Goal: Navigation & Orientation: Find specific page/section

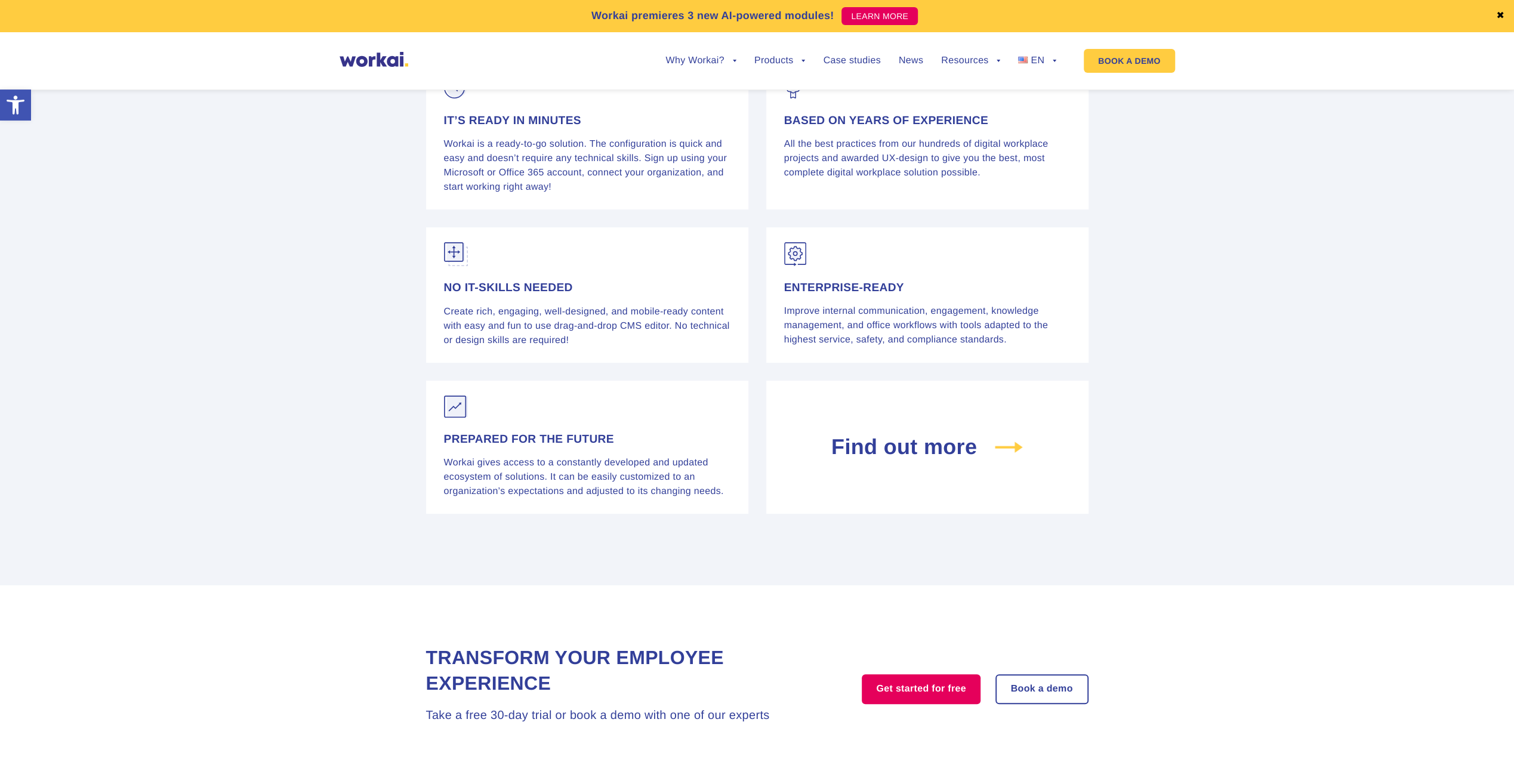
scroll to position [4773, 0]
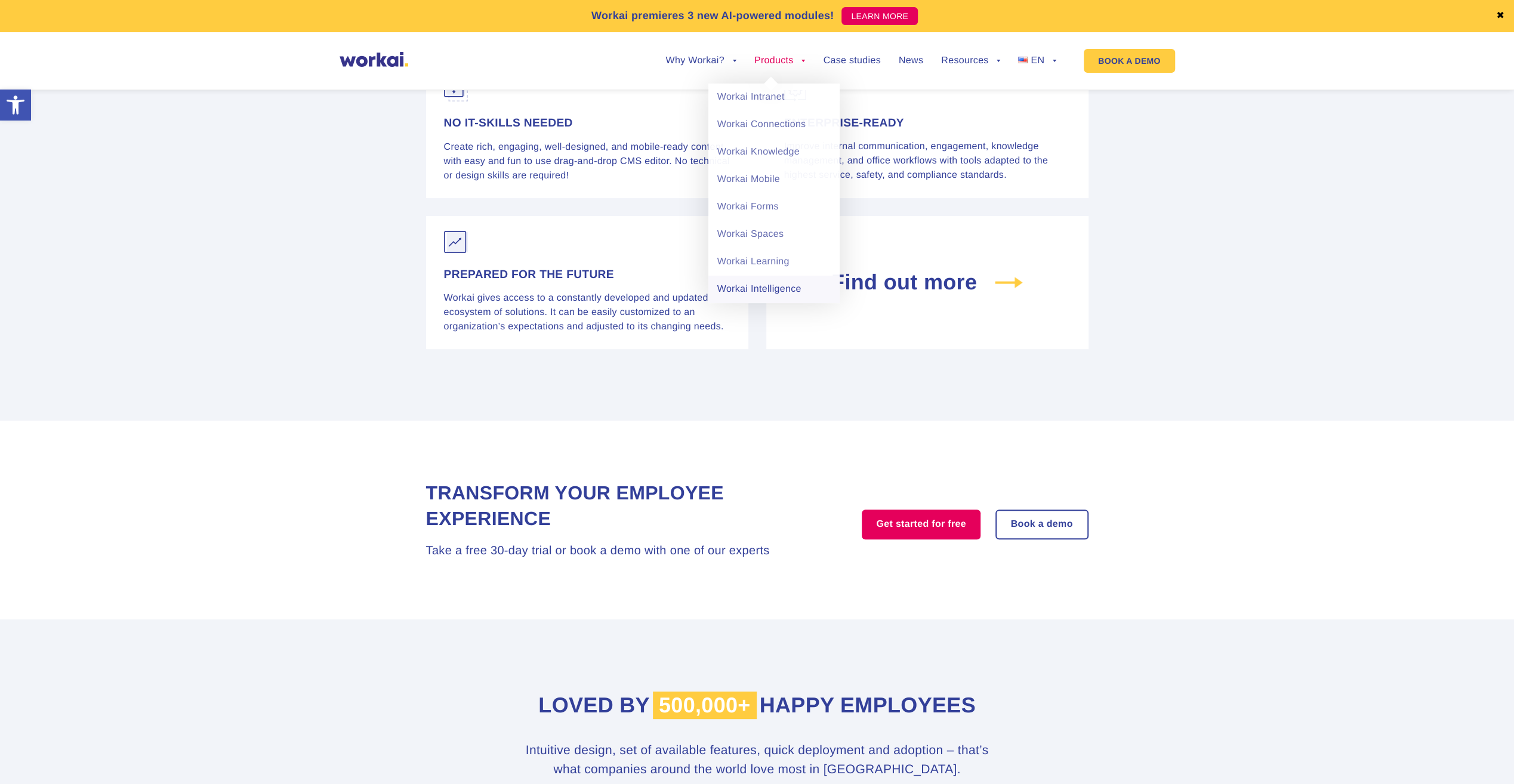
click at [741, 279] on link "Workai Intelligence" at bounding box center [774, 289] width 131 height 27
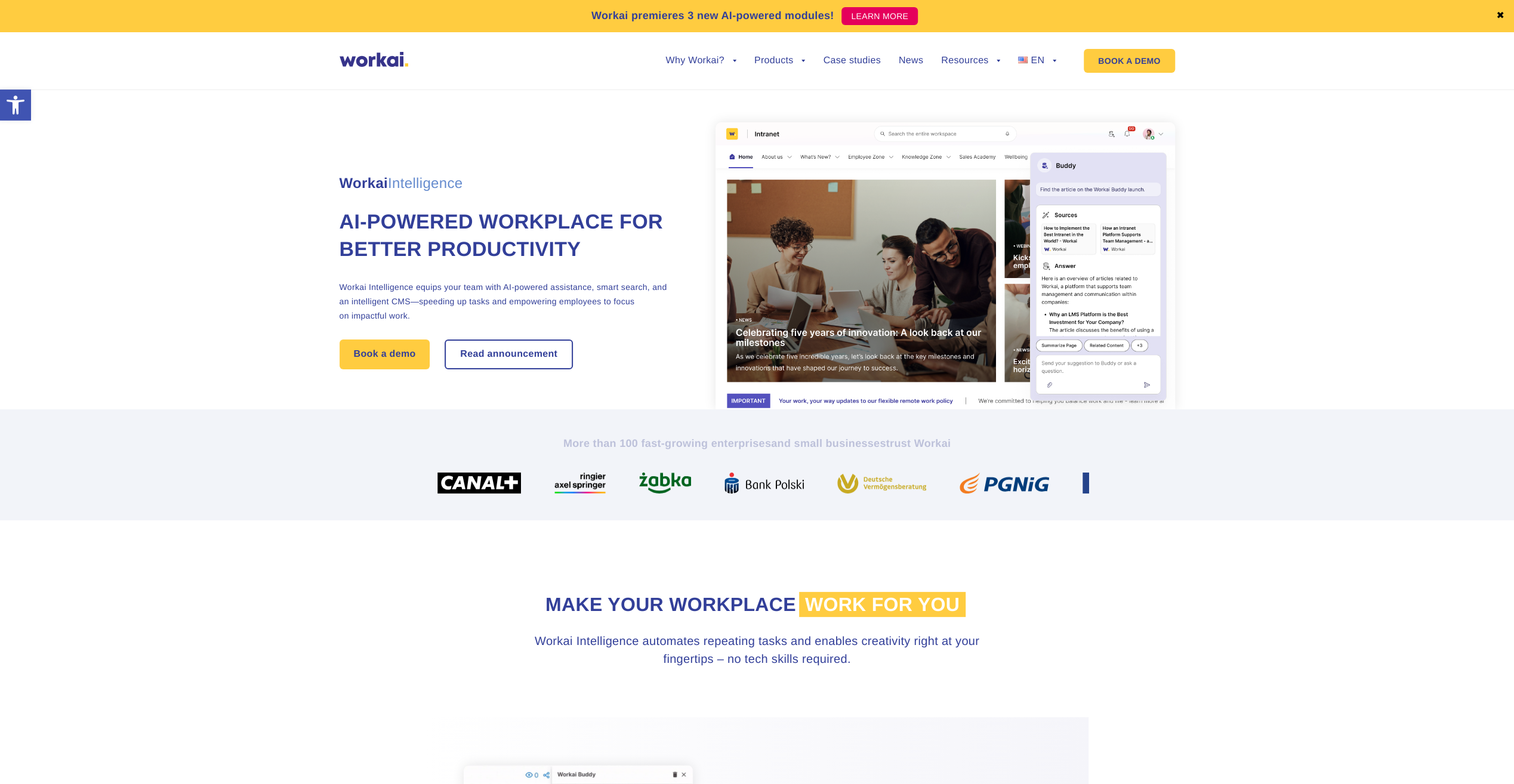
click at [402, 60] on img at bounding box center [373, 59] width 69 height 15
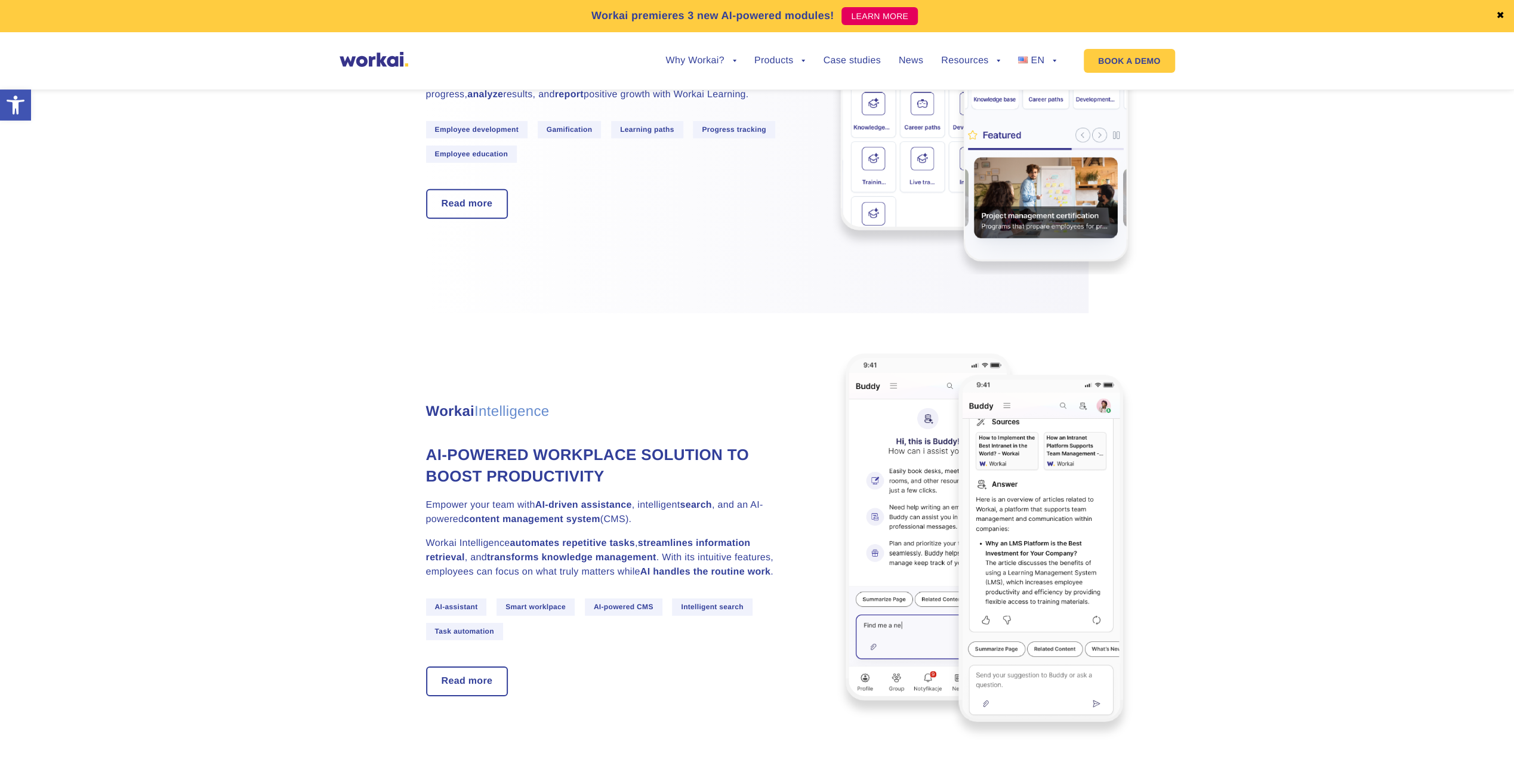
scroll to position [3820, 0]
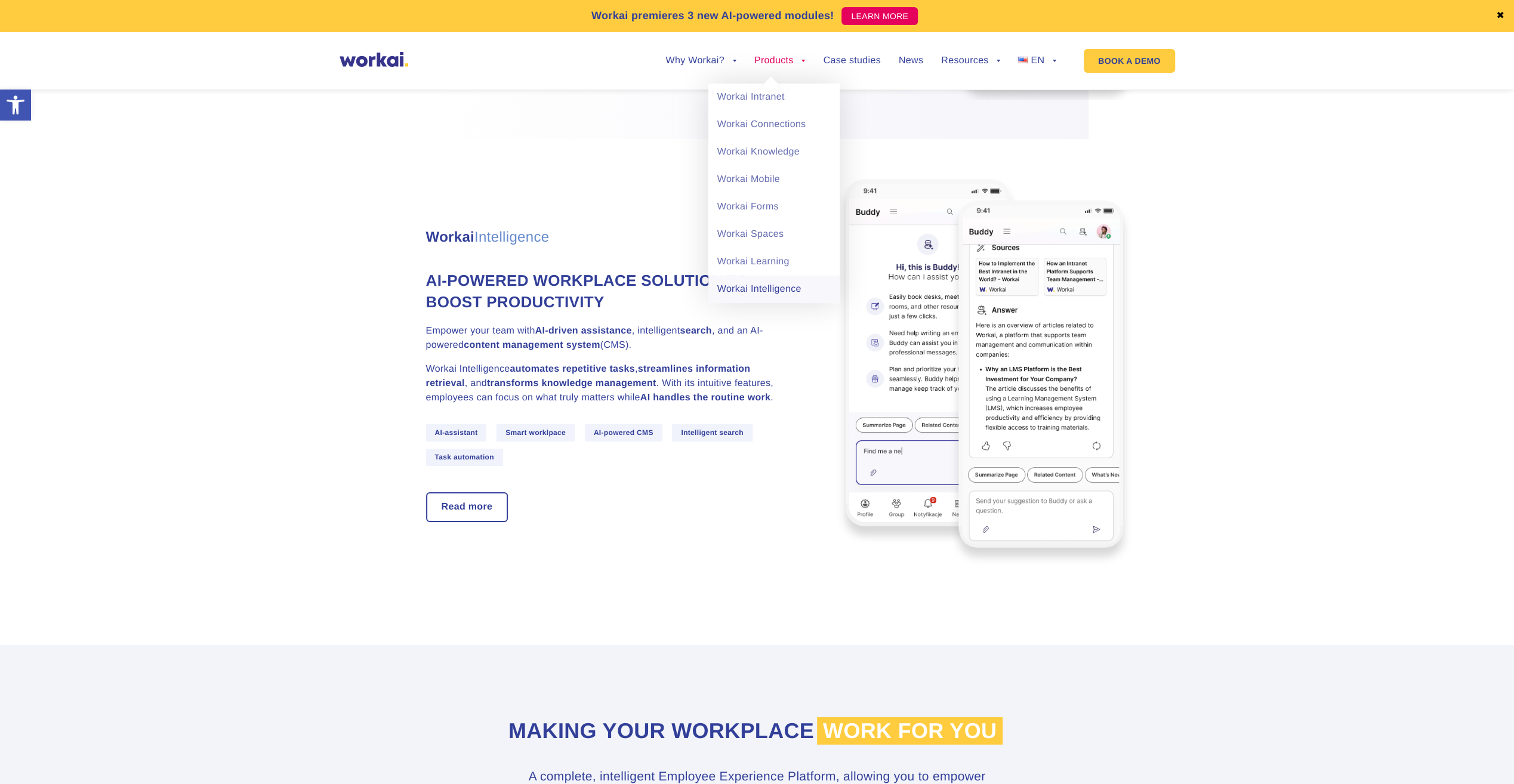
click at [772, 287] on link "Workai Intelligence" at bounding box center [774, 289] width 131 height 27
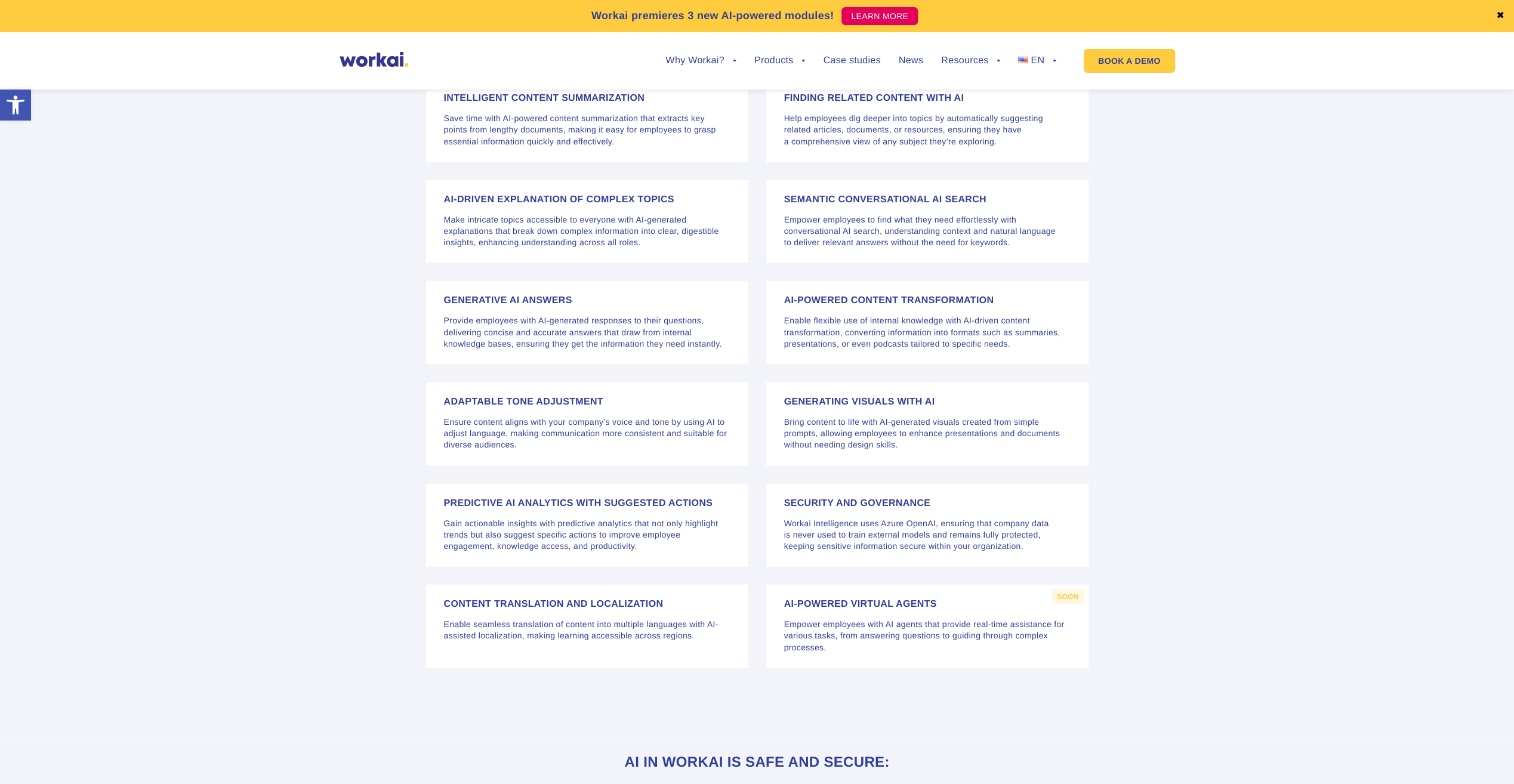
scroll to position [3222, 0]
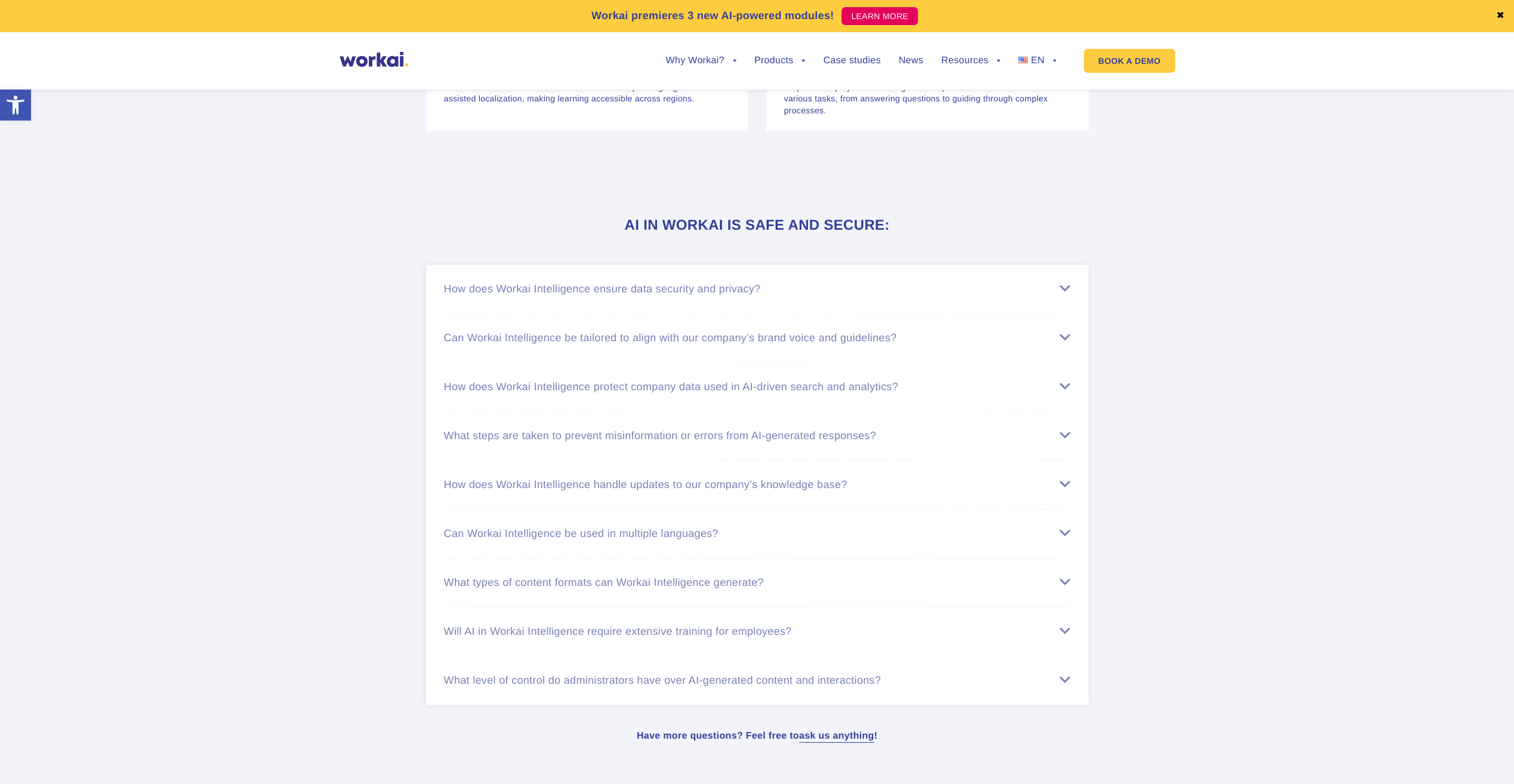
click at [726, 290] on div "How does Workai Intelligence ensure data security and privacy?" at bounding box center [757, 288] width 627 height 12
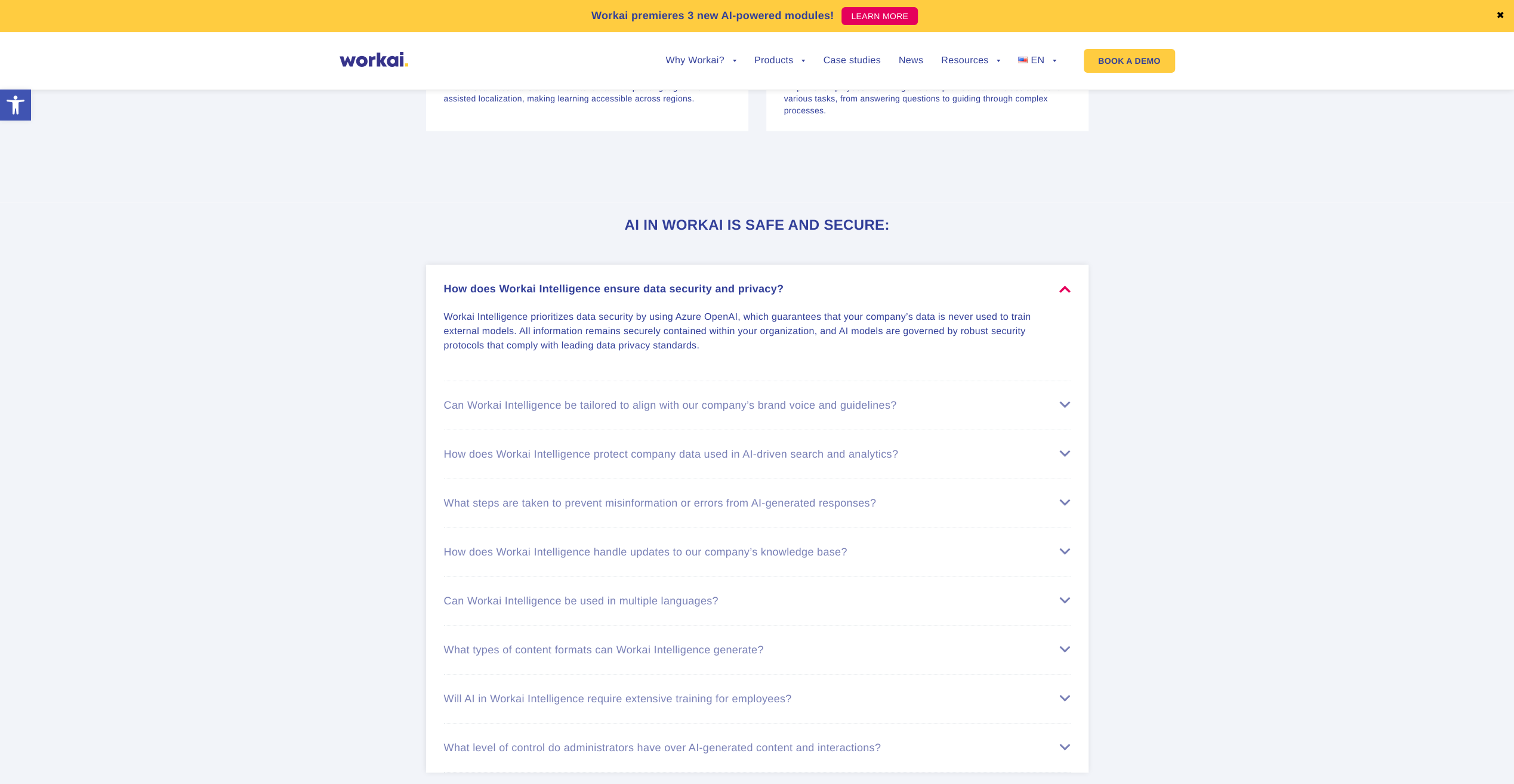
click at [726, 290] on div "How does Workai Intelligence ensure data security and privacy?" at bounding box center [757, 288] width 627 height 12
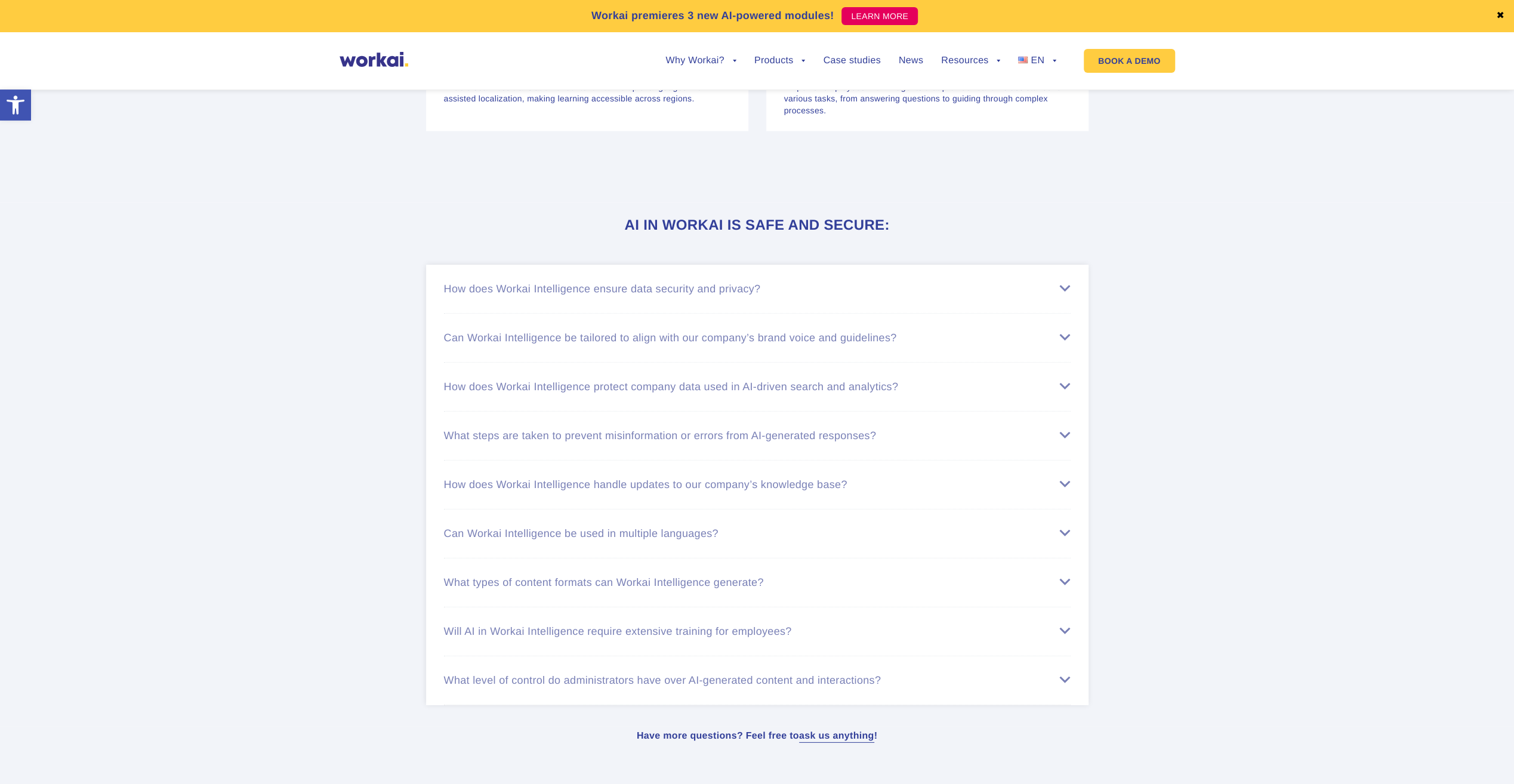
click at [697, 479] on div "How does Workai Intelligence handle updates to our company’s knowledge base?" at bounding box center [757, 485] width 627 height 12
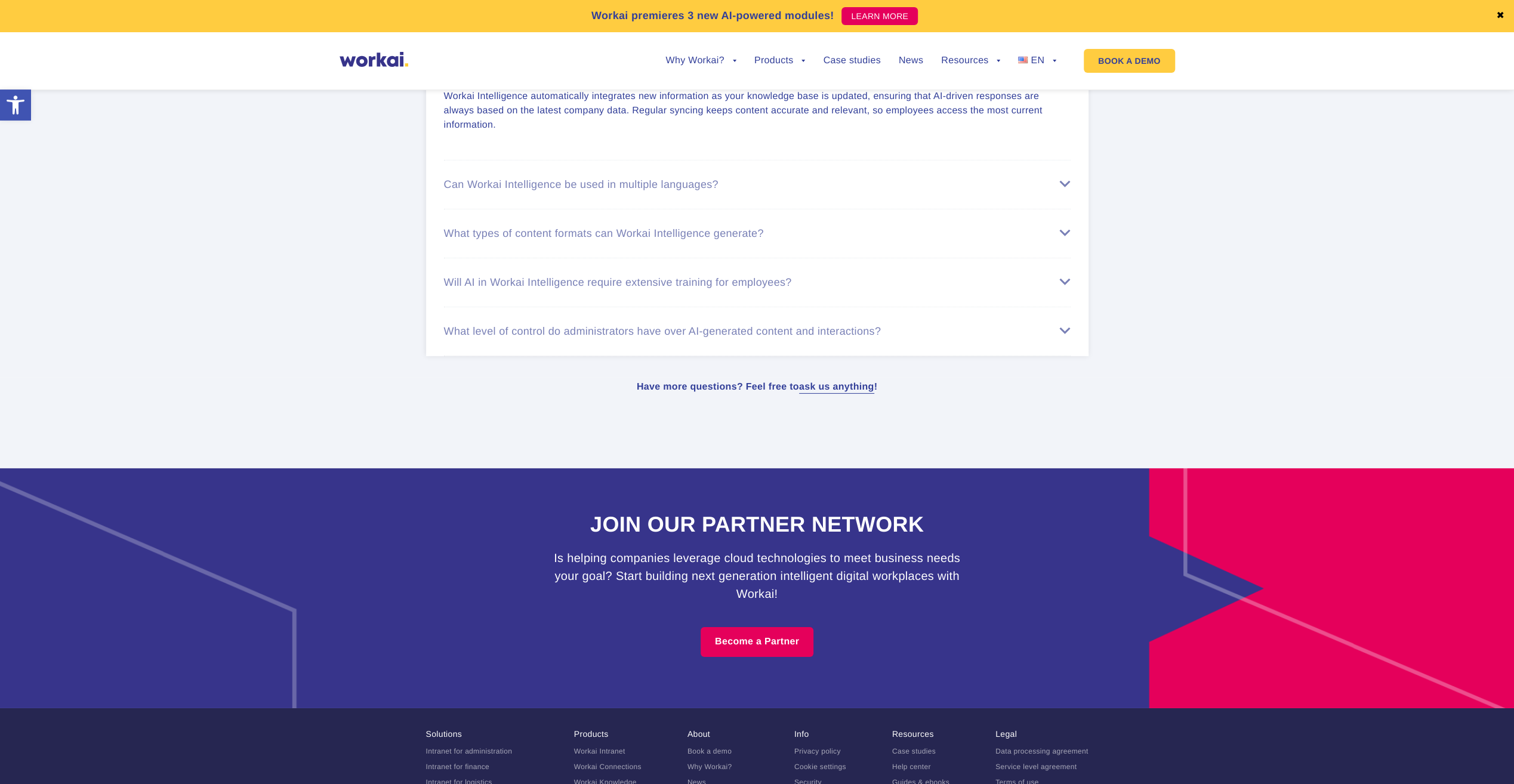
scroll to position [3640, 0]
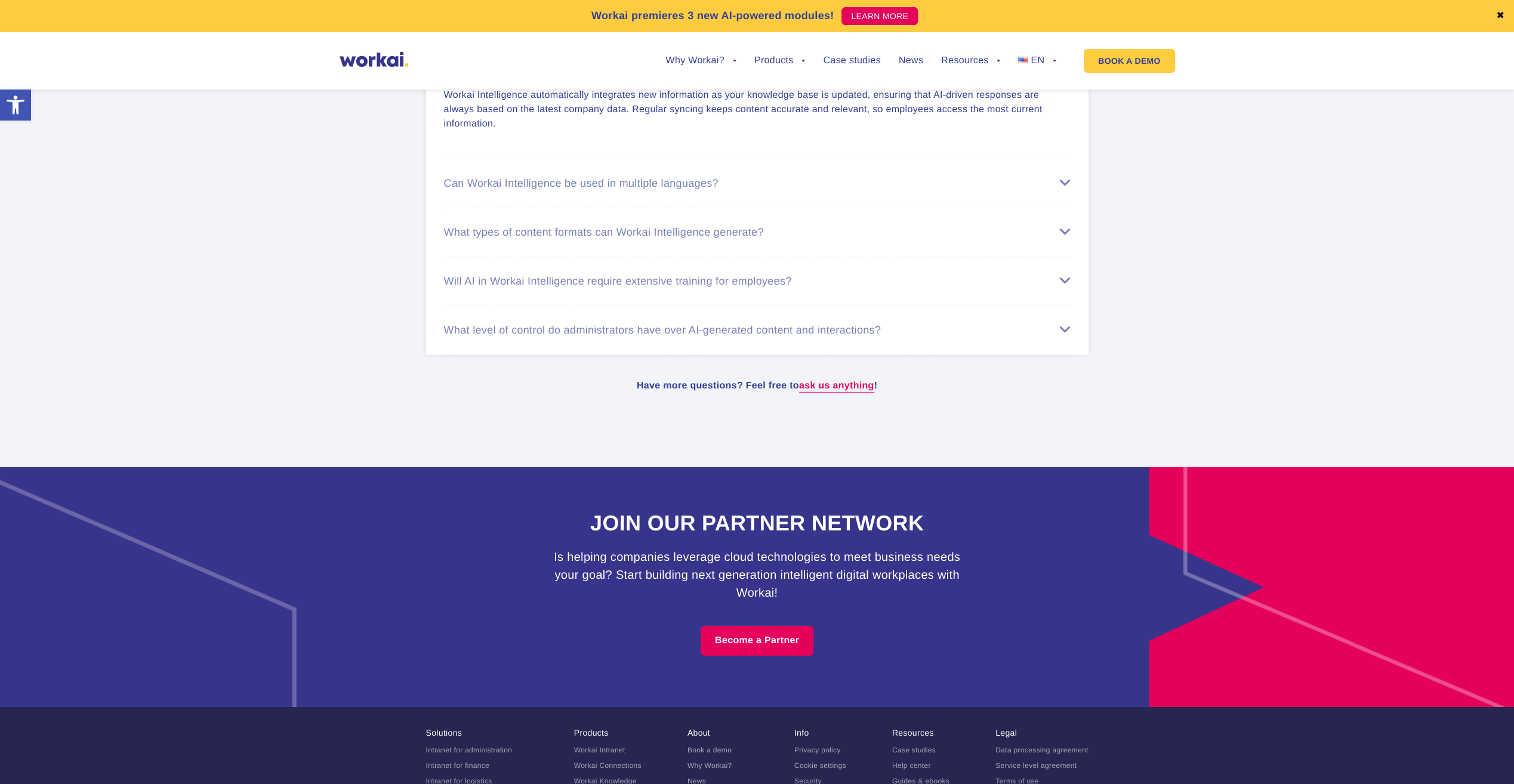
click at [865, 383] on strong "ask us anything" at bounding box center [836, 386] width 75 height 10
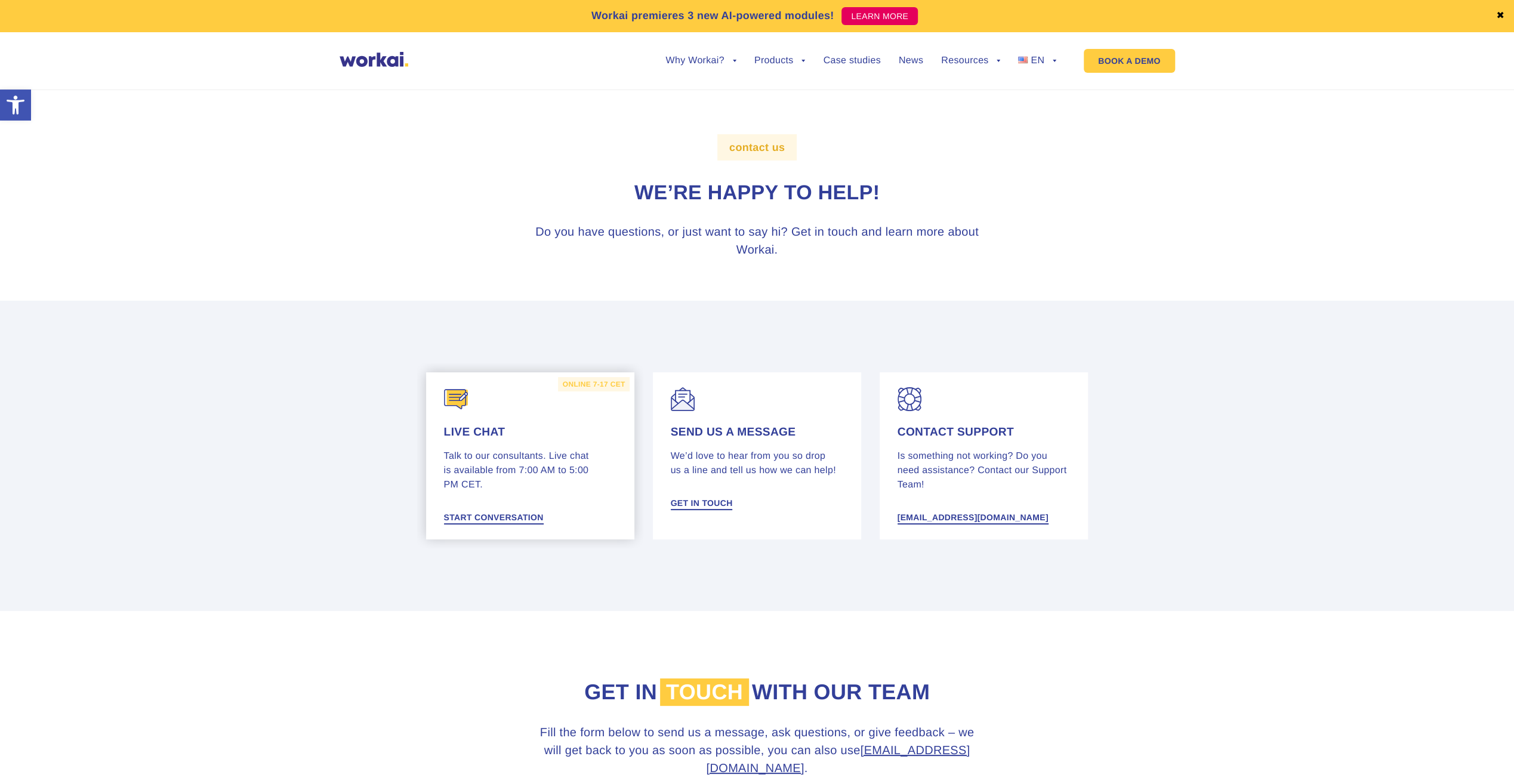
click at [584, 449] on p "Talk to our consultants. Live chat is available from 7:00 AM to 5:00 PM CET." at bounding box center [530, 471] width 173 height 43
click at [827, 446] on div "Send us a message We’d love to hear from you so drop us a line and tell us how …" at bounding box center [757, 468] width 173 height 85
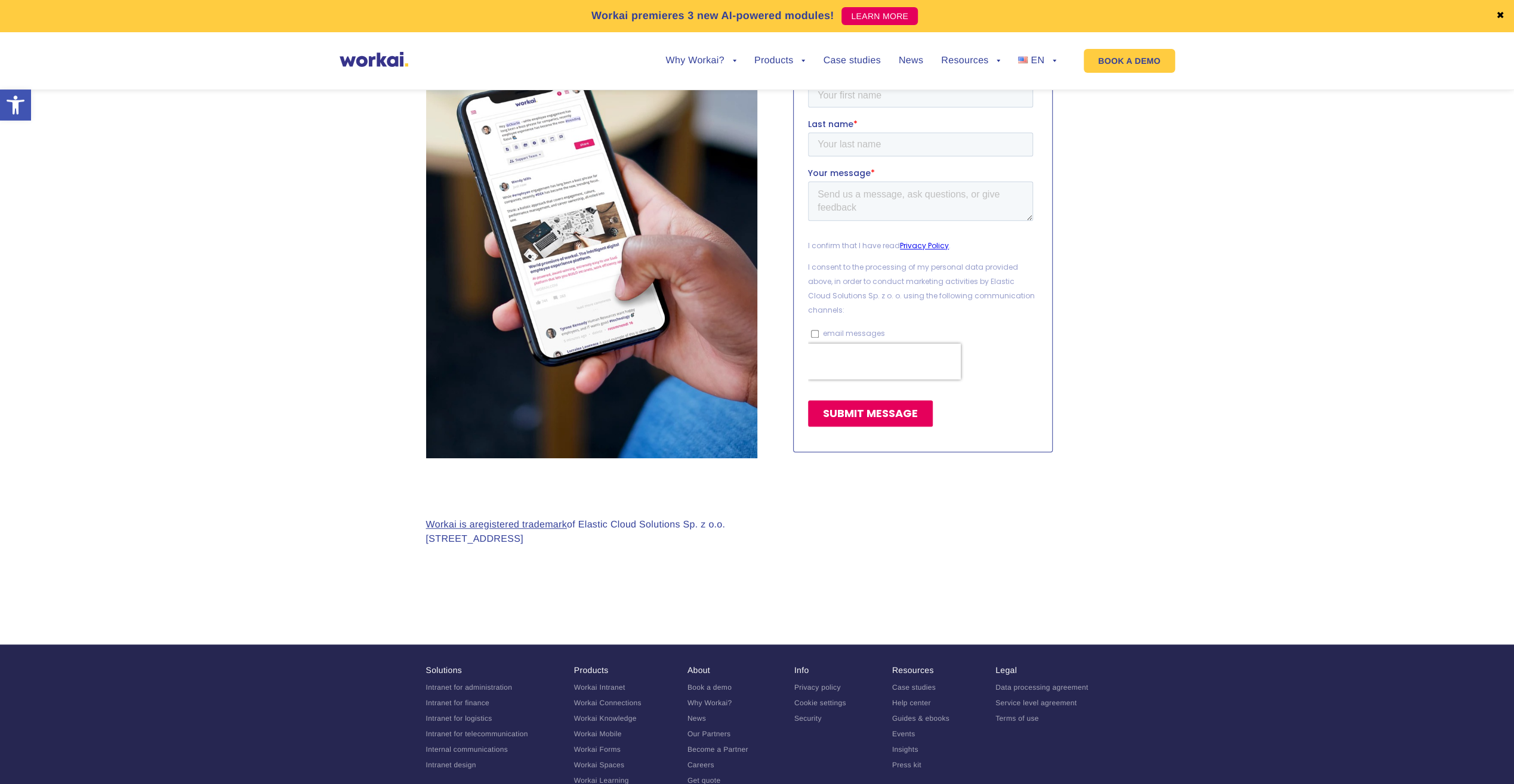
scroll to position [819, 0]
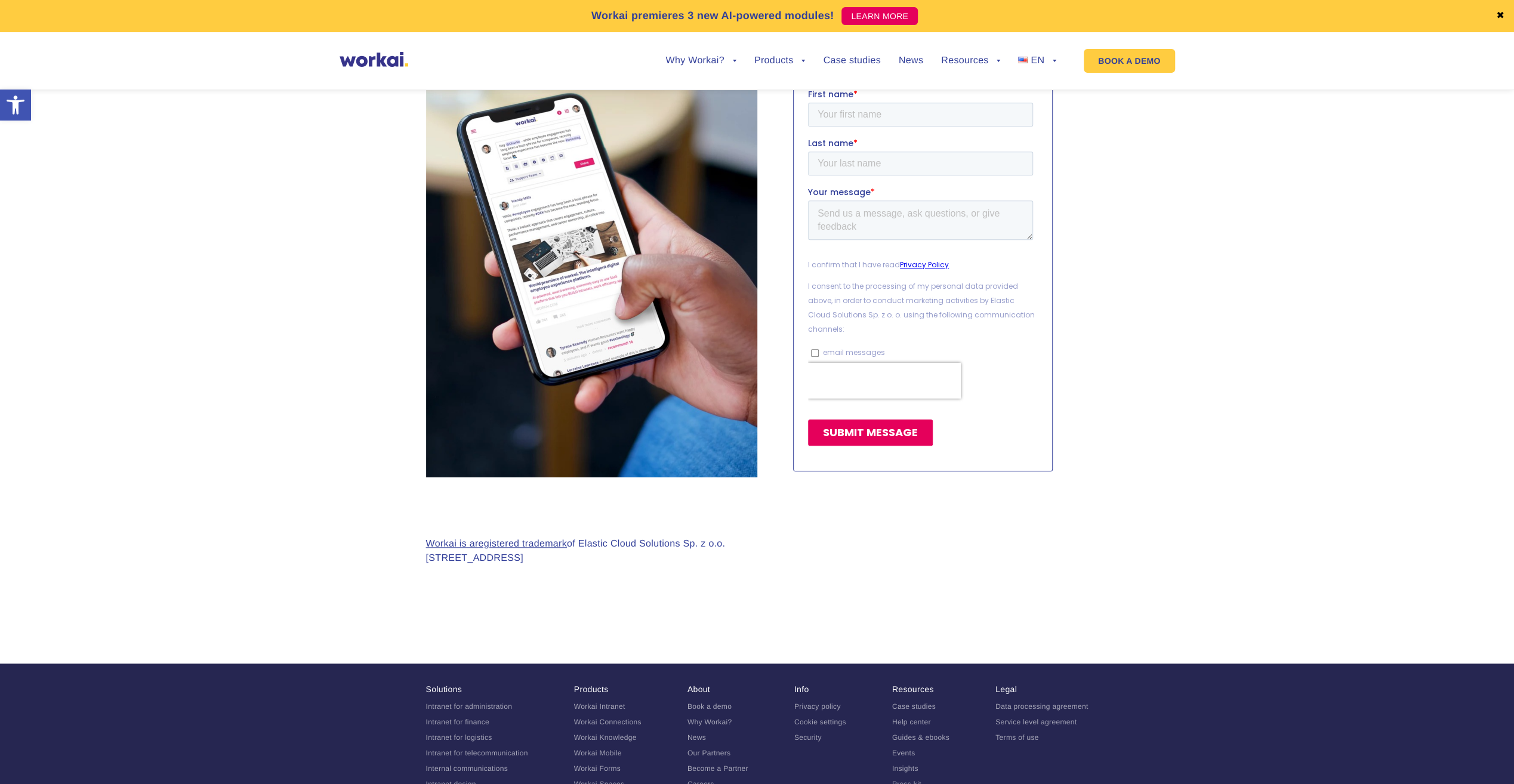
click at [815, 352] on input "email messages" at bounding box center [814, 353] width 7 height 7
checkbox input "true"
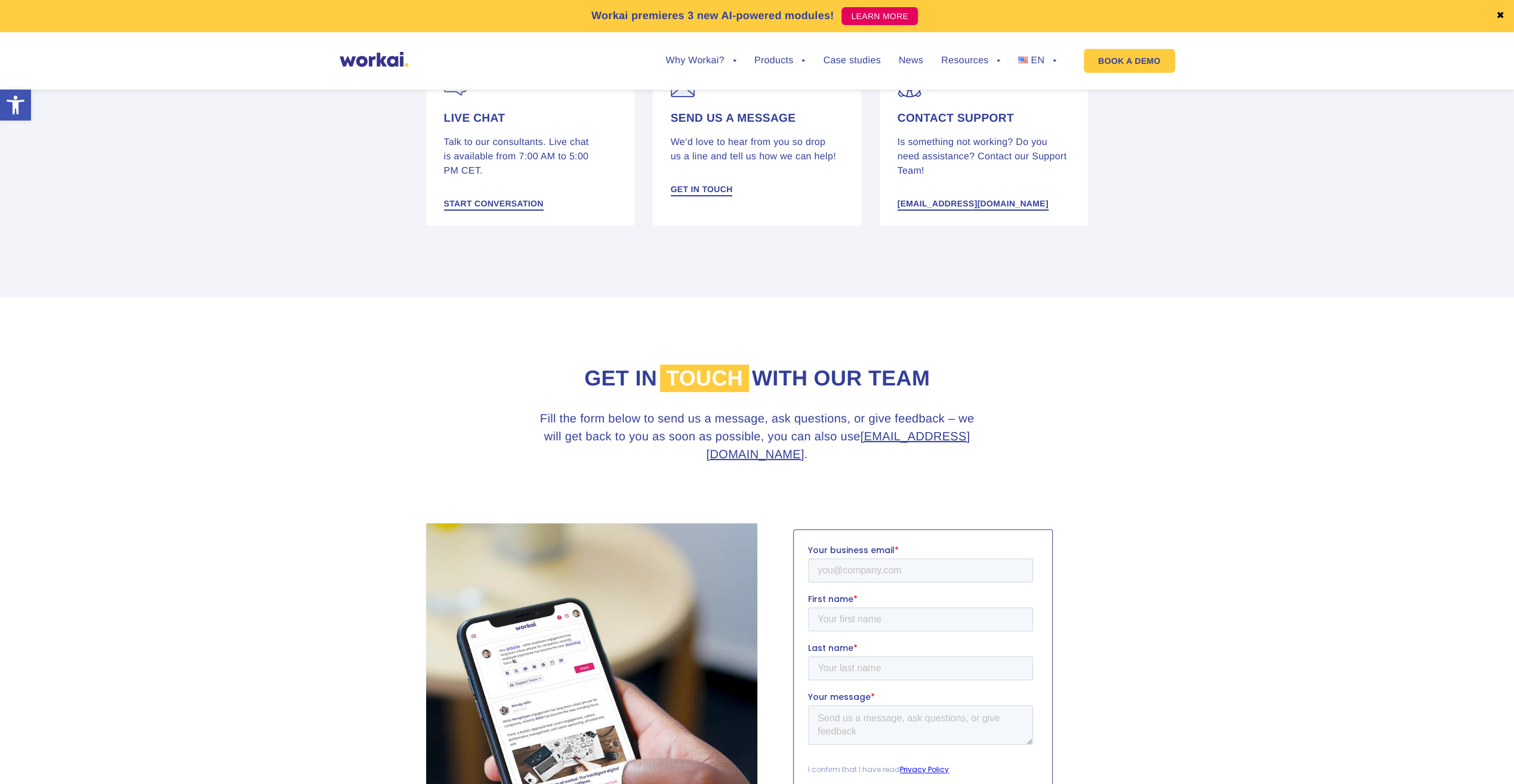
scroll to position [195, 0]
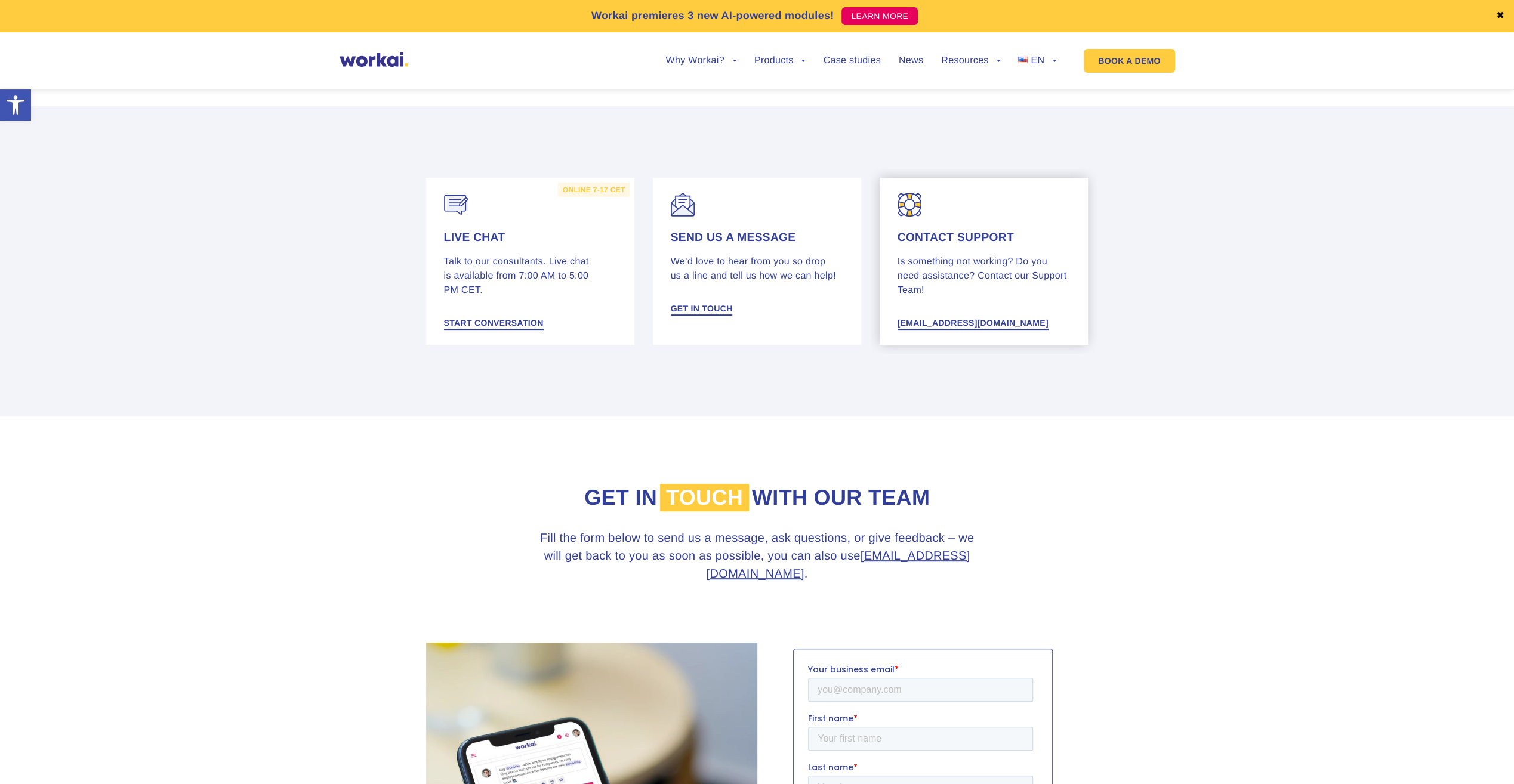
click at [1001, 219] on div "Contact support Is something not working? Do you need assistance? Contact our S…" at bounding box center [984, 261] width 209 height 167
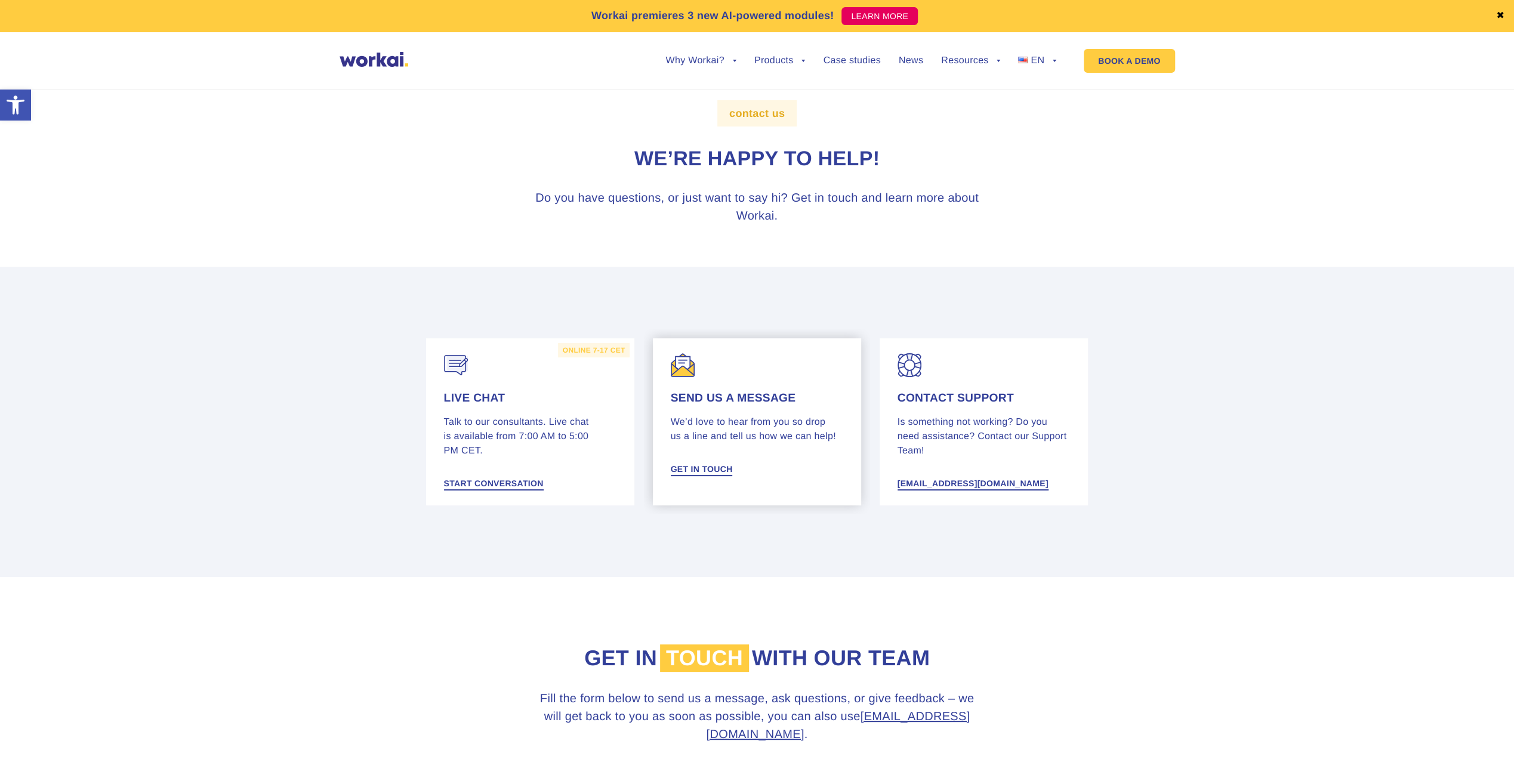
scroll to position [0, 0]
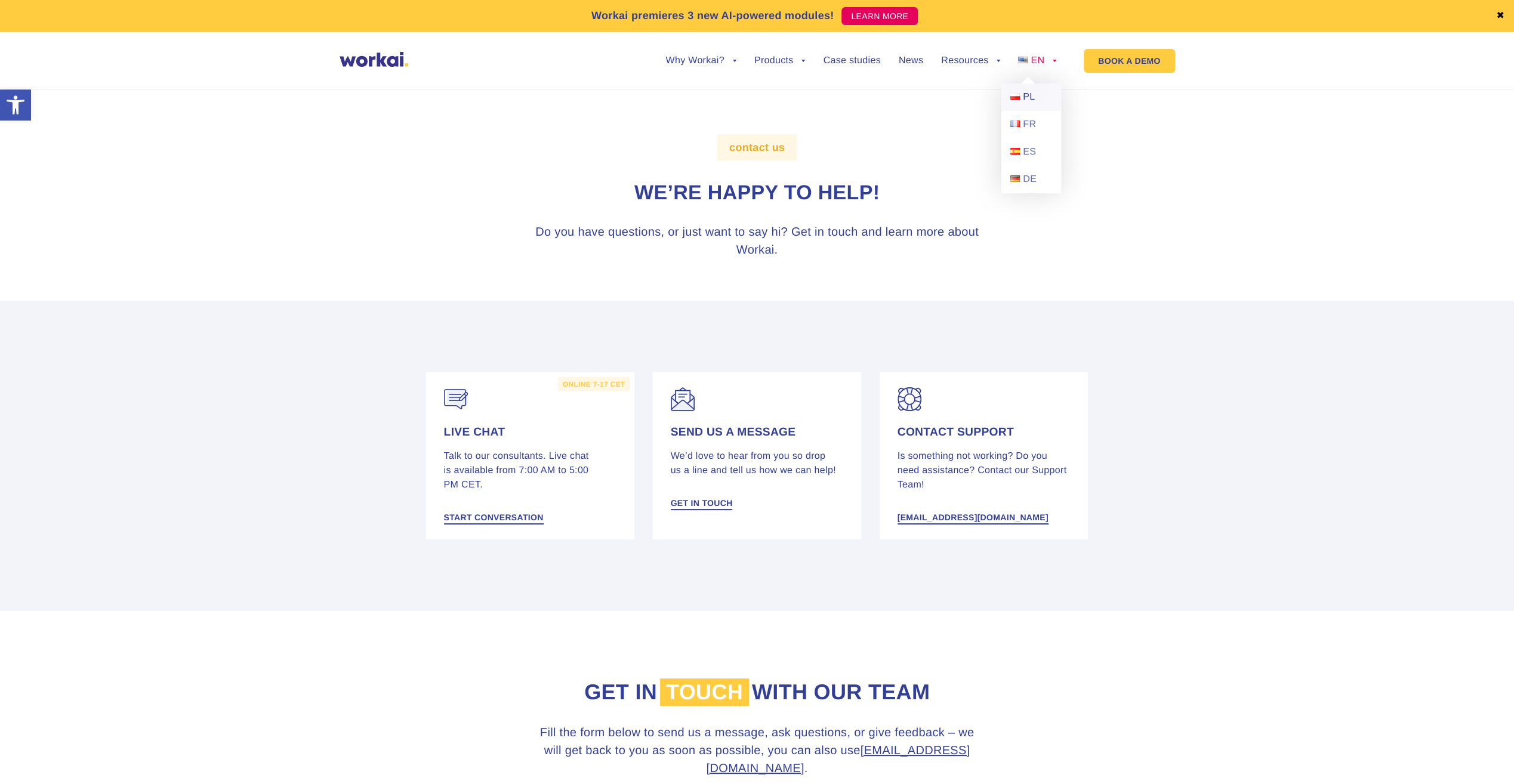
click at [1035, 96] on link "PL" at bounding box center [1031, 96] width 60 height 27
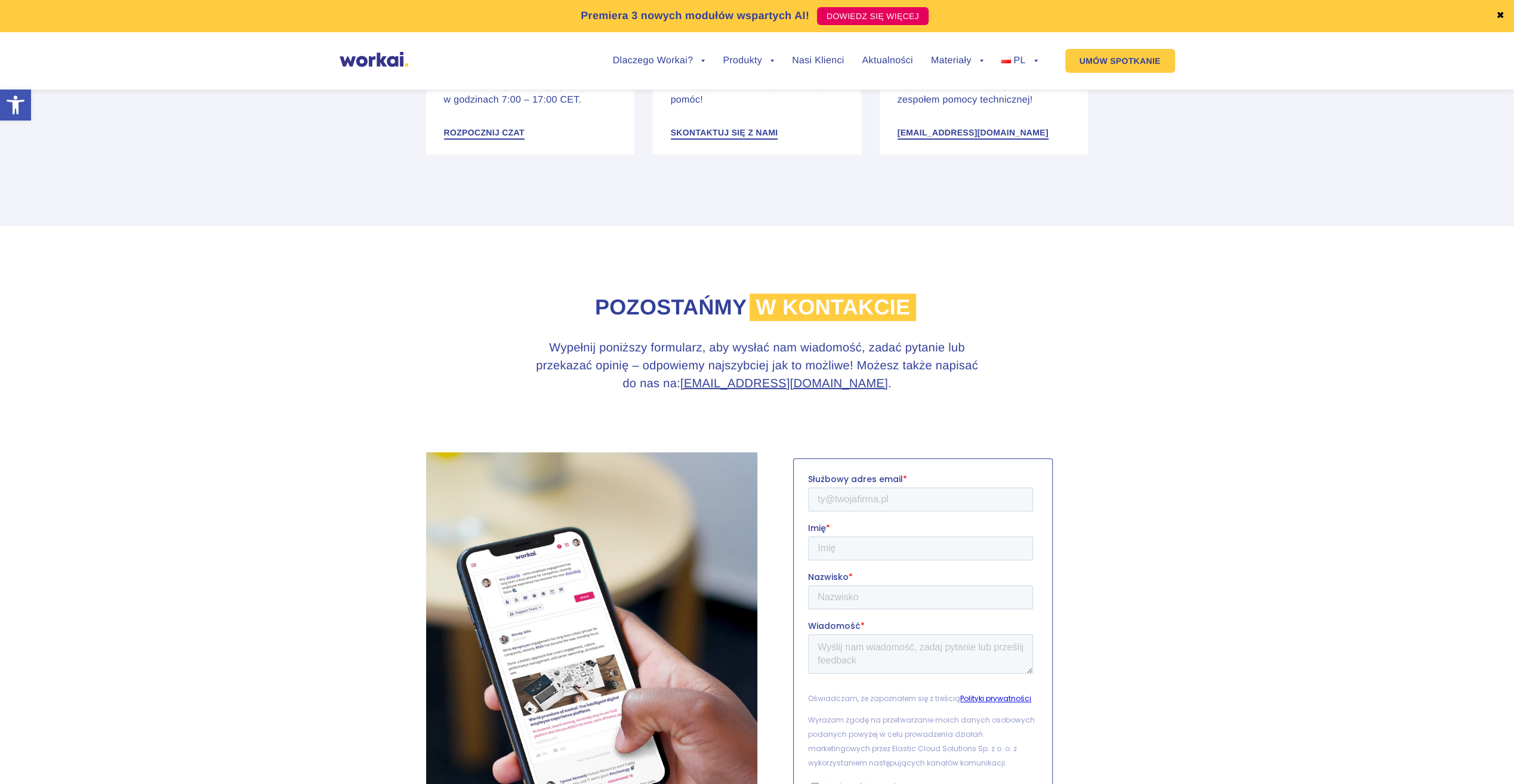
scroll to position [179, 0]
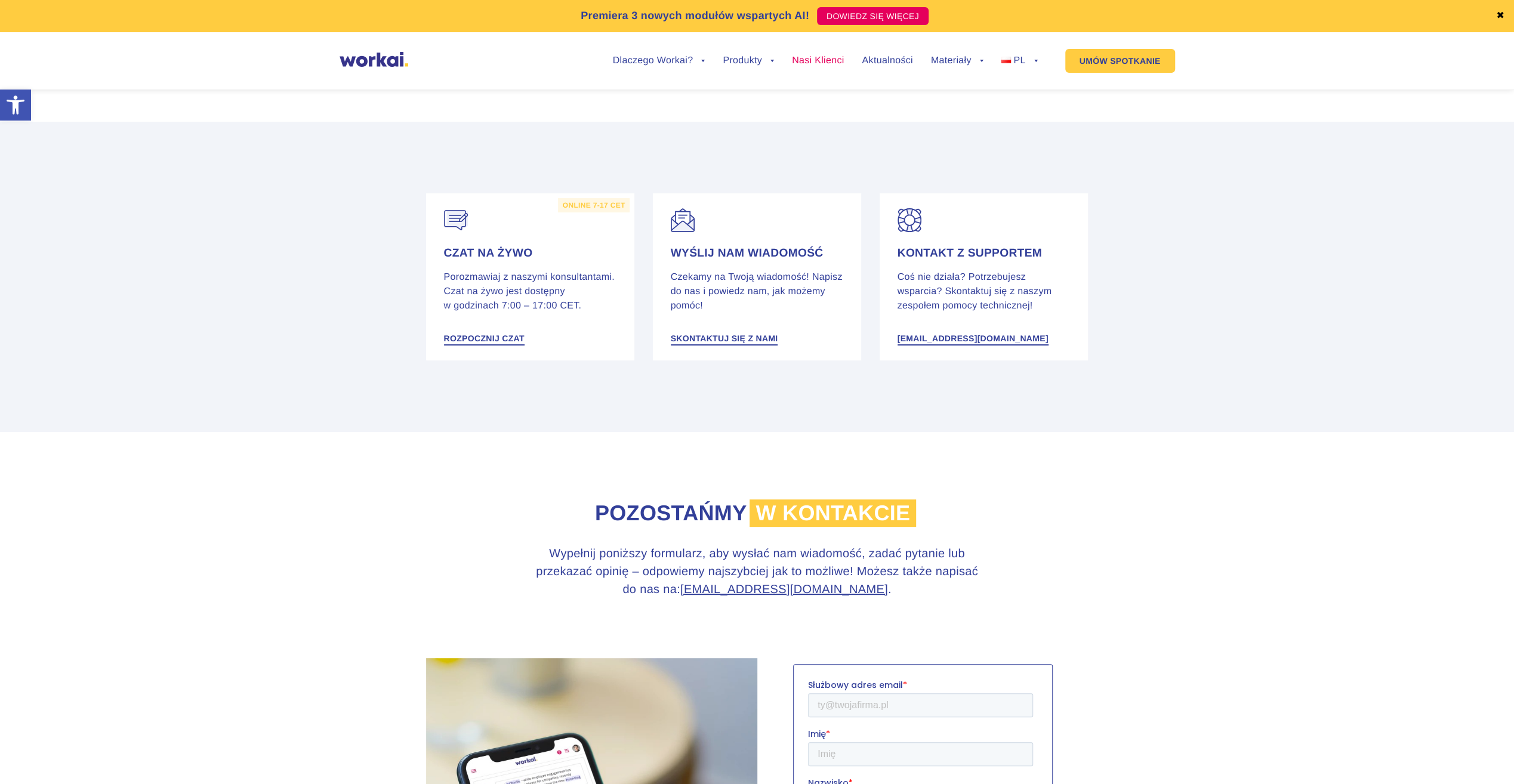
click at [830, 58] on link "Nasi Klienci" at bounding box center [817, 60] width 52 height 9
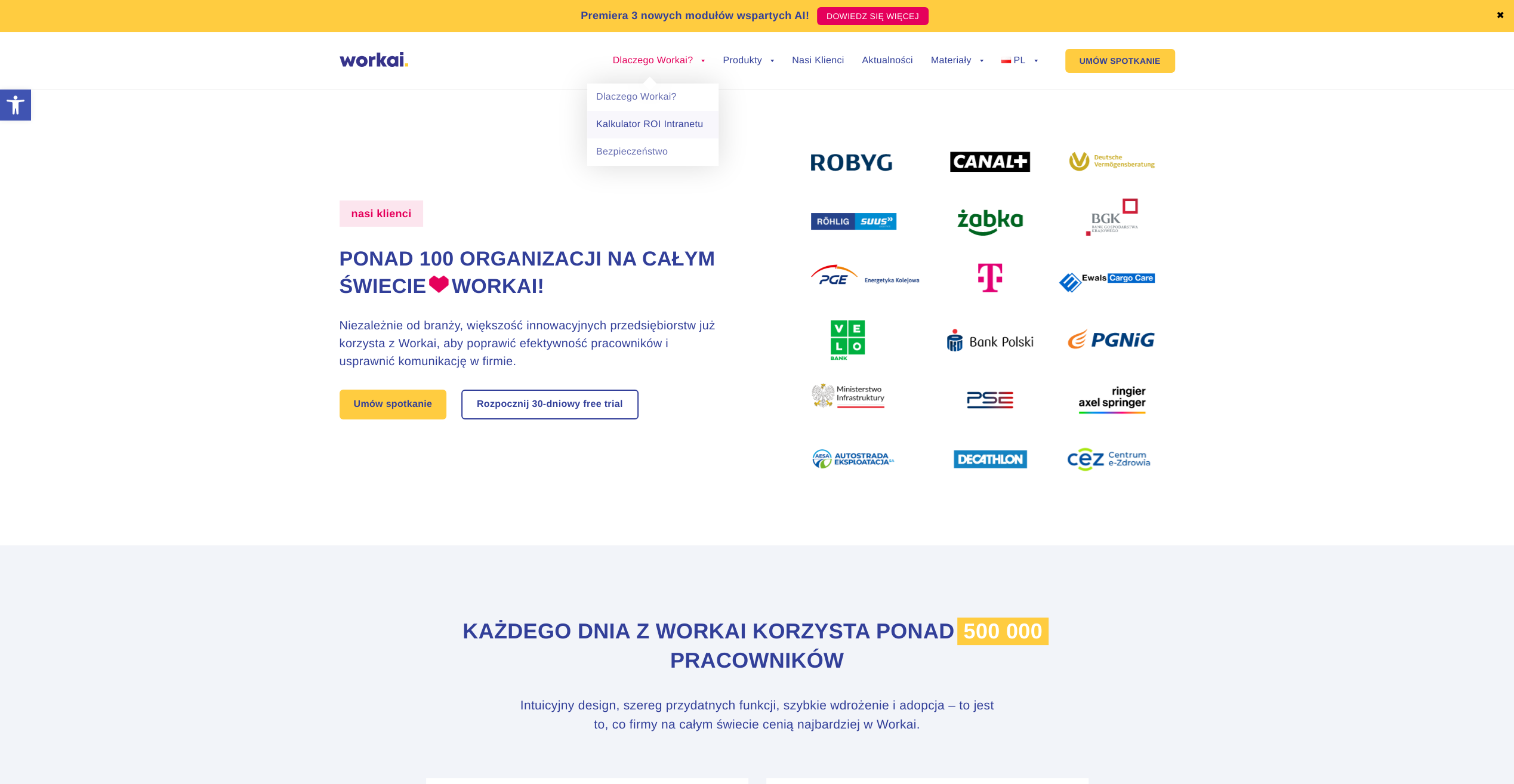
click at [678, 130] on link "Kalkulator ROI Intranetu" at bounding box center [653, 124] width 131 height 27
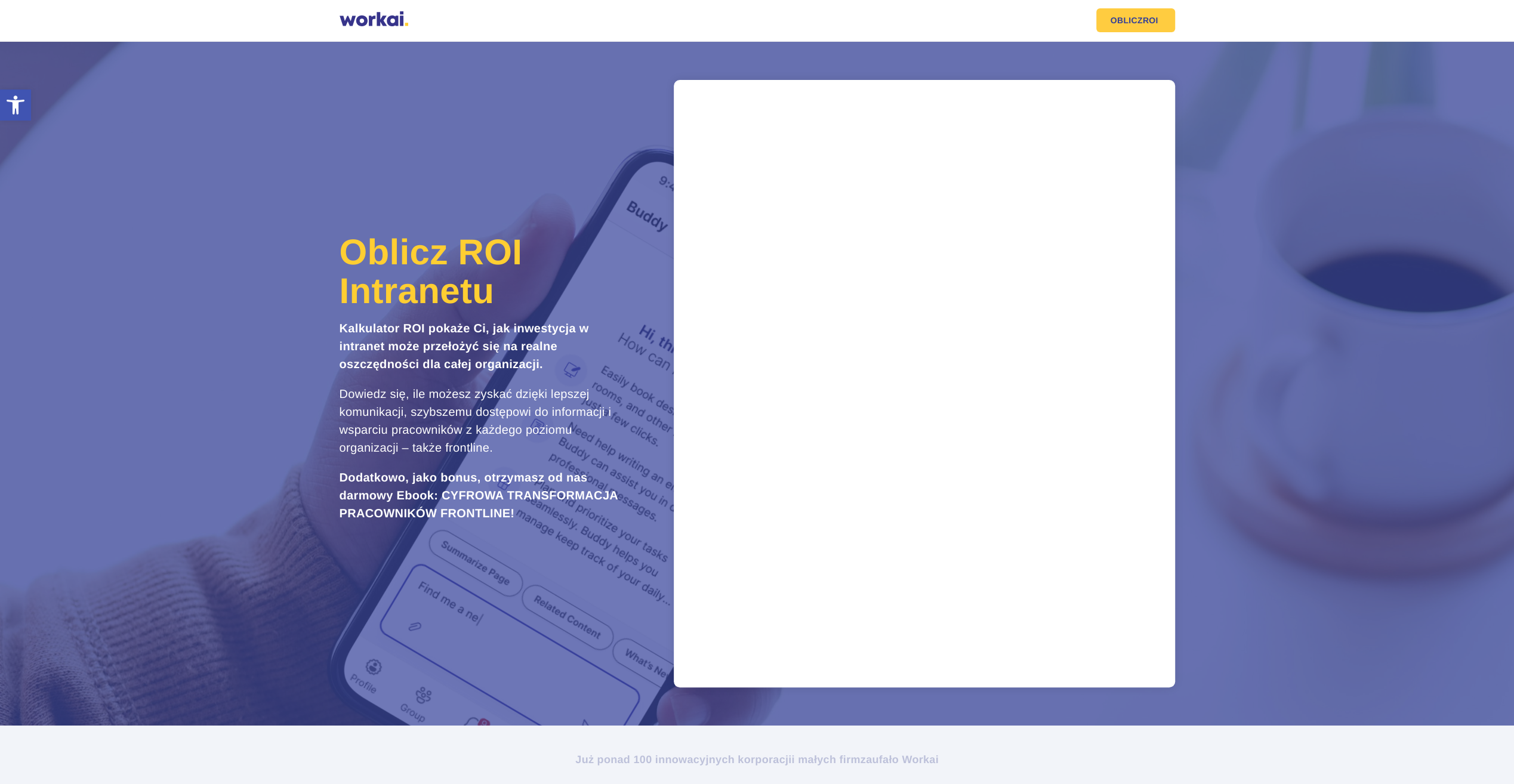
click at [393, 14] on div at bounding box center [373, 21] width 69 height 18
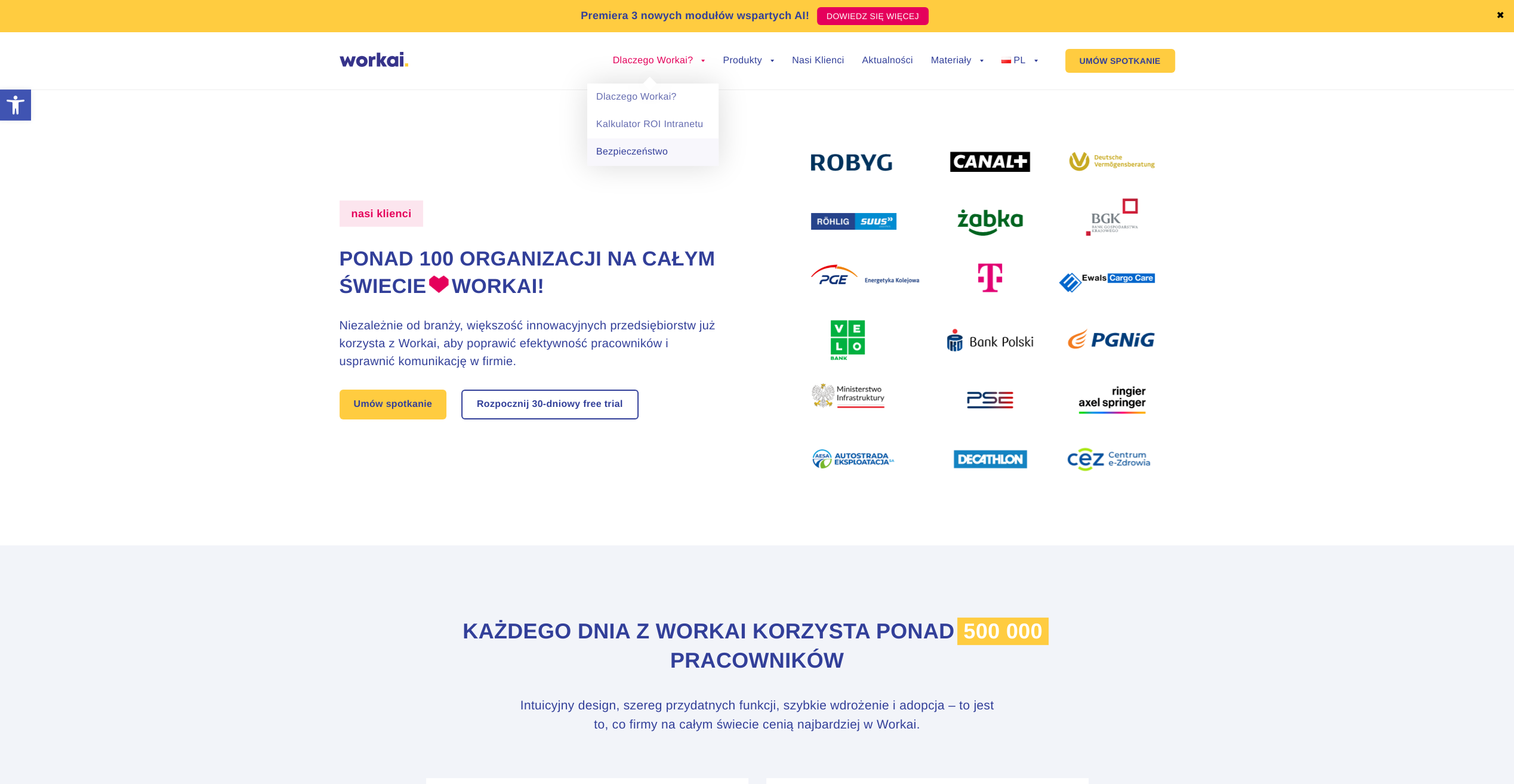
click at [655, 147] on link "Bezpieczeństwo" at bounding box center [653, 152] width 131 height 27
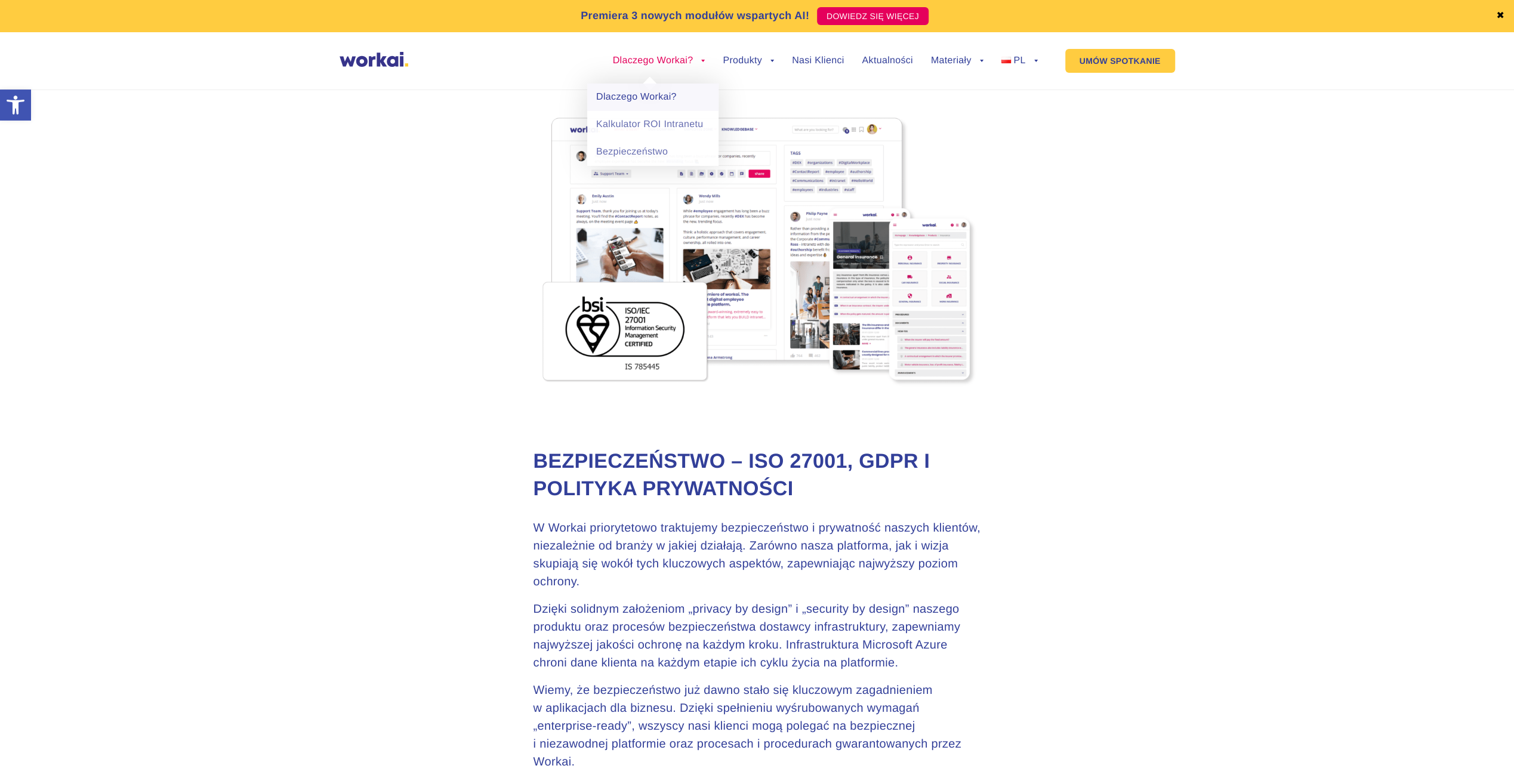
click at [641, 105] on link "Dlaczego Workai?" at bounding box center [653, 96] width 131 height 27
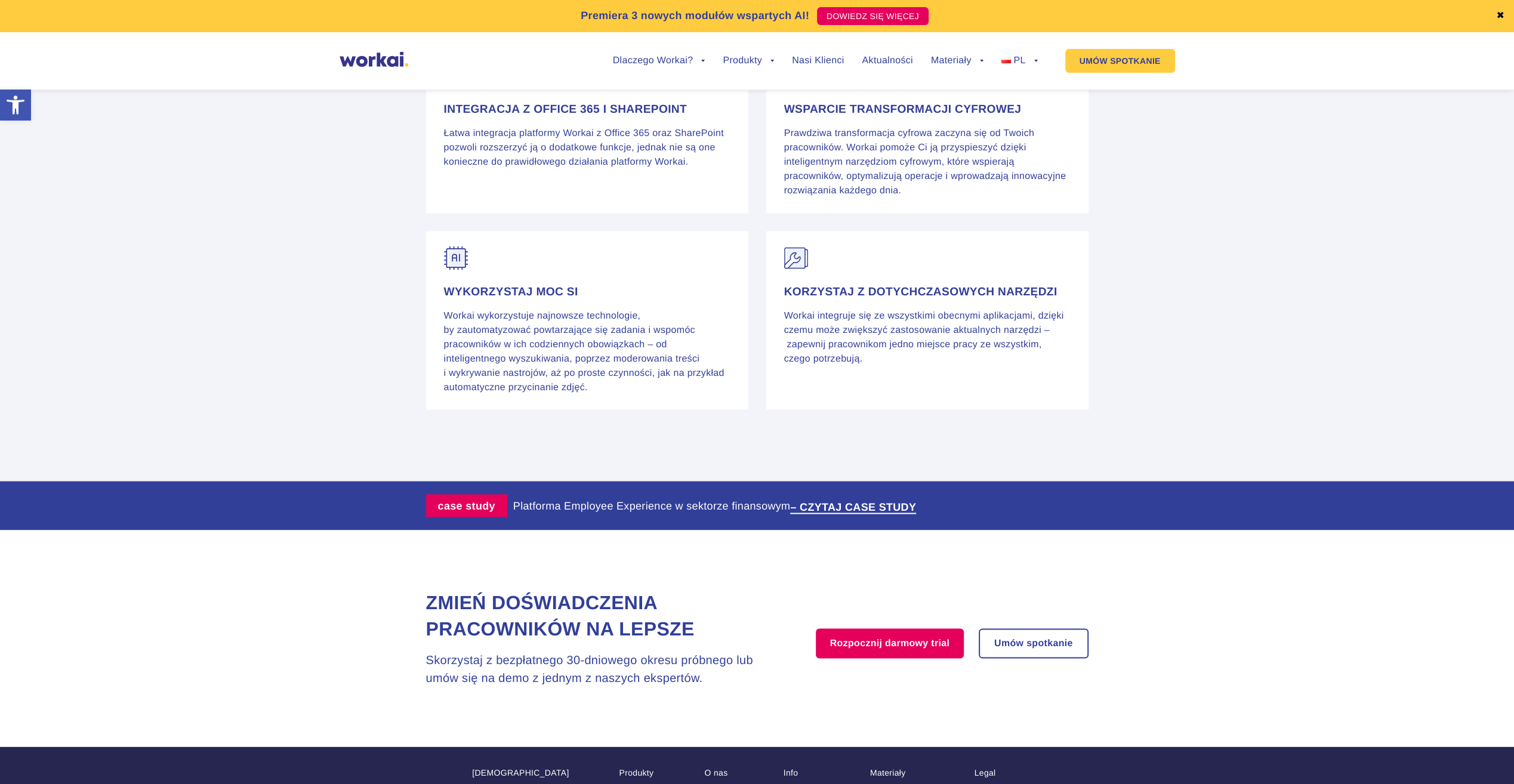
scroll to position [2220, 0]
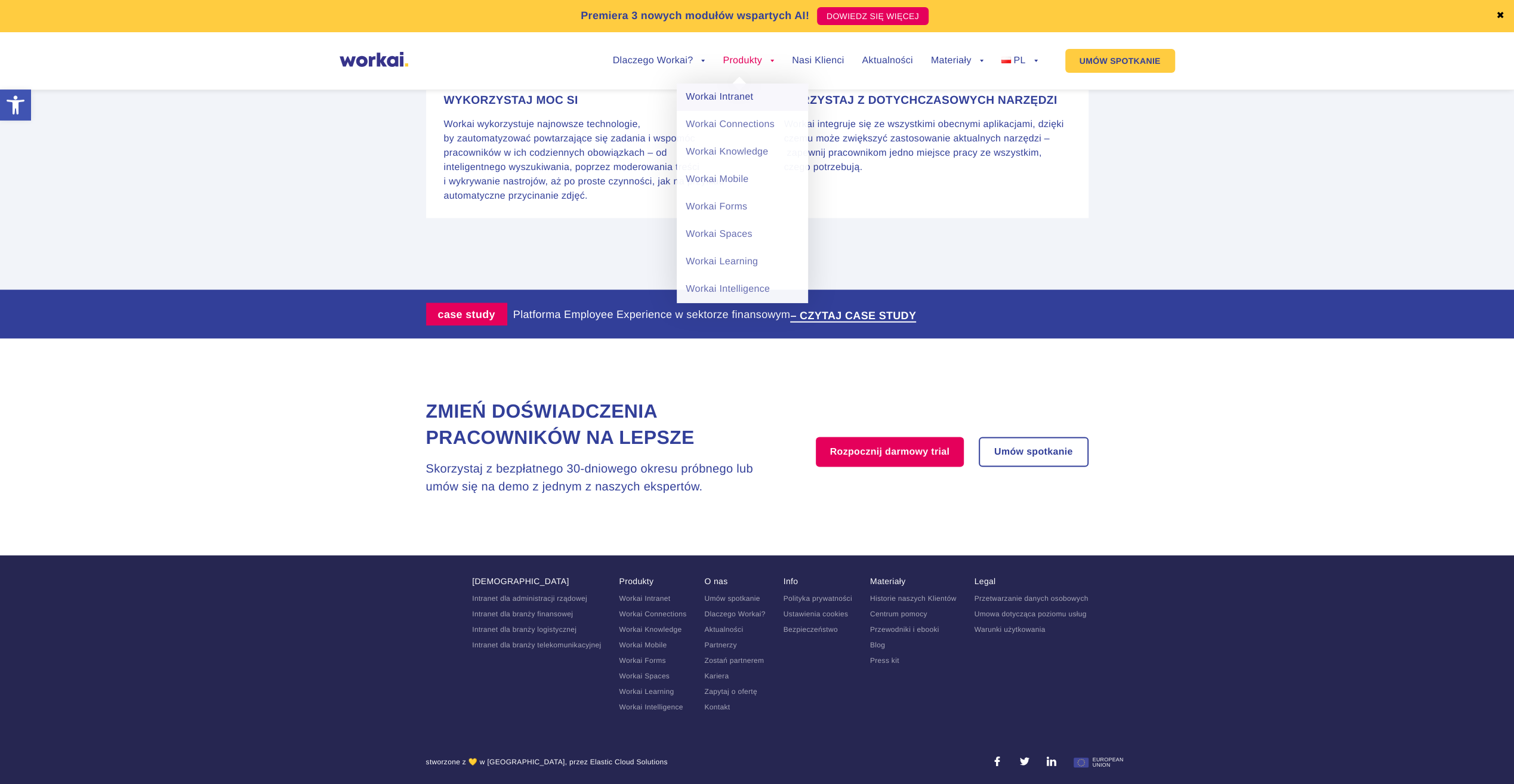
click at [749, 93] on link "Workai Intranet" at bounding box center [742, 96] width 131 height 27
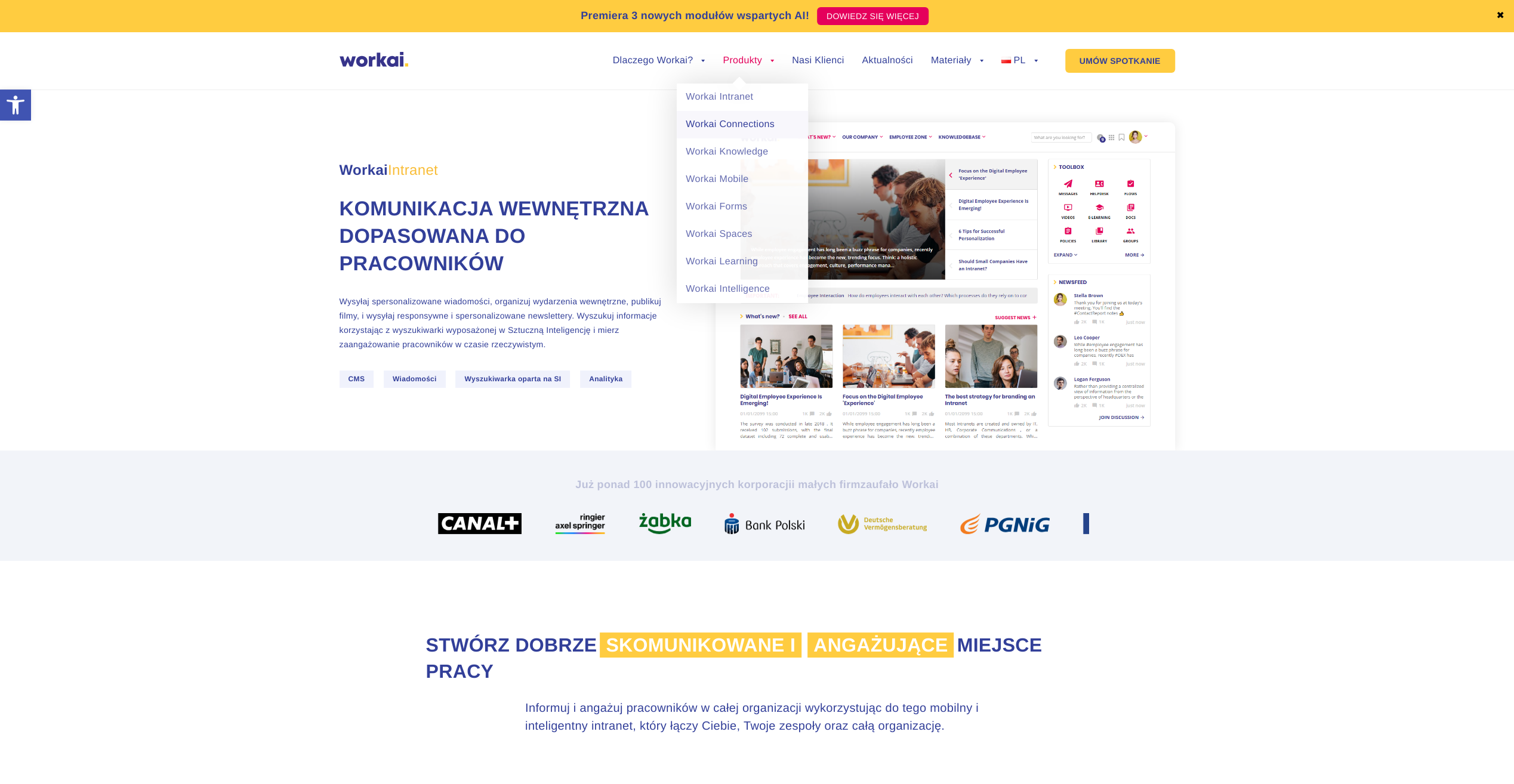
click at [739, 121] on link "Workai Connections" at bounding box center [742, 124] width 131 height 27
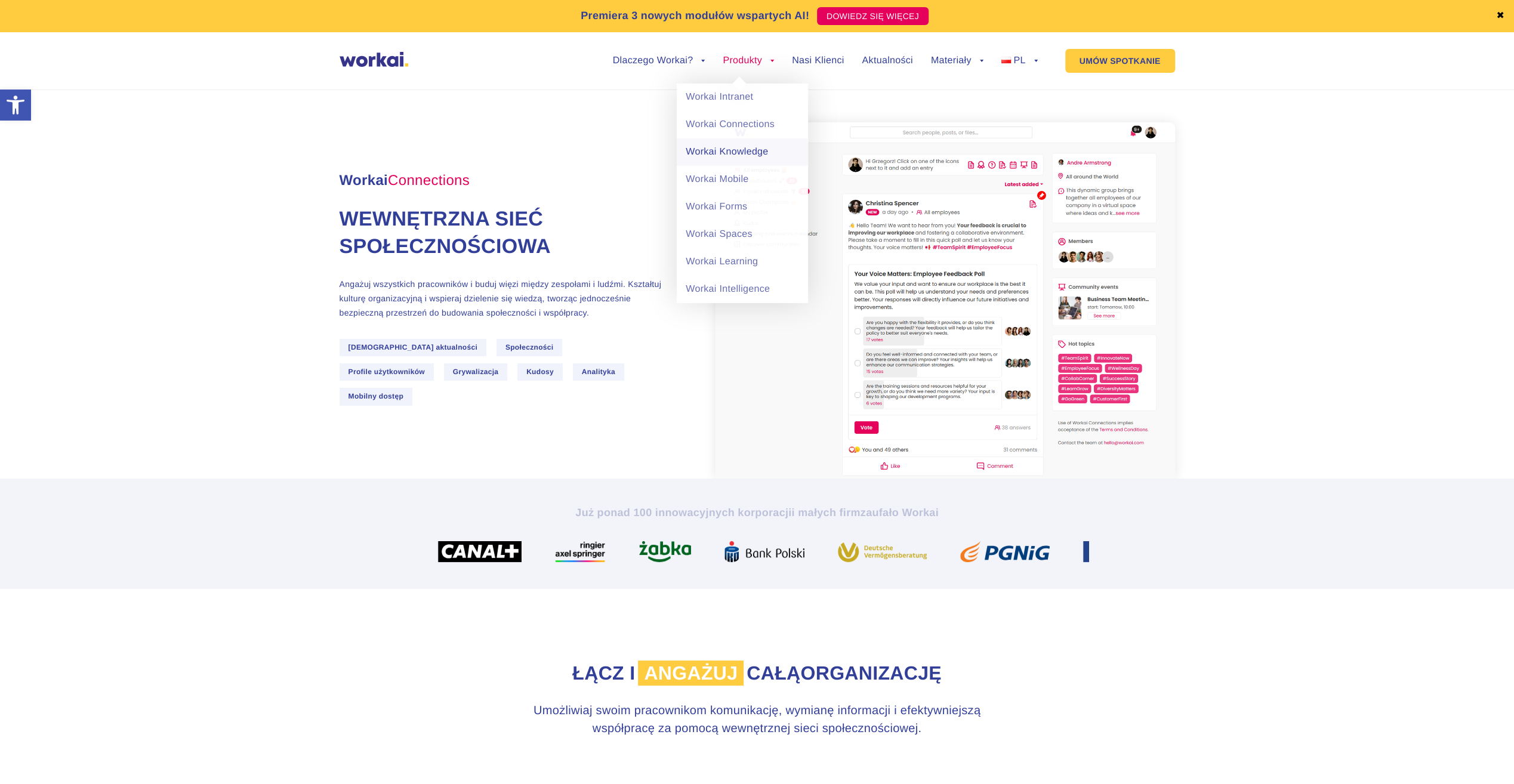
click at [733, 152] on link "Workai Knowledge" at bounding box center [742, 152] width 131 height 27
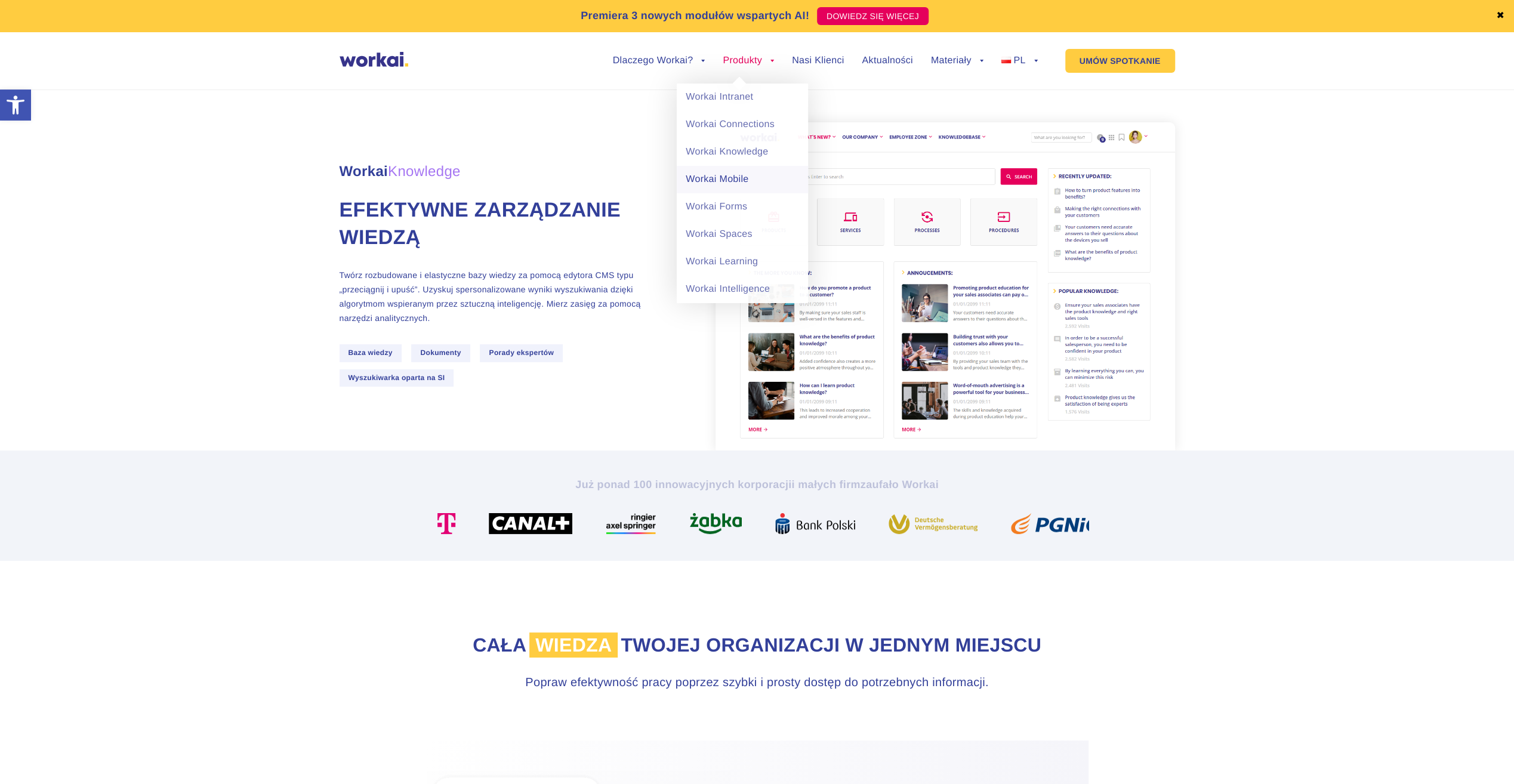
click at [730, 178] on link "Workai Mobile" at bounding box center [742, 180] width 131 height 27
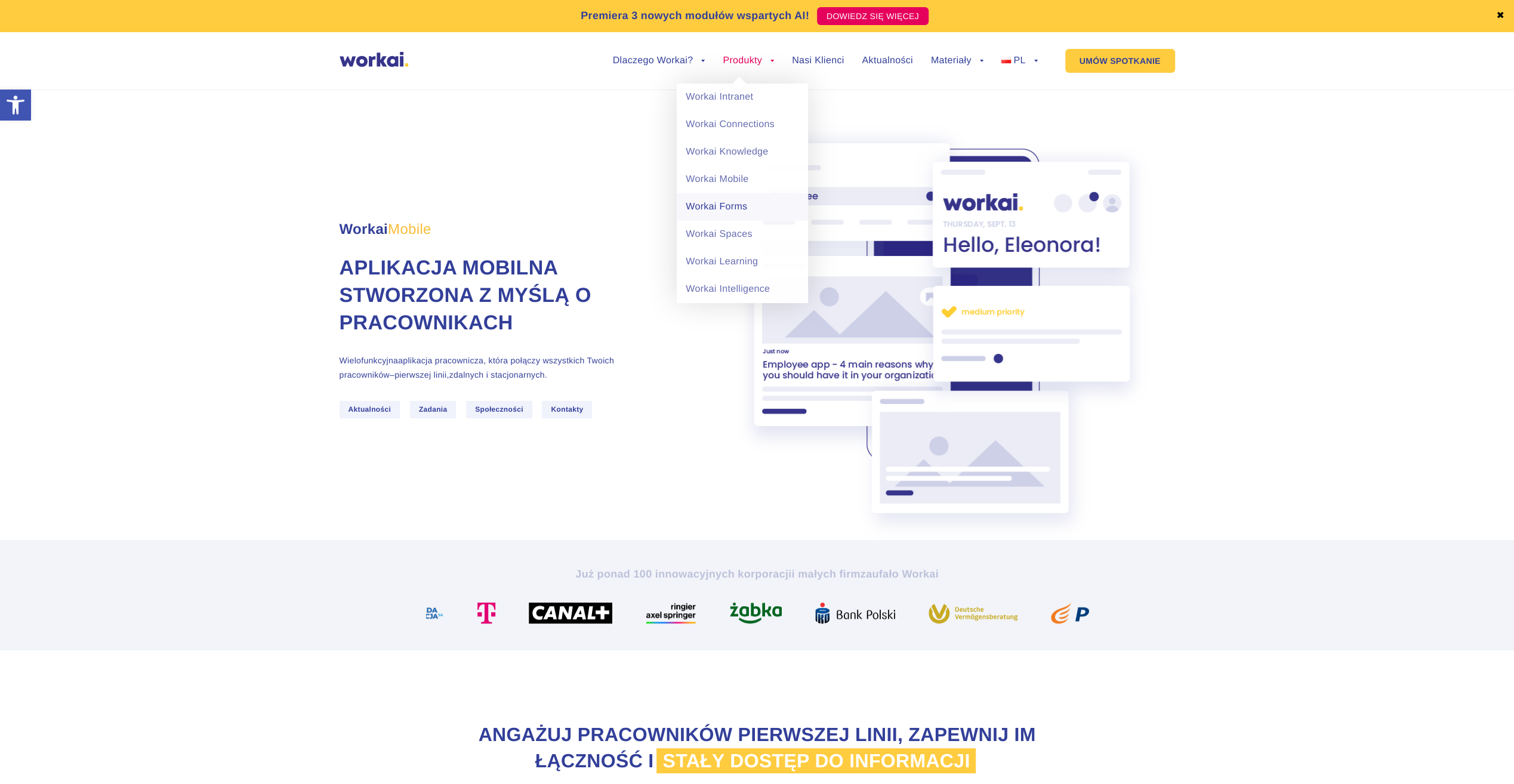
click at [727, 204] on link "Workai Forms" at bounding box center [742, 207] width 131 height 27
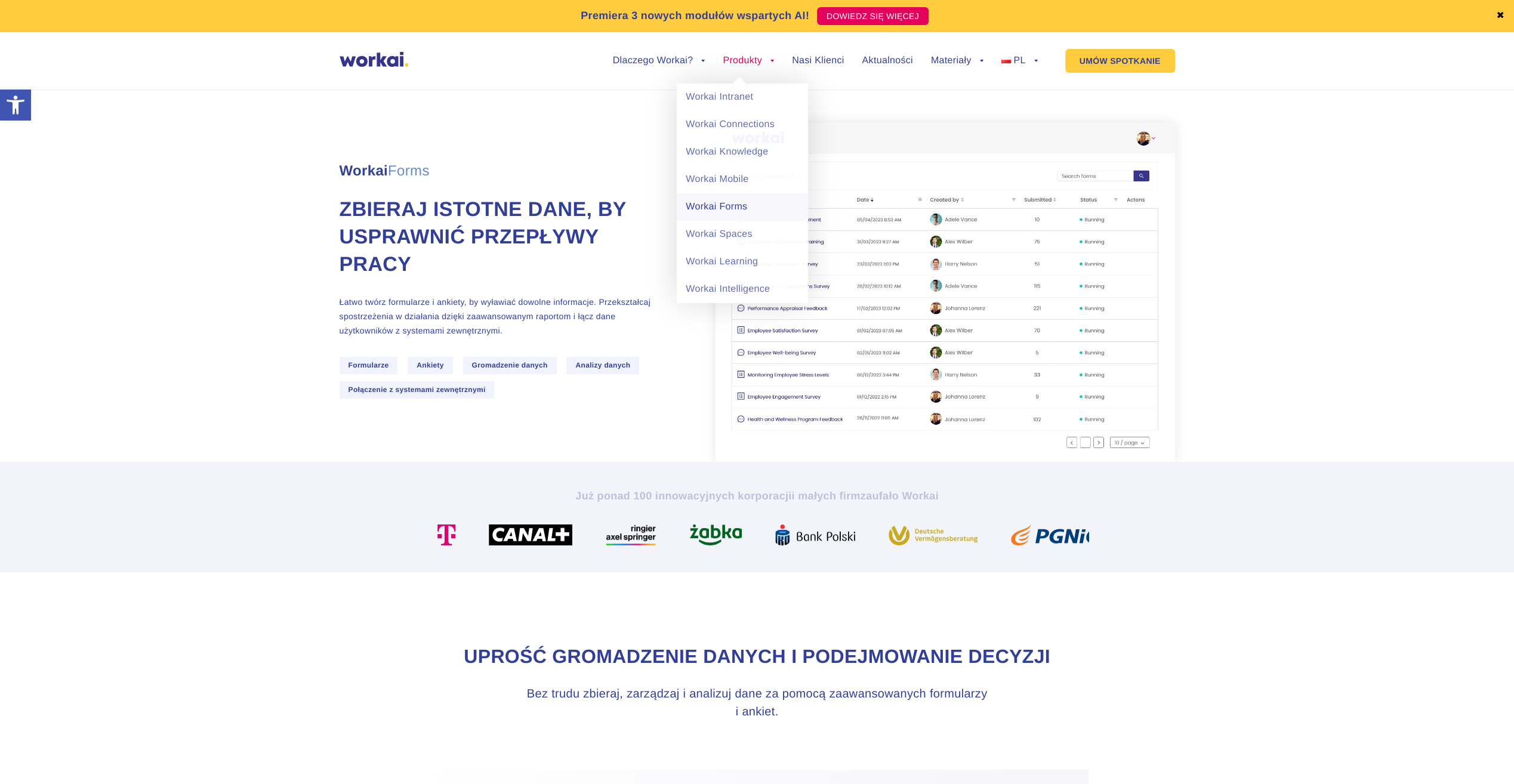
click at [709, 208] on link "Workai Forms" at bounding box center [742, 207] width 131 height 27
click at [740, 228] on link "Workai Spaces" at bounding box center [742, 234] width 131 height 27
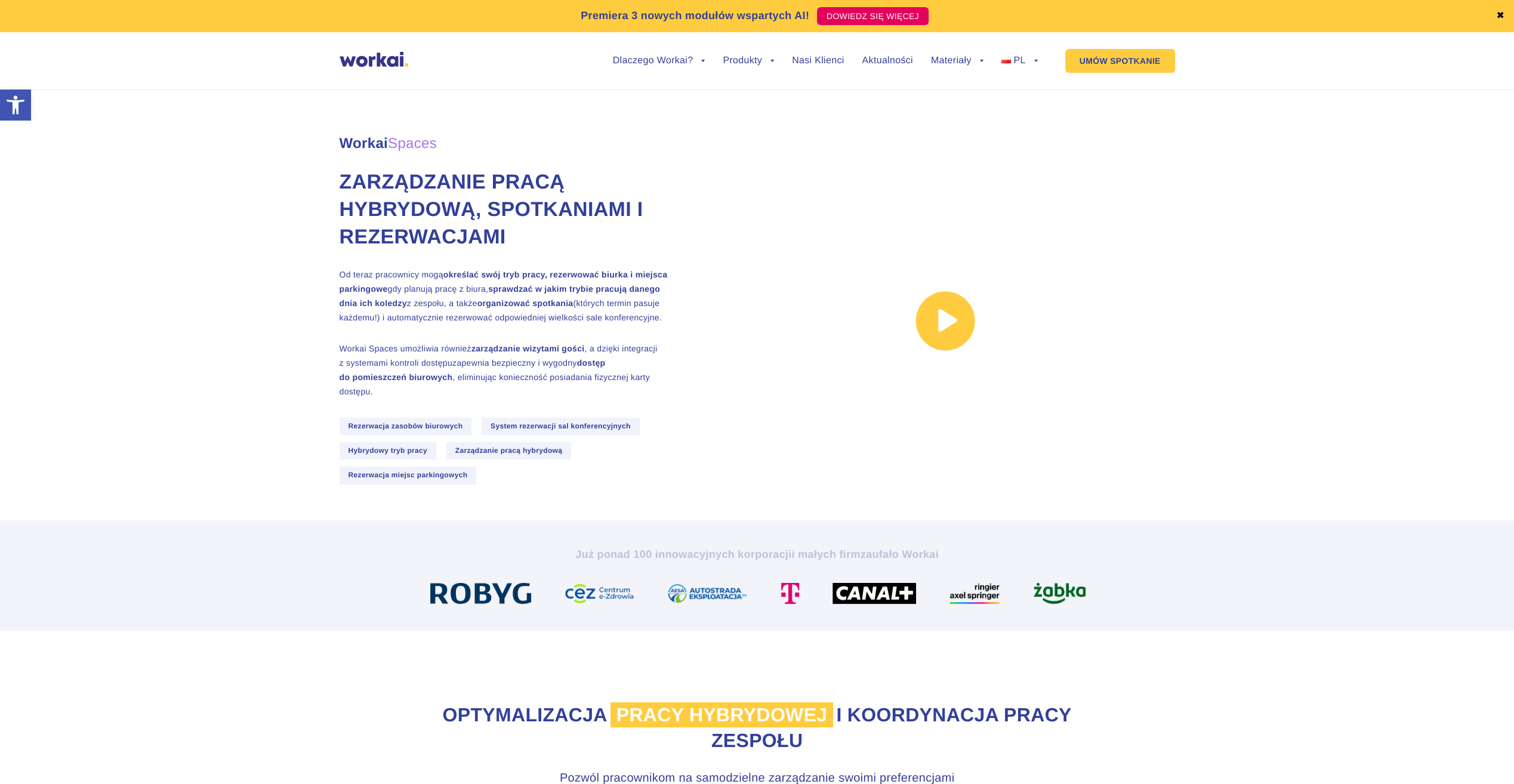
click at [934, 326] on link at bounding box center [944, 321] width 460 height 235
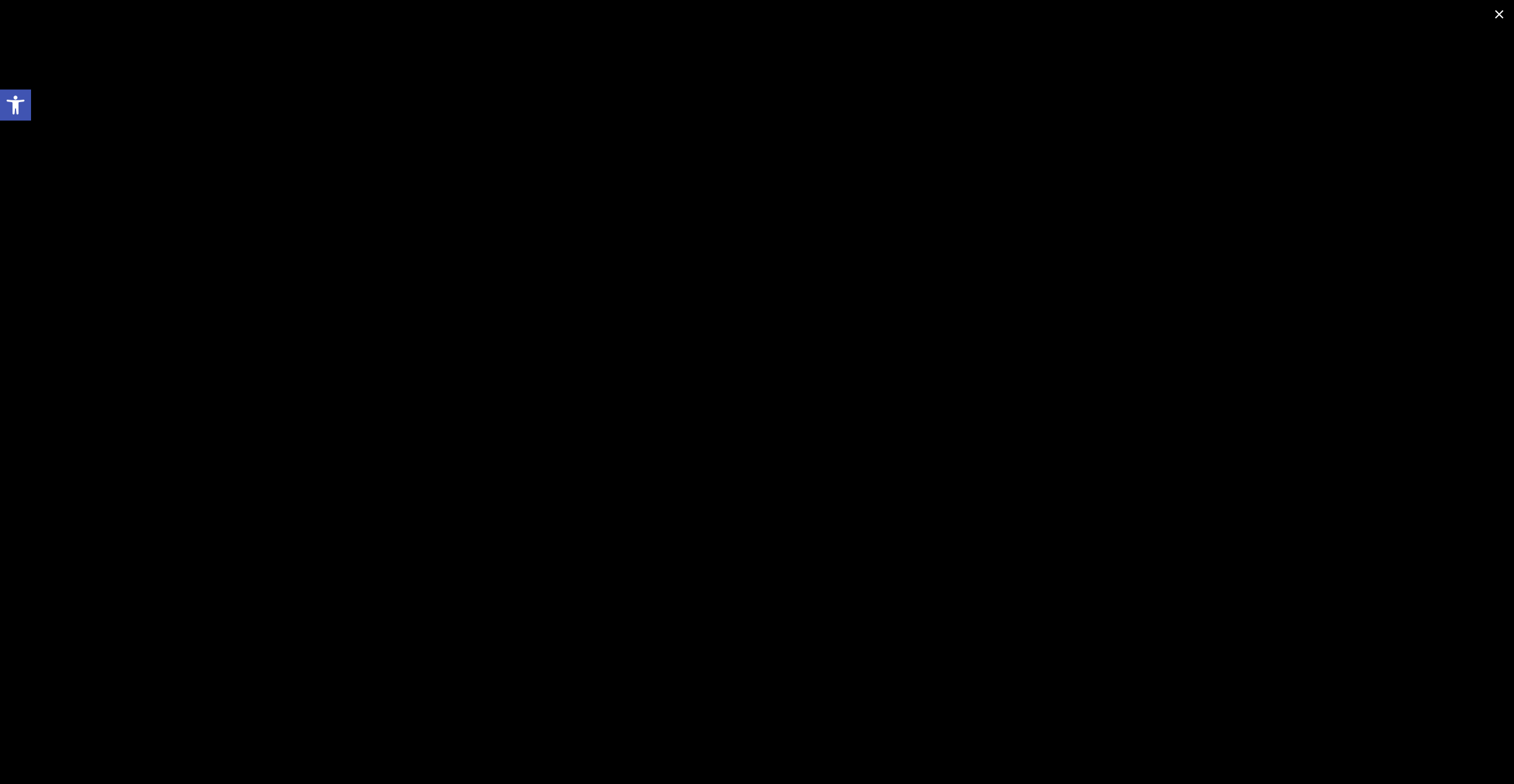
click at [1499, 18] on span at bounding box center [1499, 14] width 30 height 28
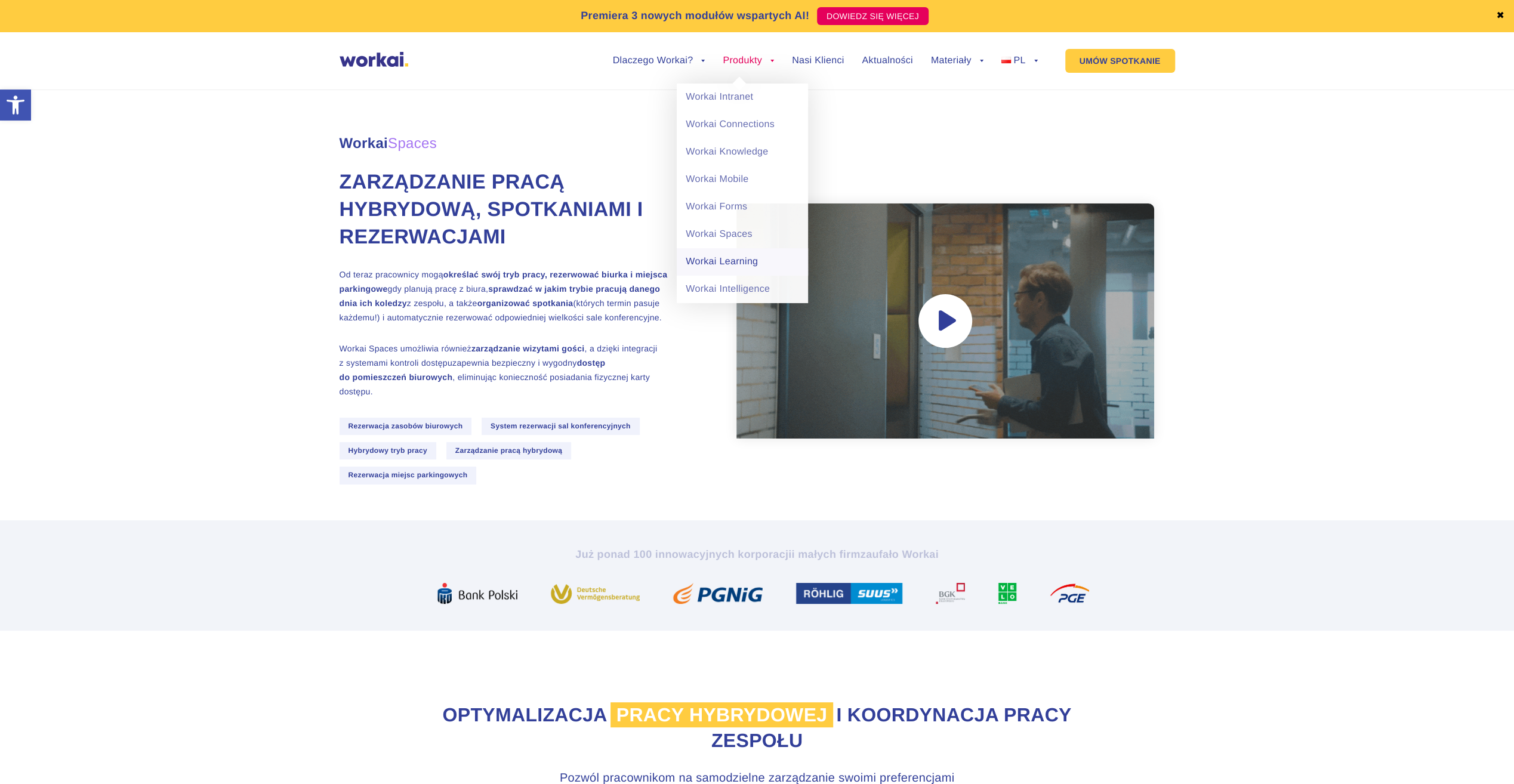
click at [742, 260] on link "Workai Learning" at bounding box center [742, 262] width 131 height 27
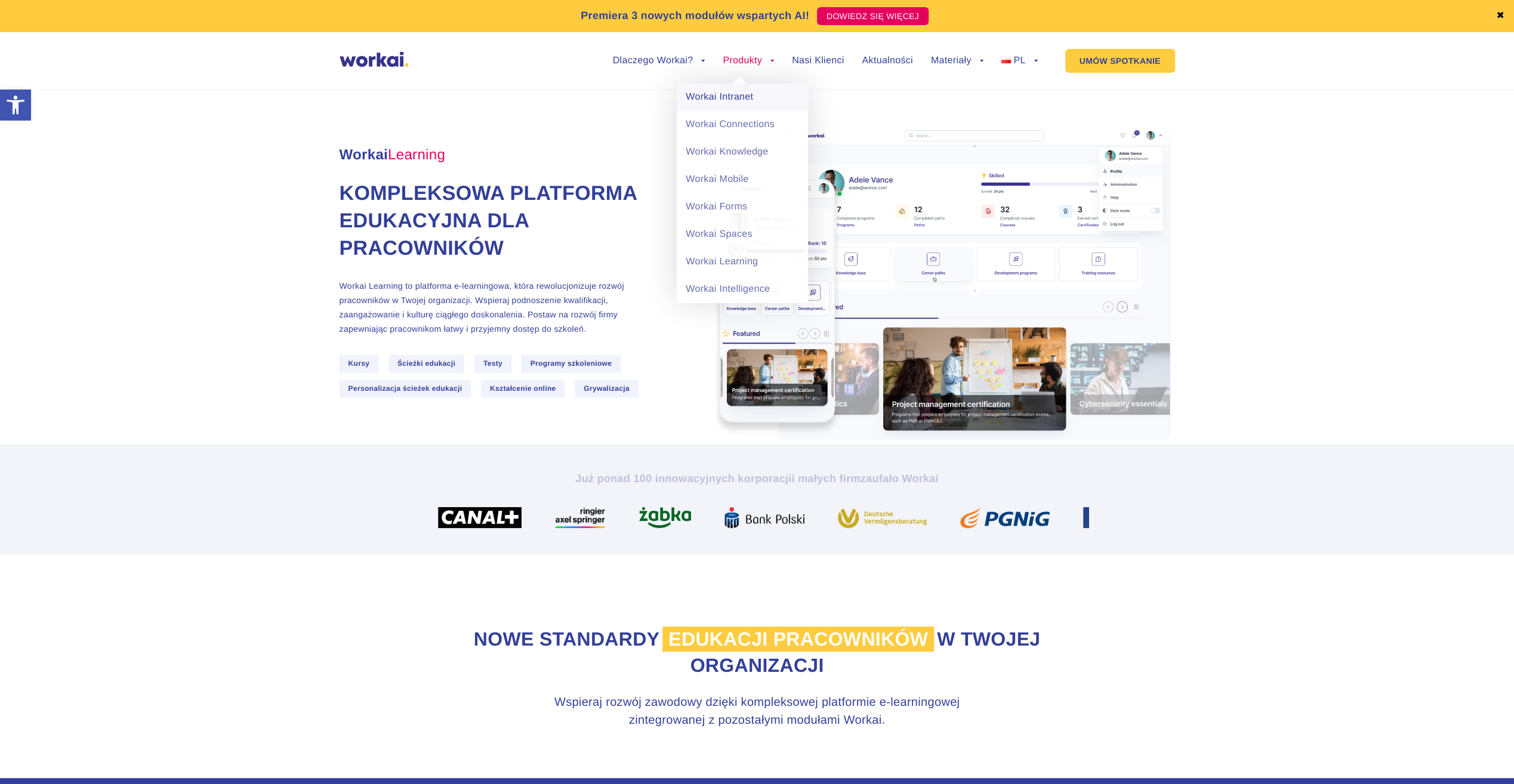
click at [738, 105] on link "Workai Intranet" at bounding box center [742, 96] width 131 height 27
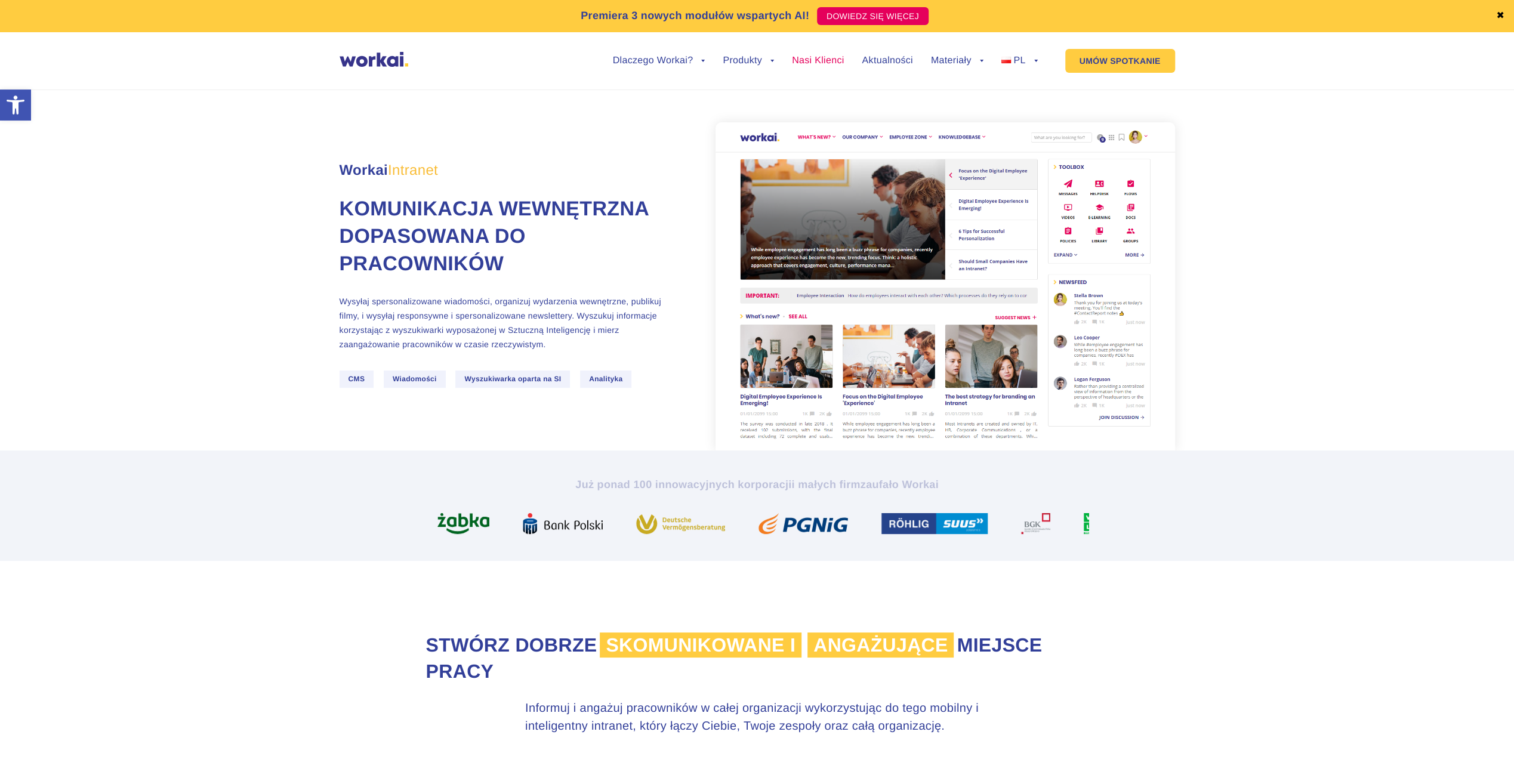
click at [815, 61] on link "Nasi Klienci" at bounding box center [817, 60] width 52 height 9
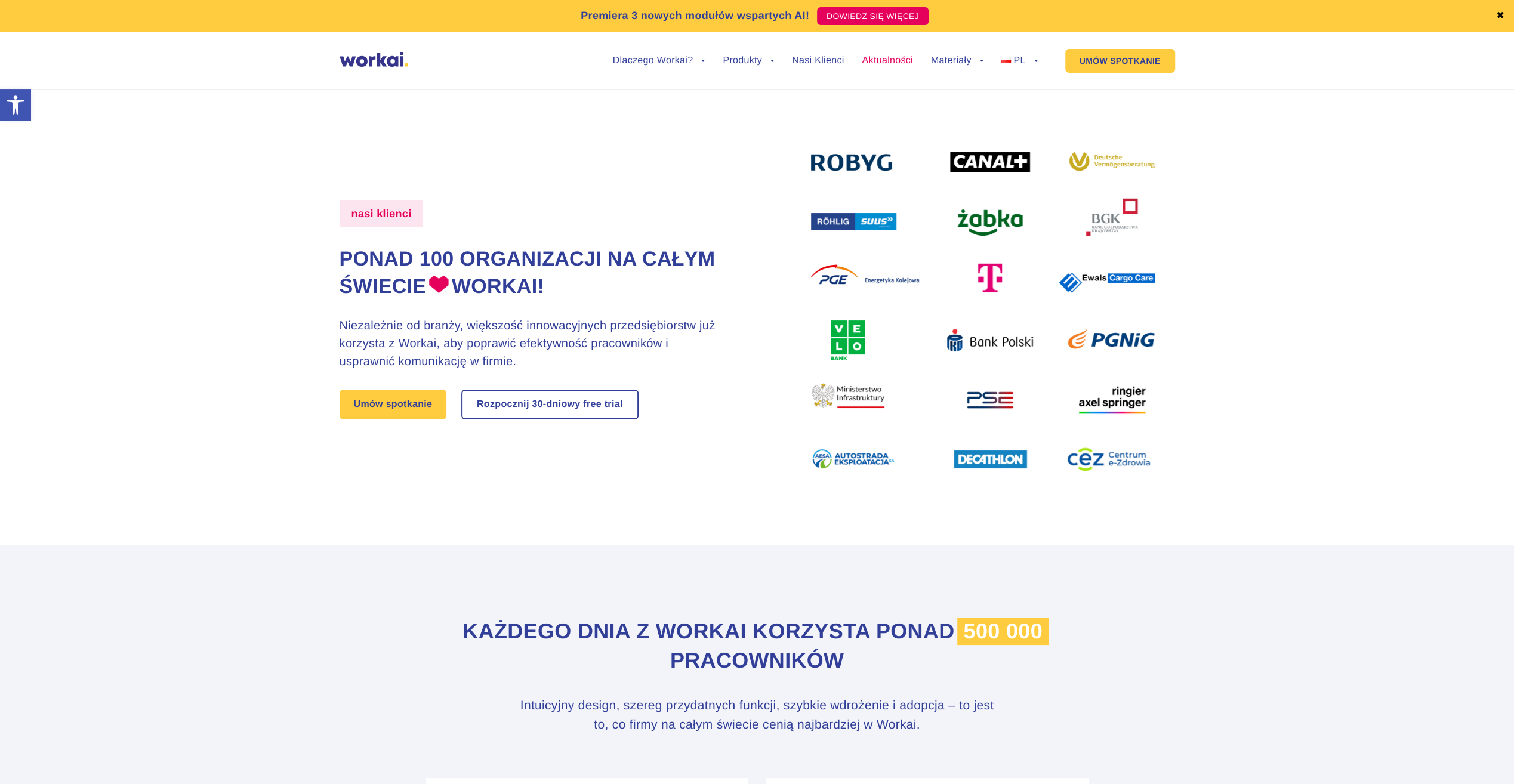
click at [894, 61] on link "Aktualności" at bounding box center [886, 60] width 51 height 9
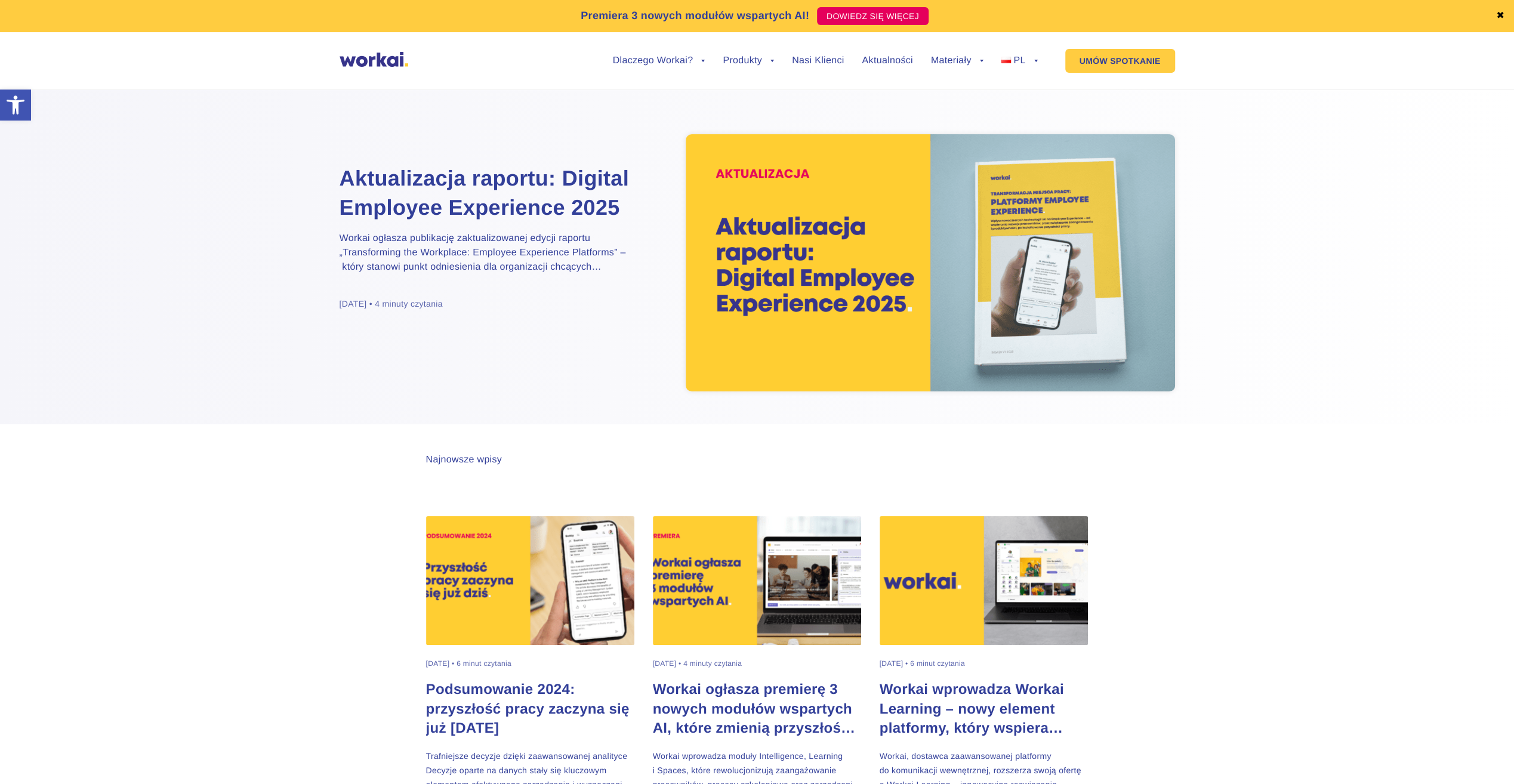
click at [545, 179] on h2 "Aktualizacja raportu: Digital Employee Experience 2025" at bounding box center [488, 193] width 298 height 58
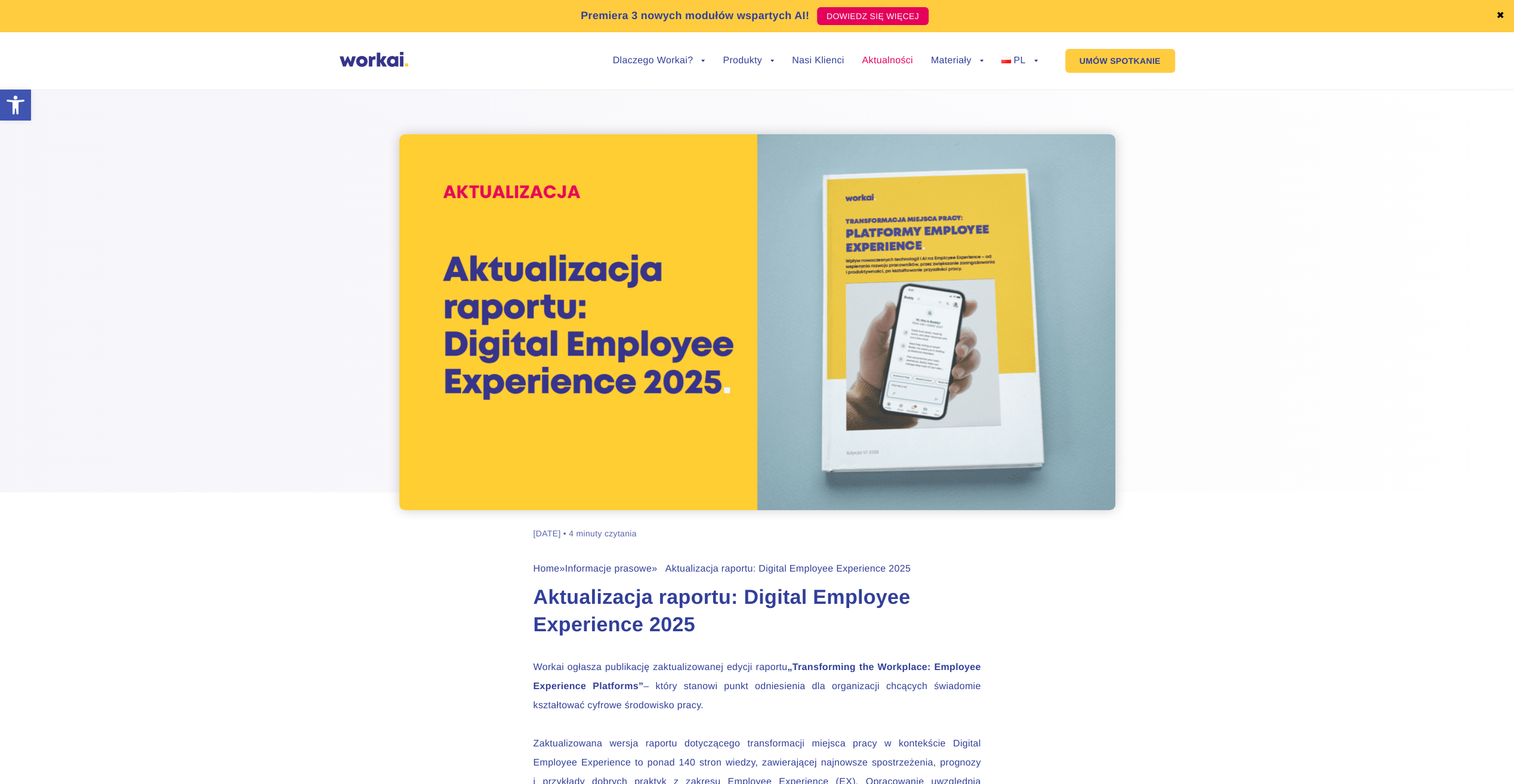
click at [899, 58] on link "Aktualności" at bounding box center [886, 60] width 51 height 9
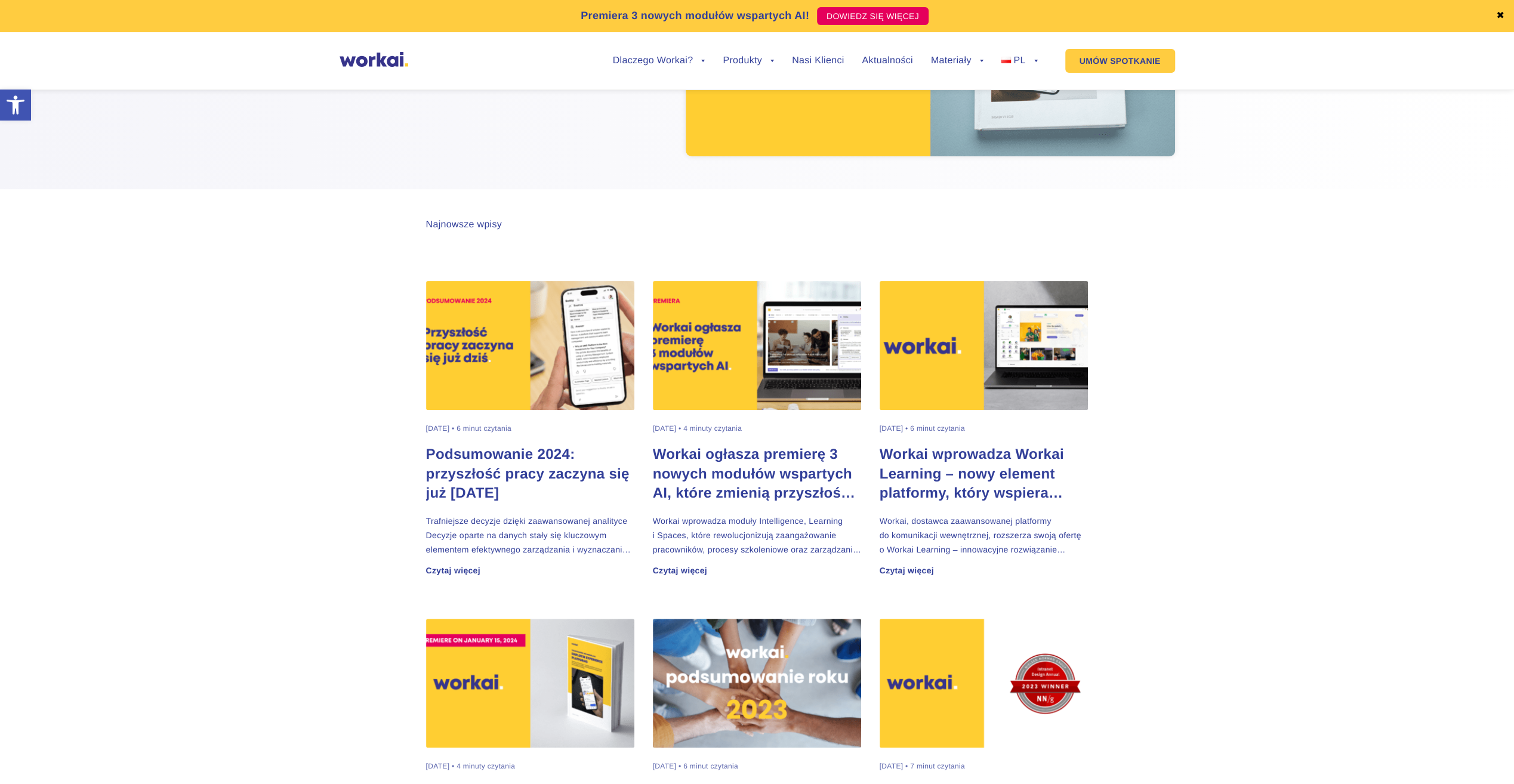
scroll to position [417, 0]
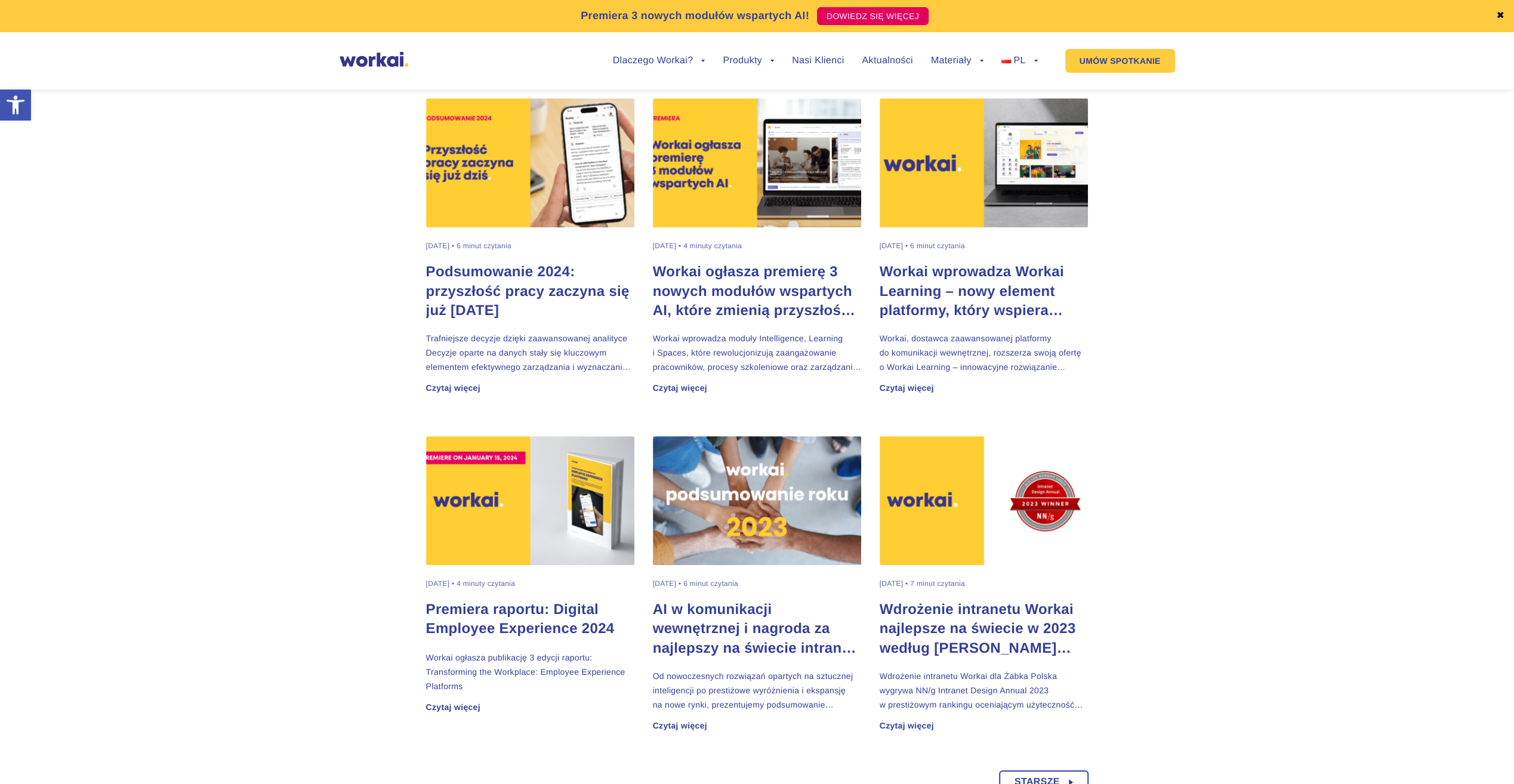
click at [539, 289] on h2 "Podsumowanie 2024: przyszłość pracy zaczyna się już [DATE]" at bounding box center [530, 291] width 209 height 57
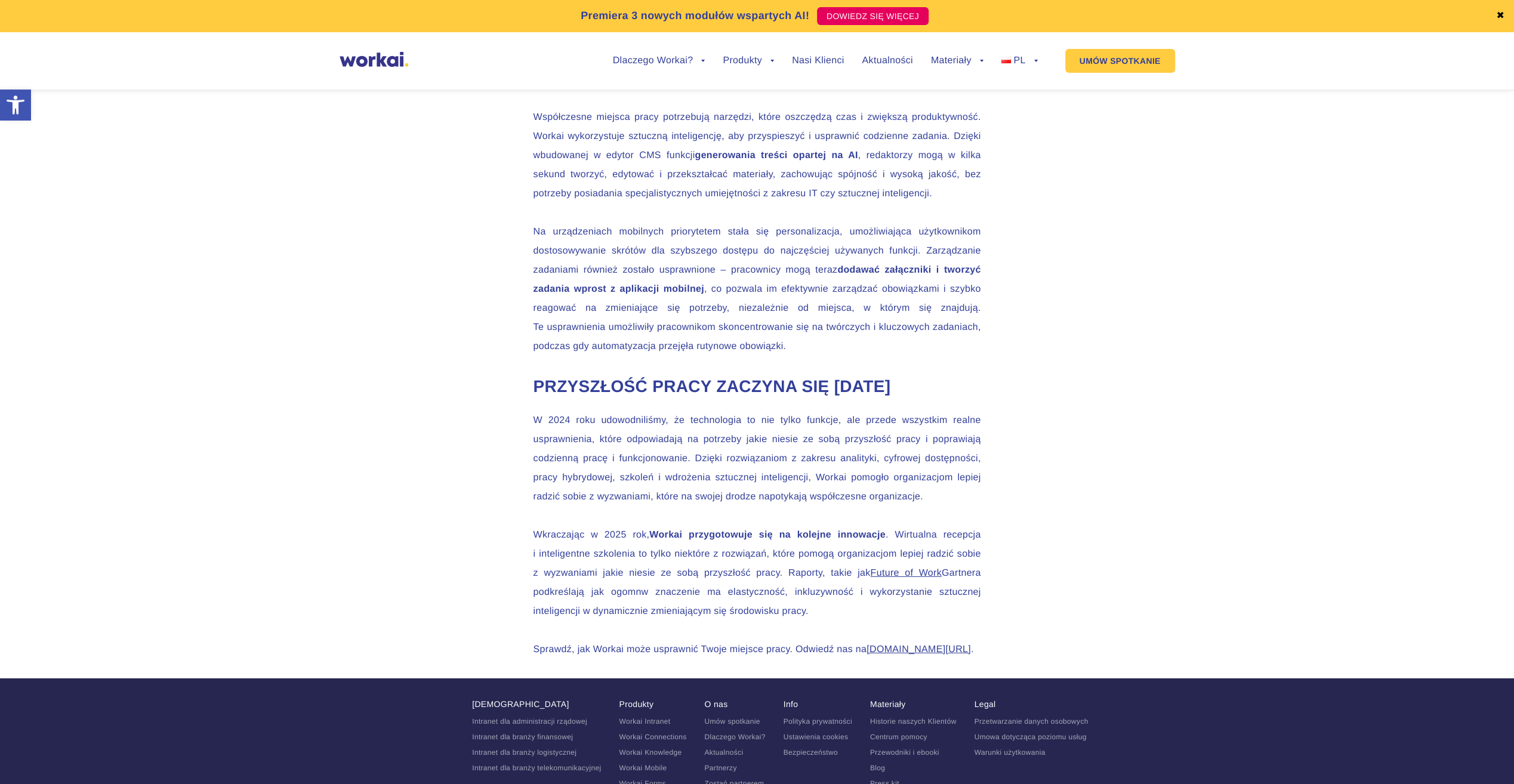
scroll to position [3541, 0]
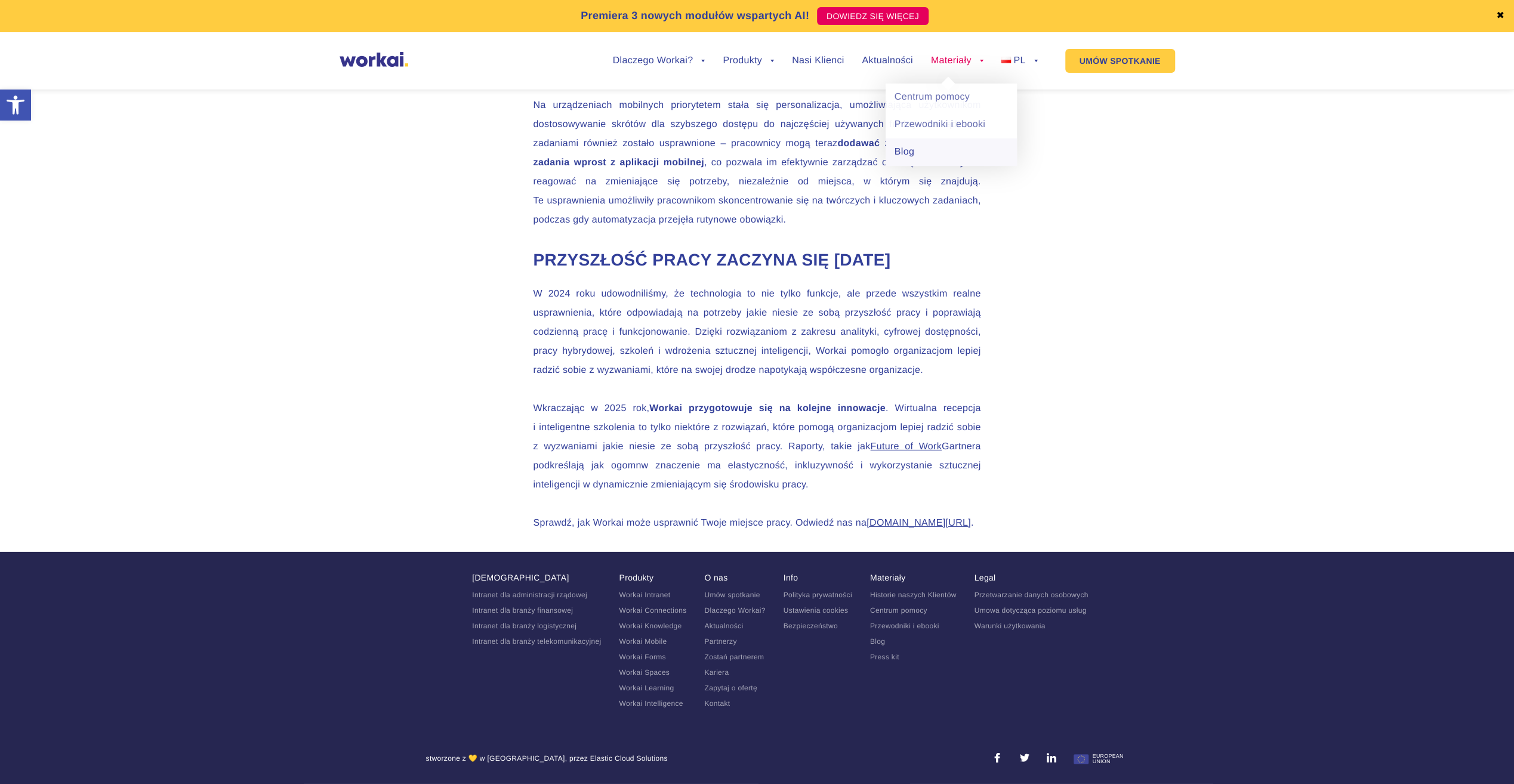
click at [921, 151] on link "Blog" at bounding box center [951, 152] width 131 height 27
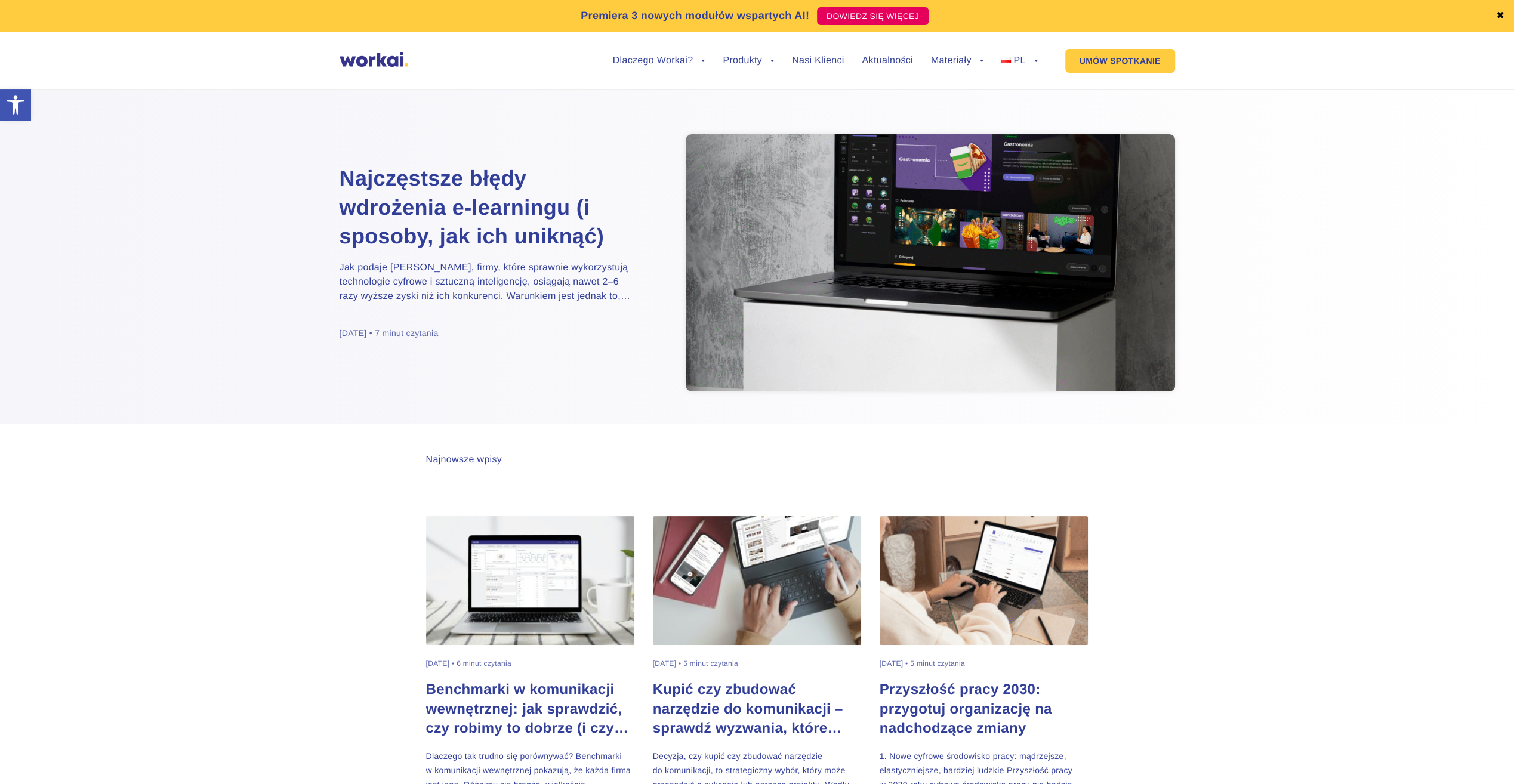
click at [508, 214] on h2 "Najczęstsze błędy wdrożenia e-learningu (i sposoby, jak ich uniknąć)" at bounding box center [488, 207] width 298 height 87
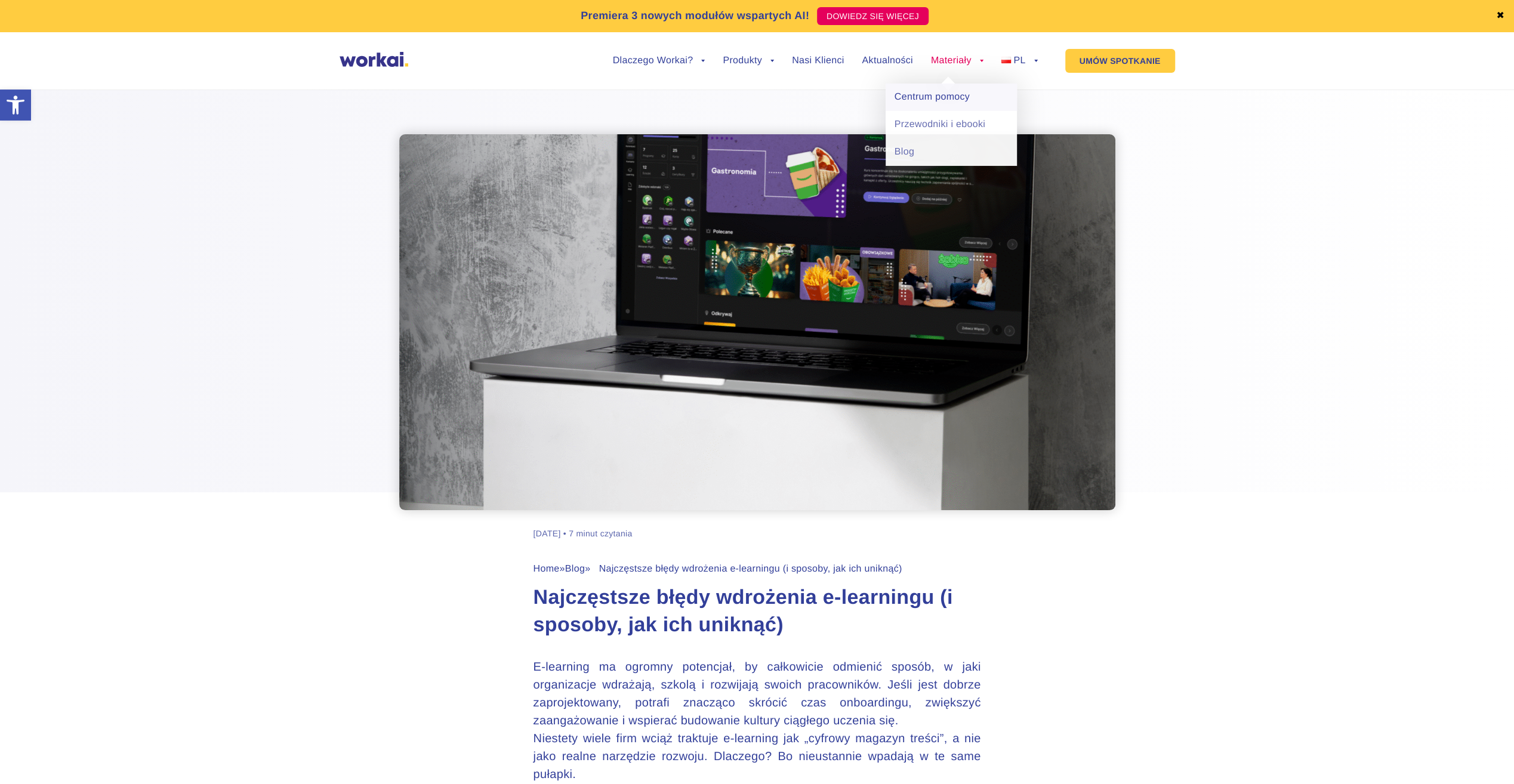
click at [930, 92] on link "Centrum pomocy" at bounding box center [951, 96] width 131 height 27
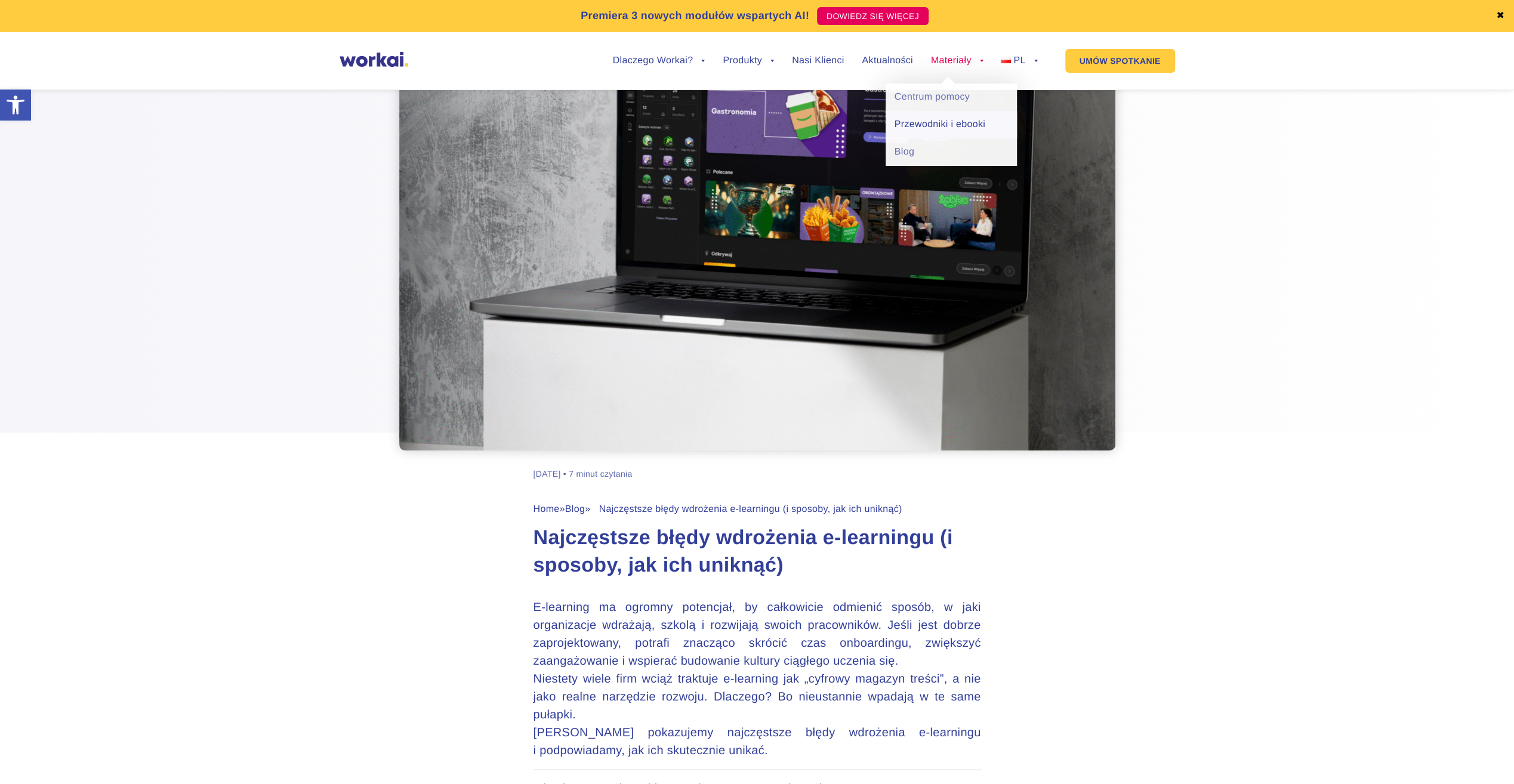
click at [950, 124] on link "Przewodniki i ebooki" at bounding box center [951, 124] width 131 height 27
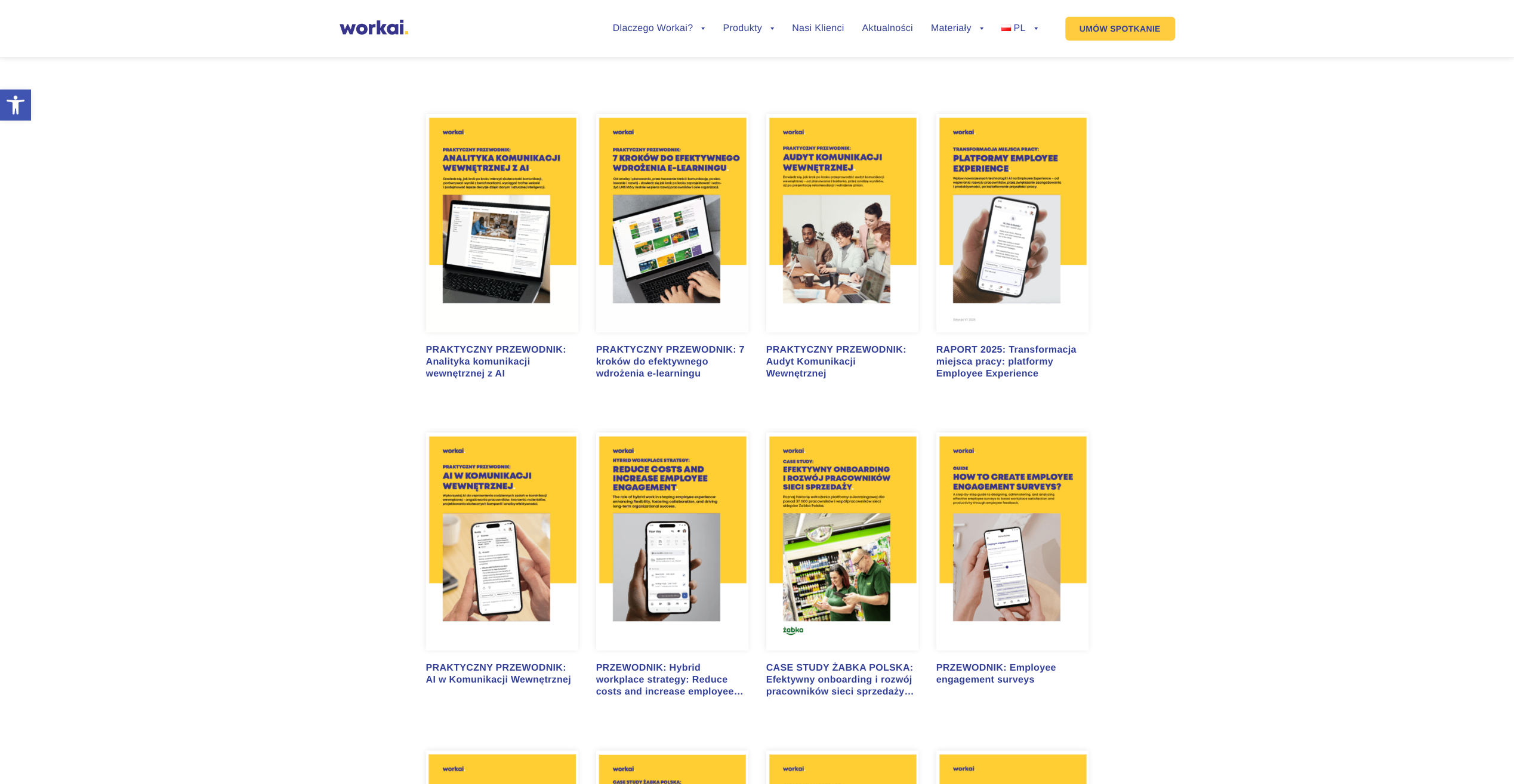
scroll to position [650, 0]
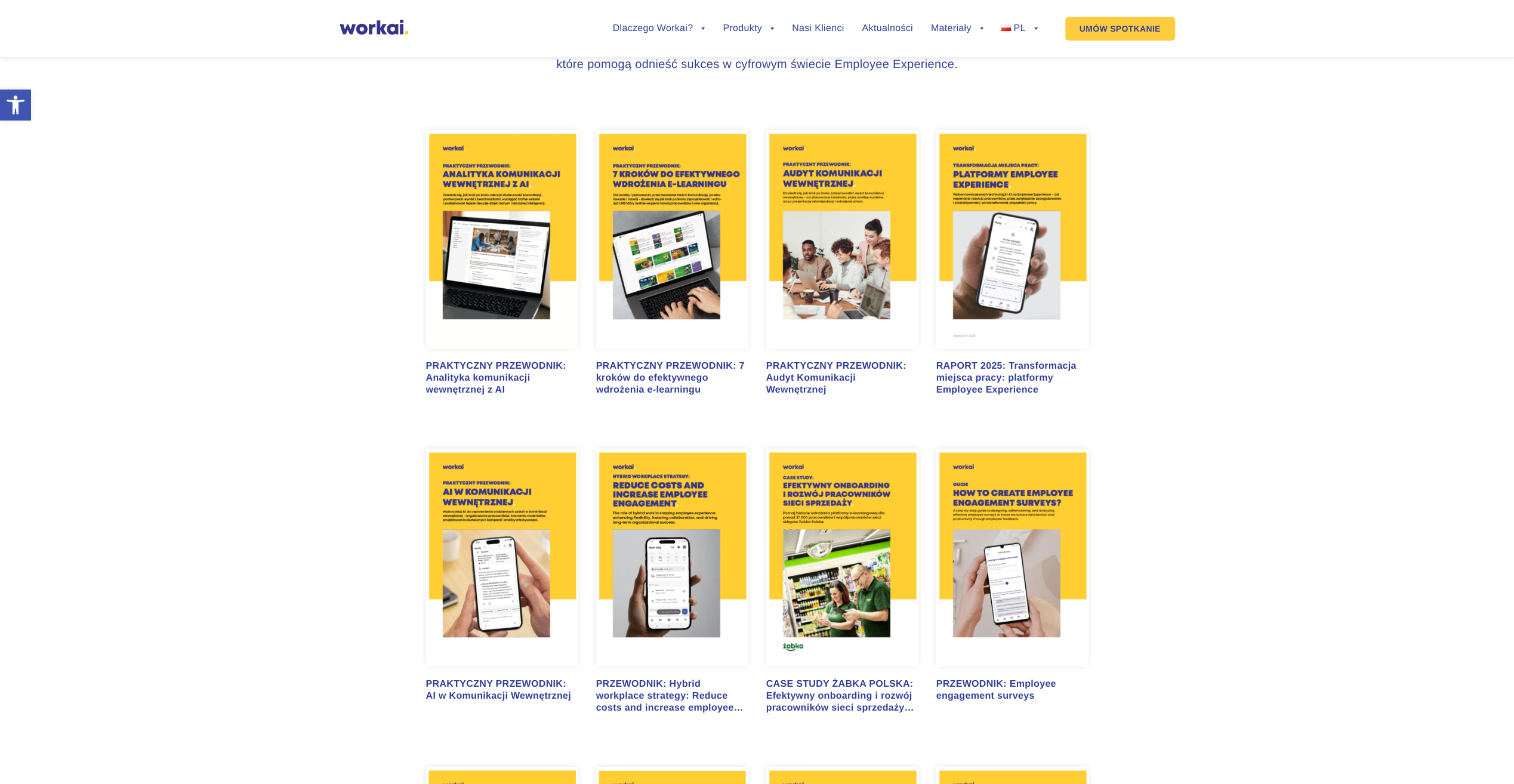
click at [494, 231] on img at bounding box center [501, 239] width 152 height 219
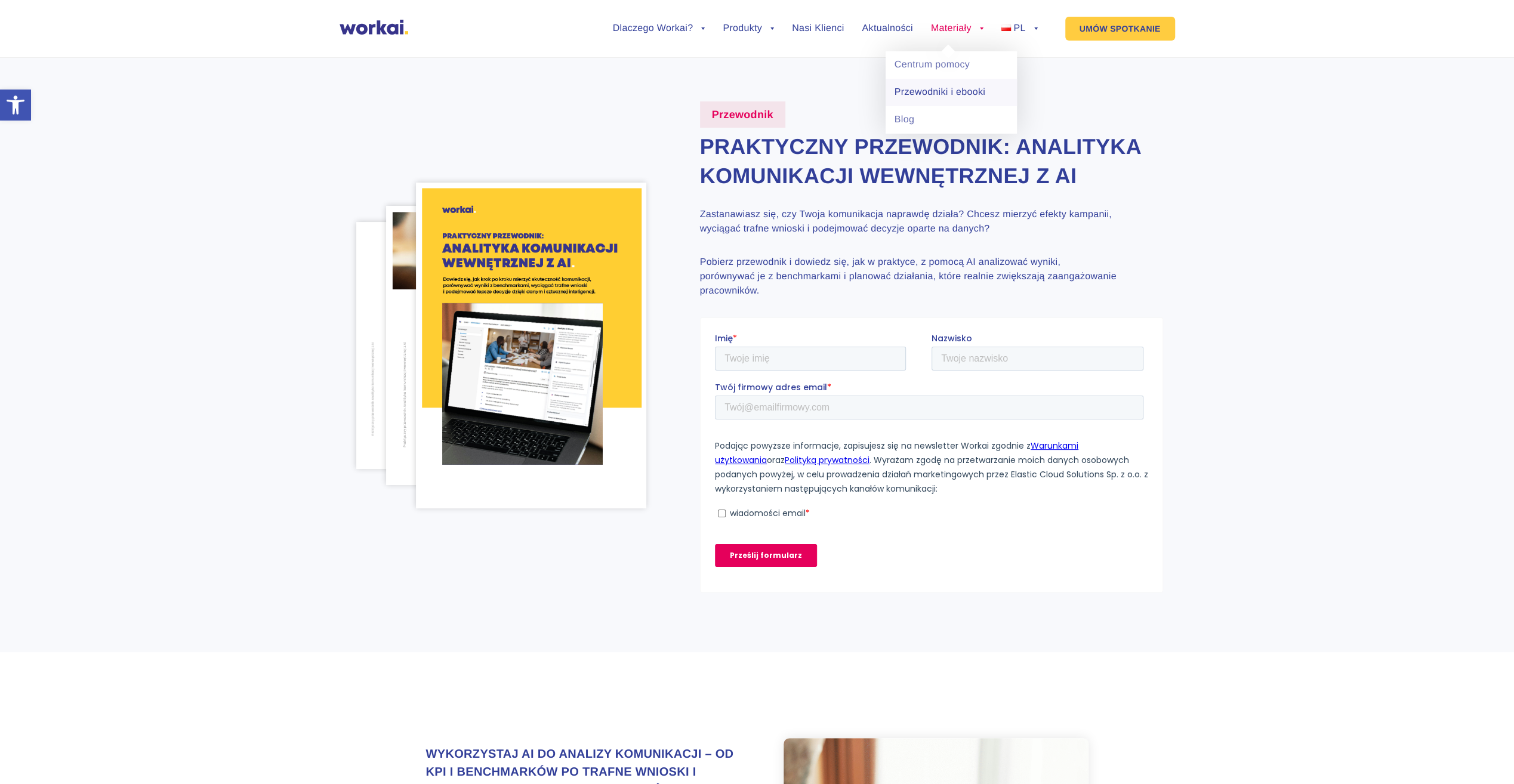
click at [950, 101] on link "Przewodniki i ebooki" at bounding box center [951, 92] width 131 height 27
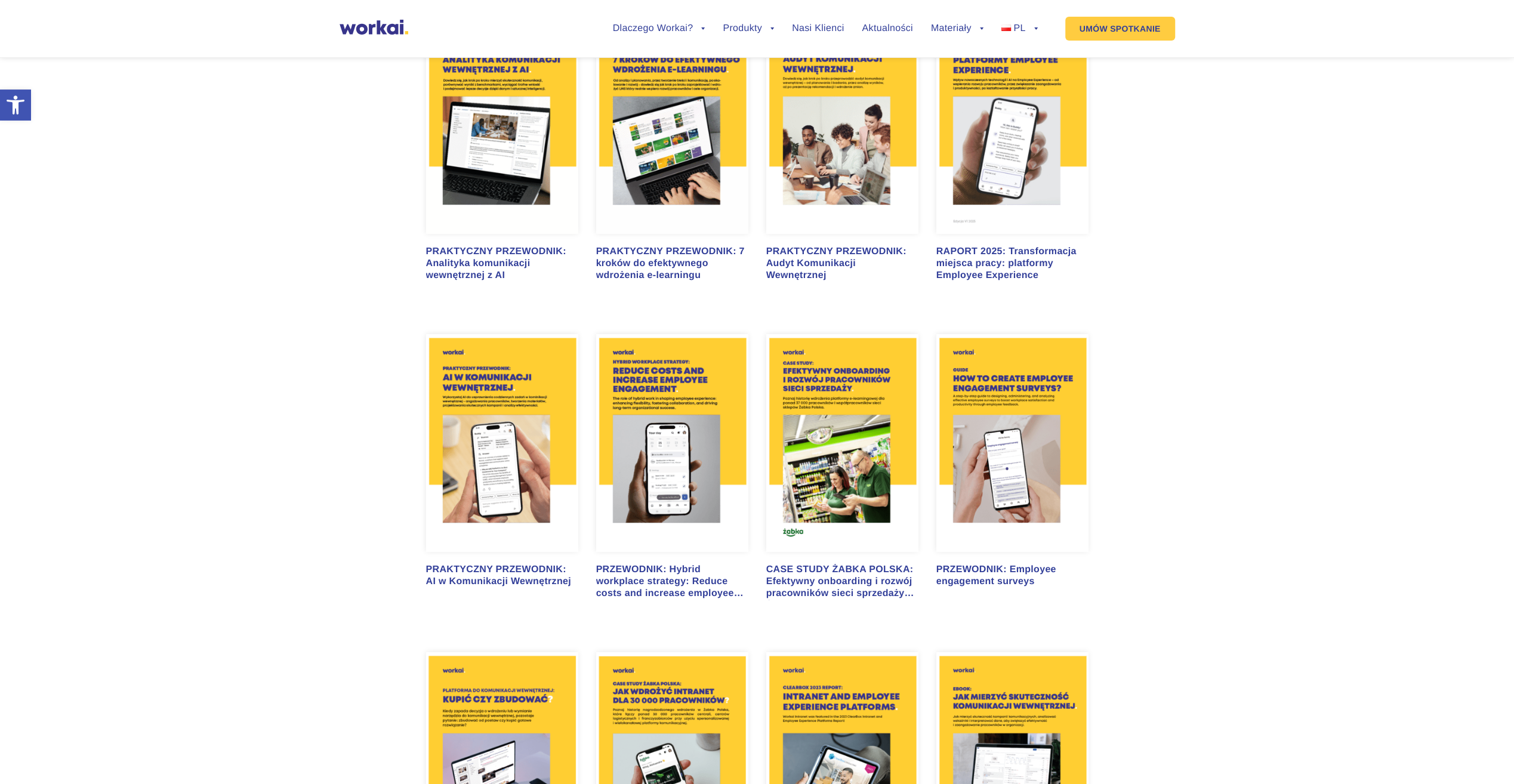
scroll to position [895, 0]
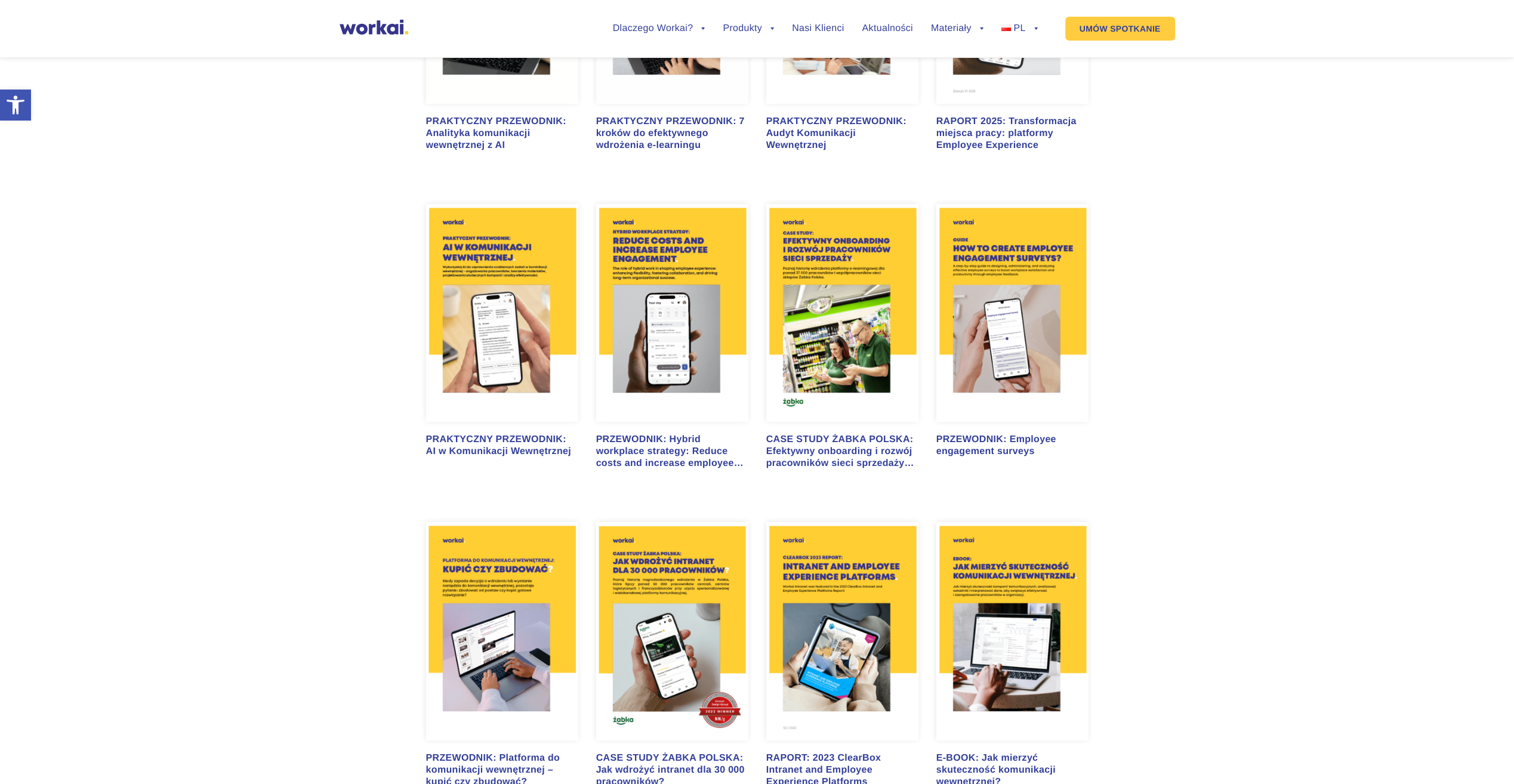
click at [654, 322] on img at bounding box center [672, 313] width 152 height 219
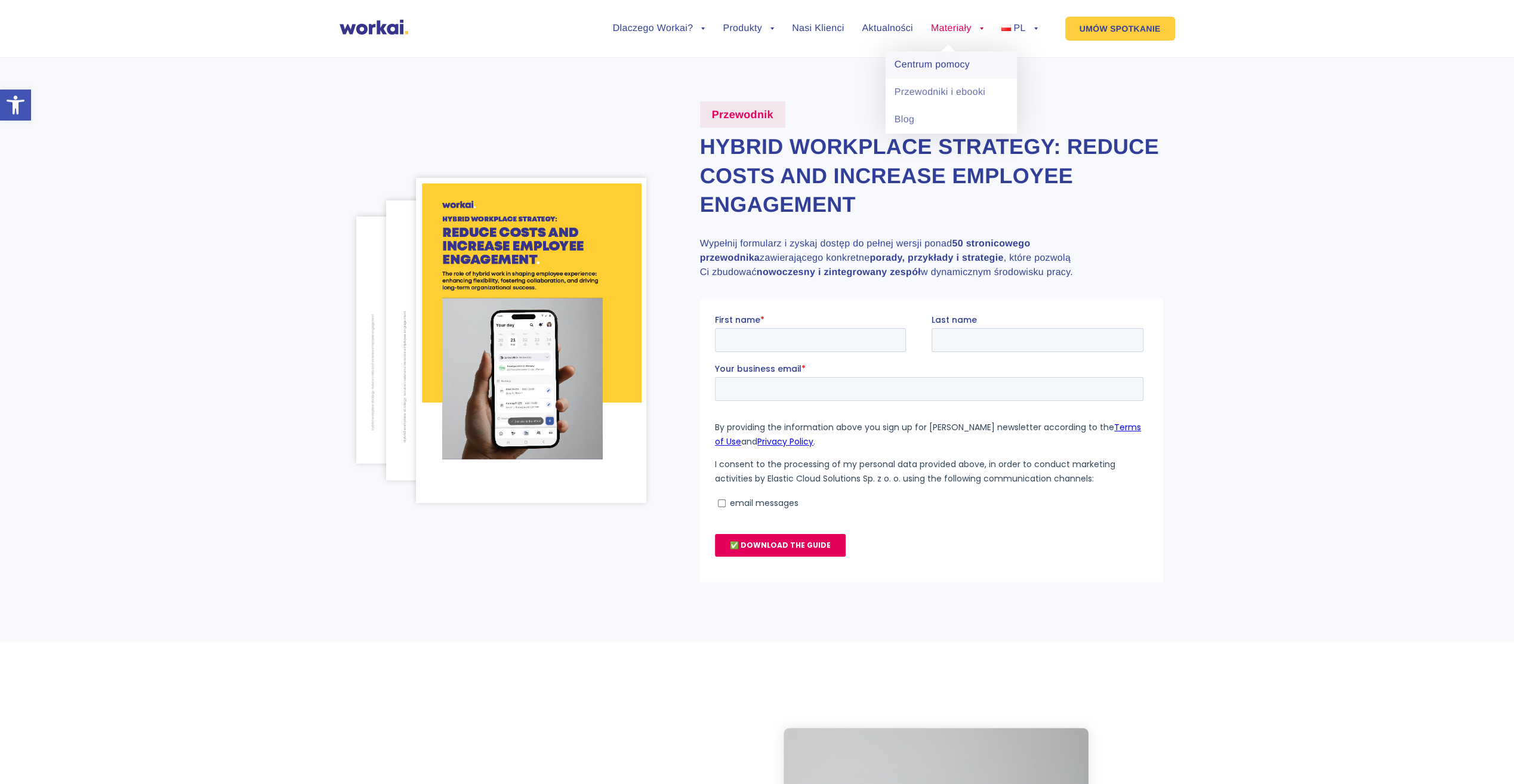
click at [943, 71] on link "Centrum pomocy" at bounding box center [951, 65] width 131 height 27
click at [1009, 91] on span "FR" at bounding box center [1012, 92] width 13 height 10
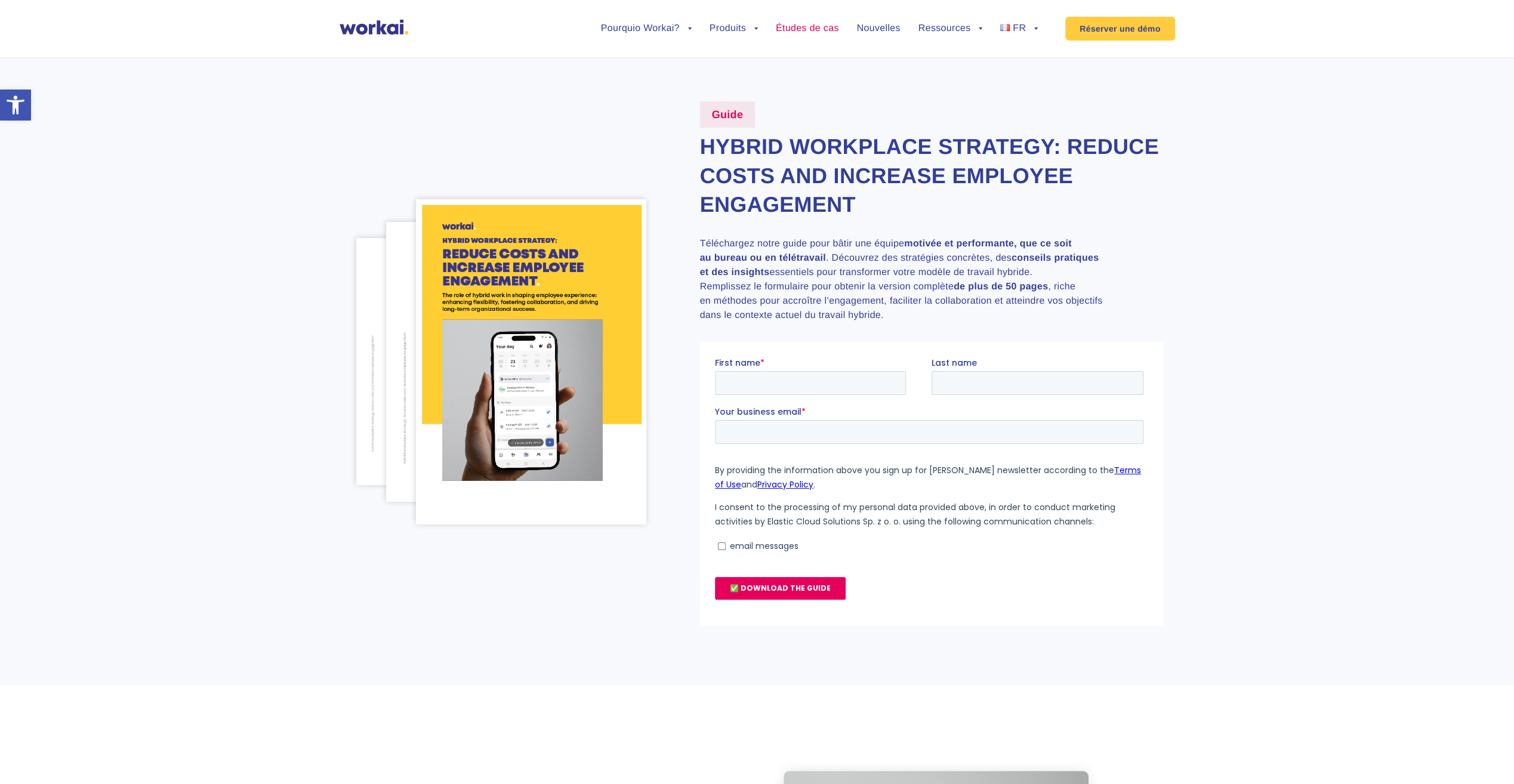
click at [806, 28] on link "Études de cas" at bounding box center [807, 28] width 63 height 9
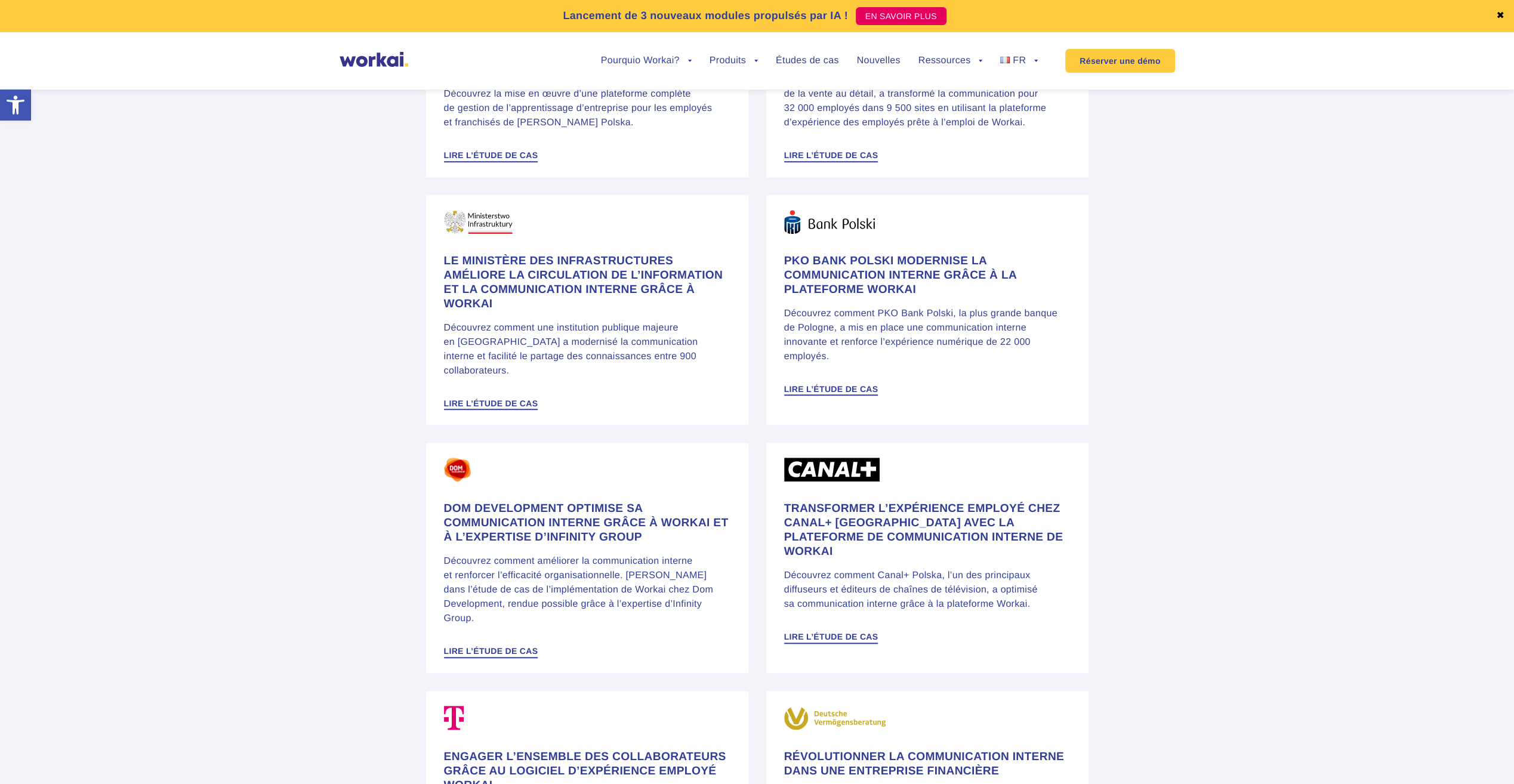
scroll to position [1313, 0]
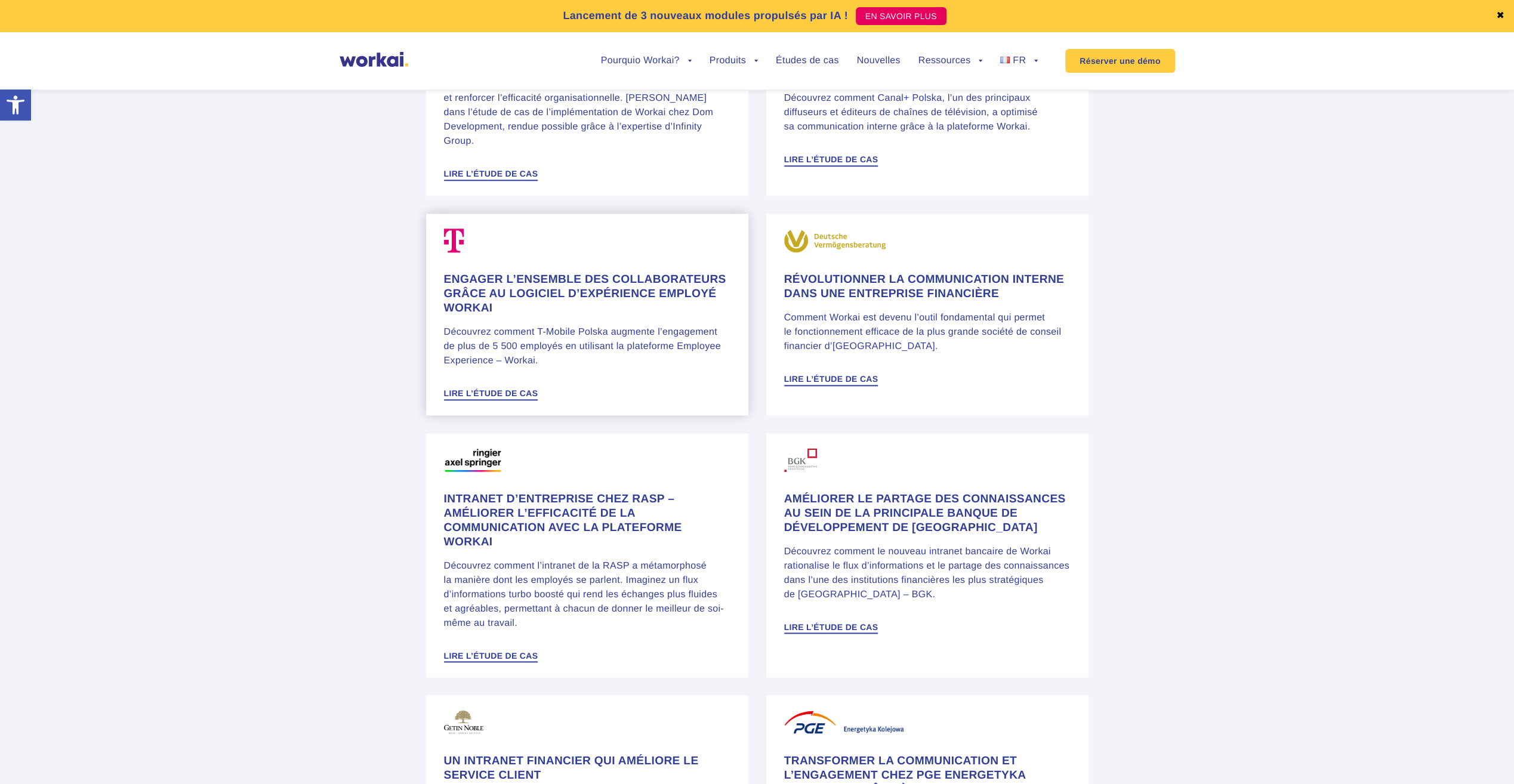
click at [614, 273] on h4 "Engager l’ensemble des collaborateurs grâce au logiciel d’expérience employé Wo…" at bounding box center [587, 294] width 286 height 43
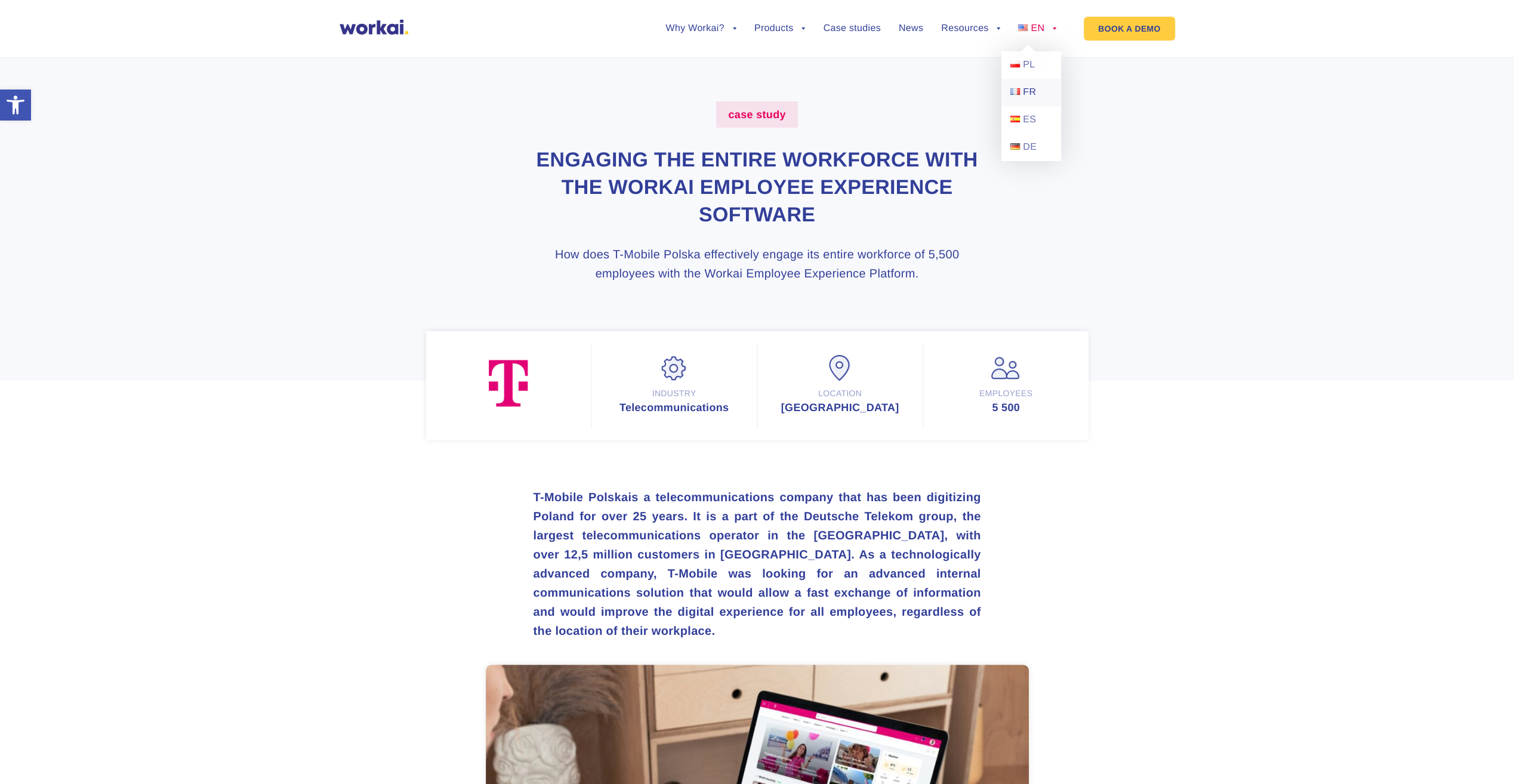
click at [1025, 91] on span "FR" at bounding box center [1029, 92] width 13 height 10
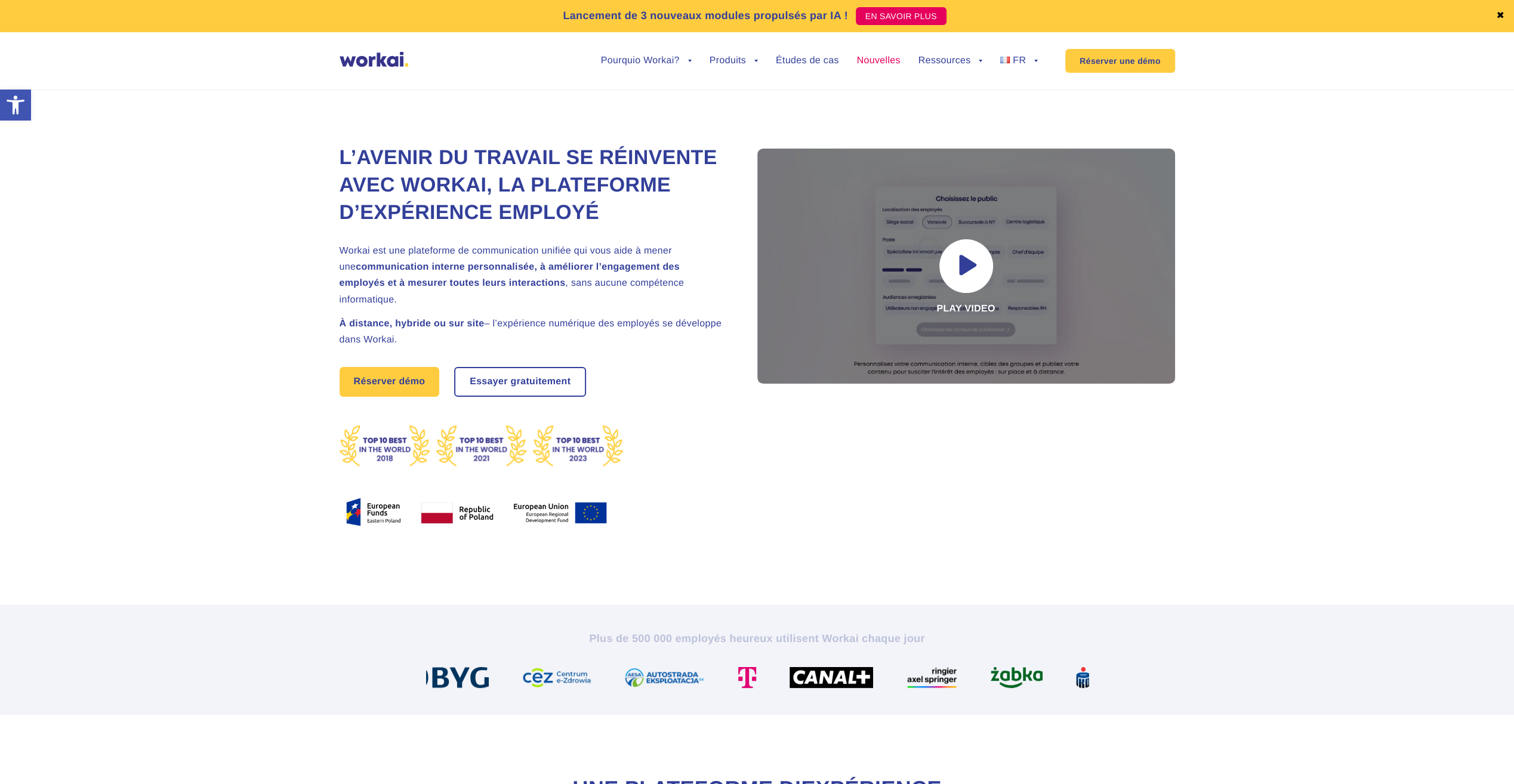
click at [892, 62] on link "Nouvelles" at bounding box center [879, 60] width 43 height 9
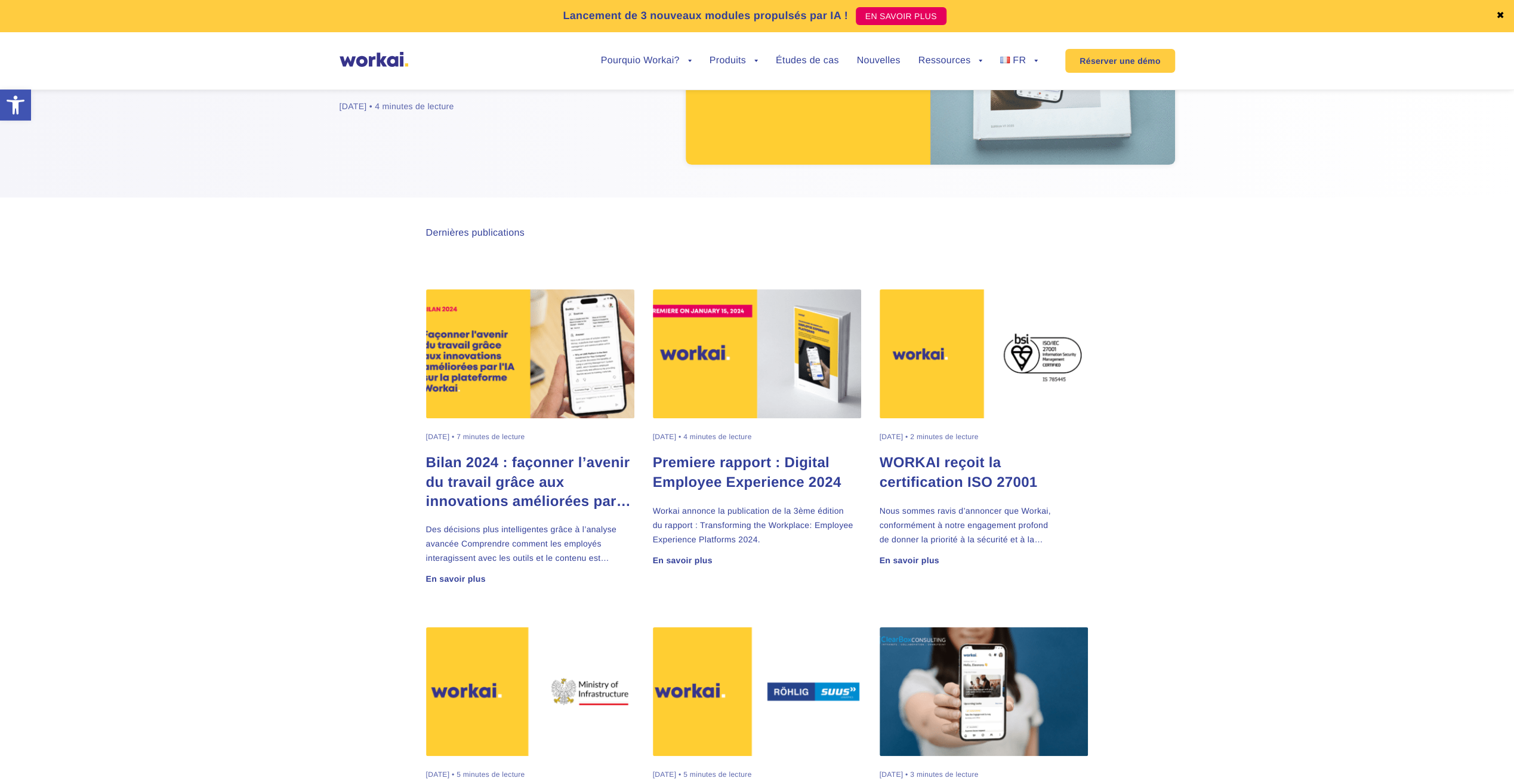
scroll to position [239, 0]
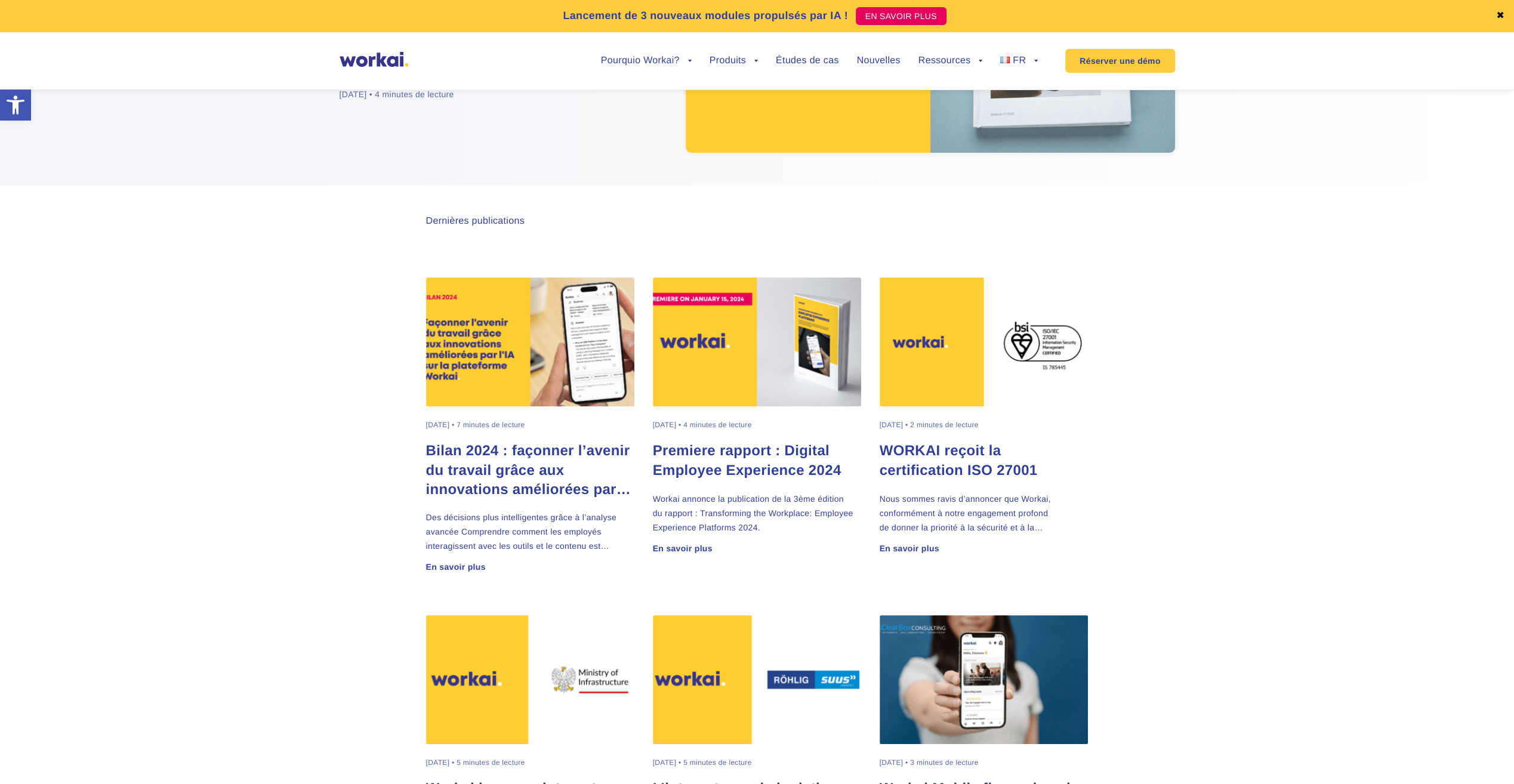
click at [742, 381] on img at bounding box center [757, 342] width 209 height 129
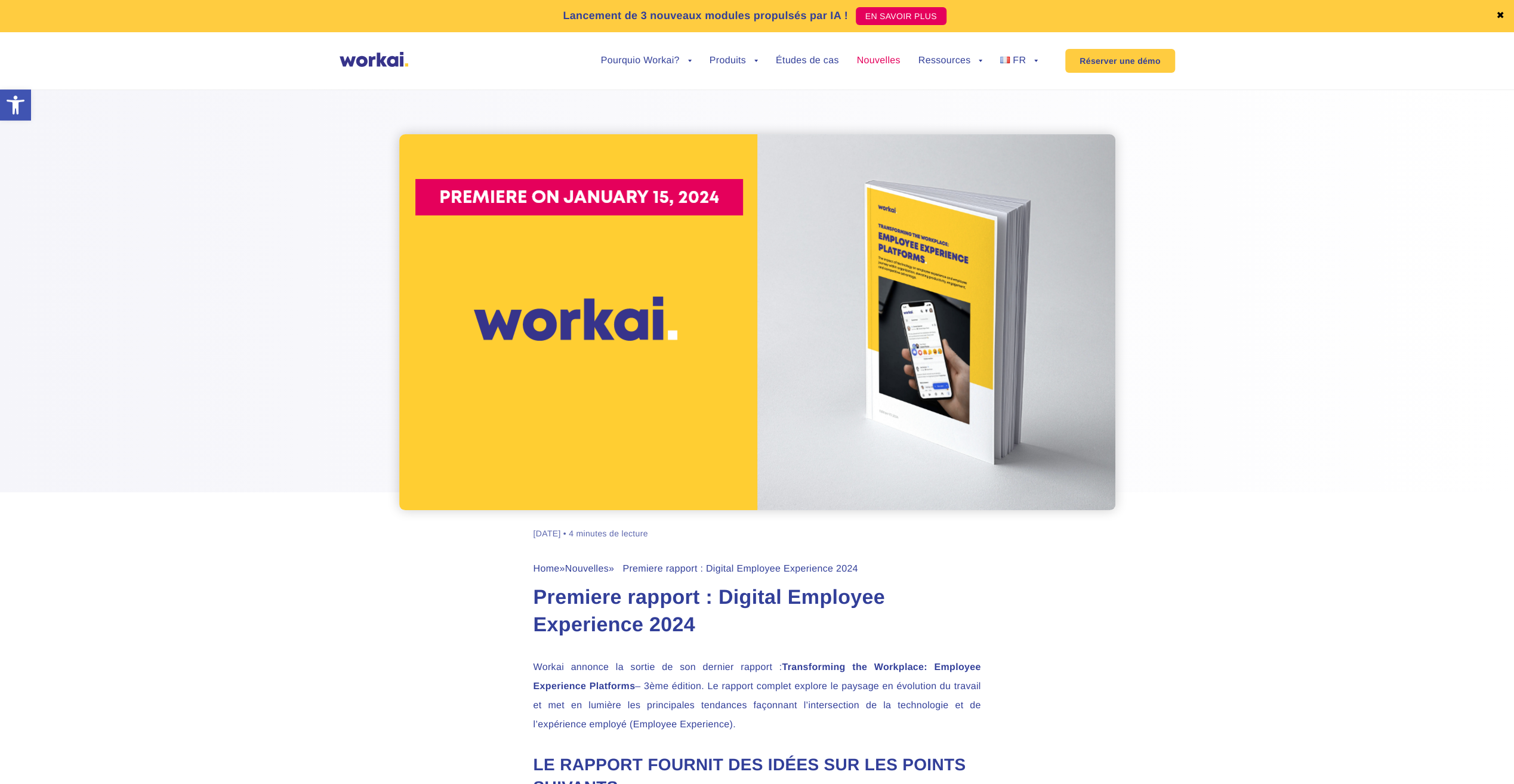
click at [878, 57] on link "Nouvelles" at bounding box center [879, 60] width 43 height 9
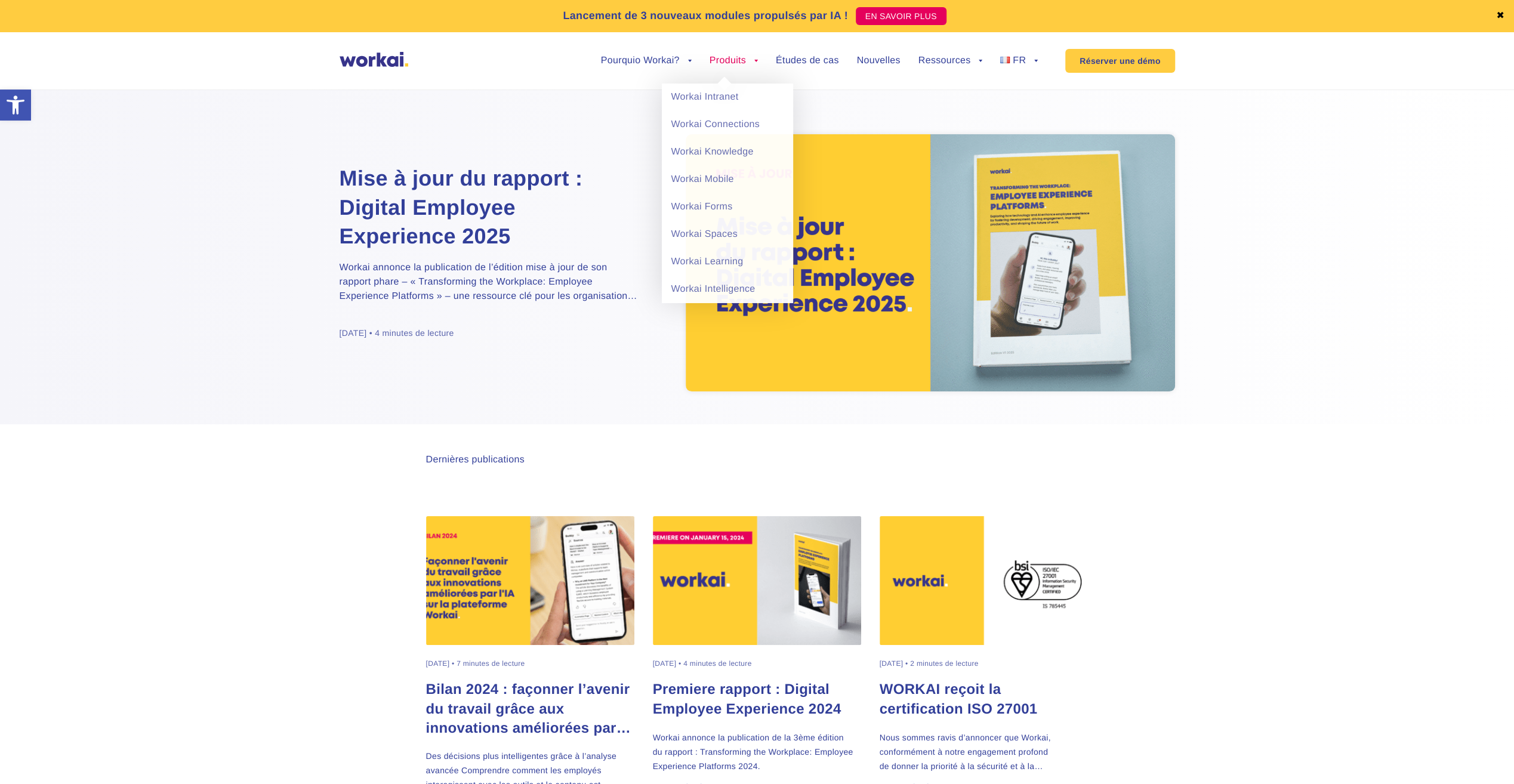
click at [728, 57] on link "Produits" at bounding box center [733, 60] width 48 height 9
click at [722, 106] on link "Workai Intranet" at bounding box center [727, 96] width 131 height 27
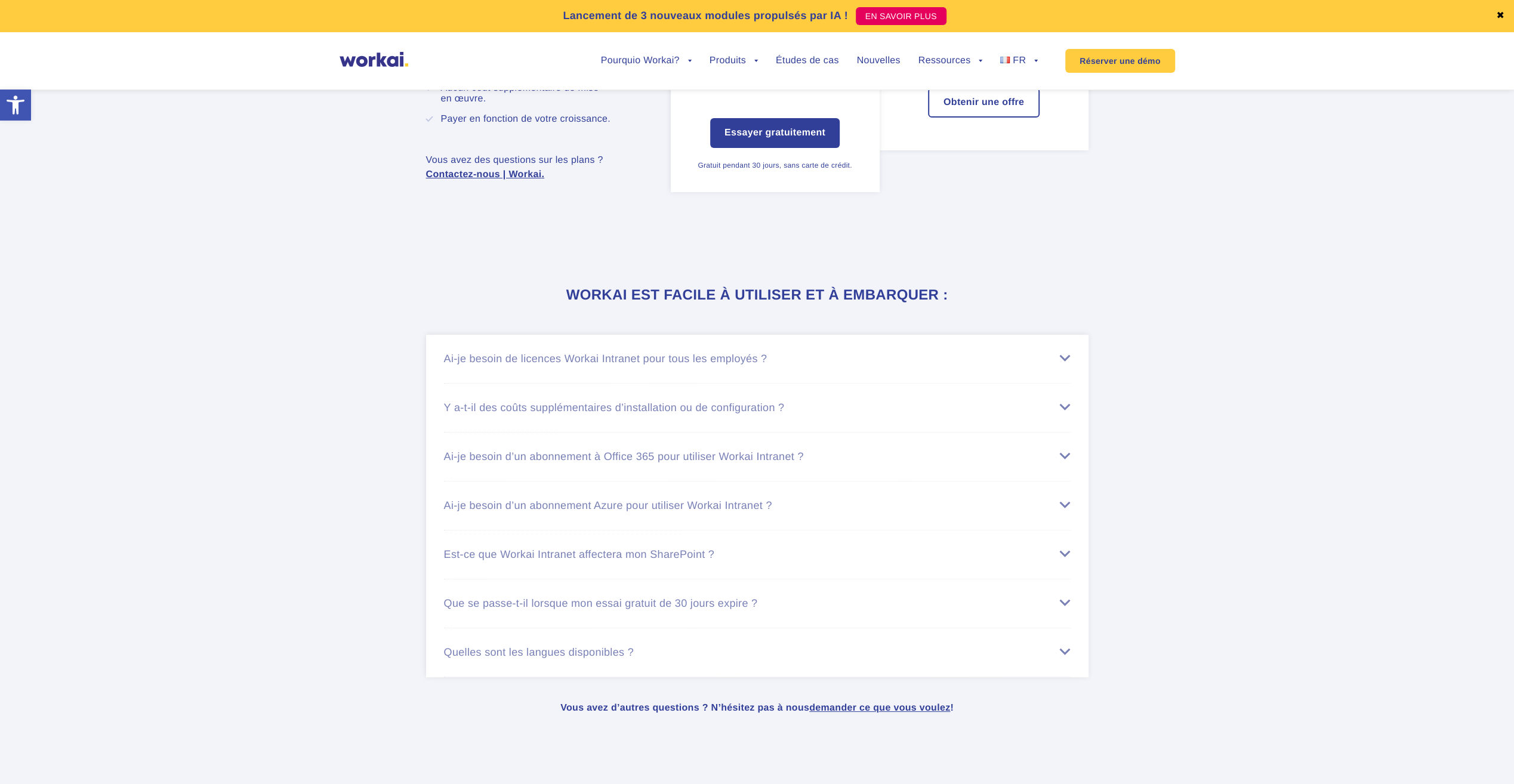
scroll to position [4441, 0]
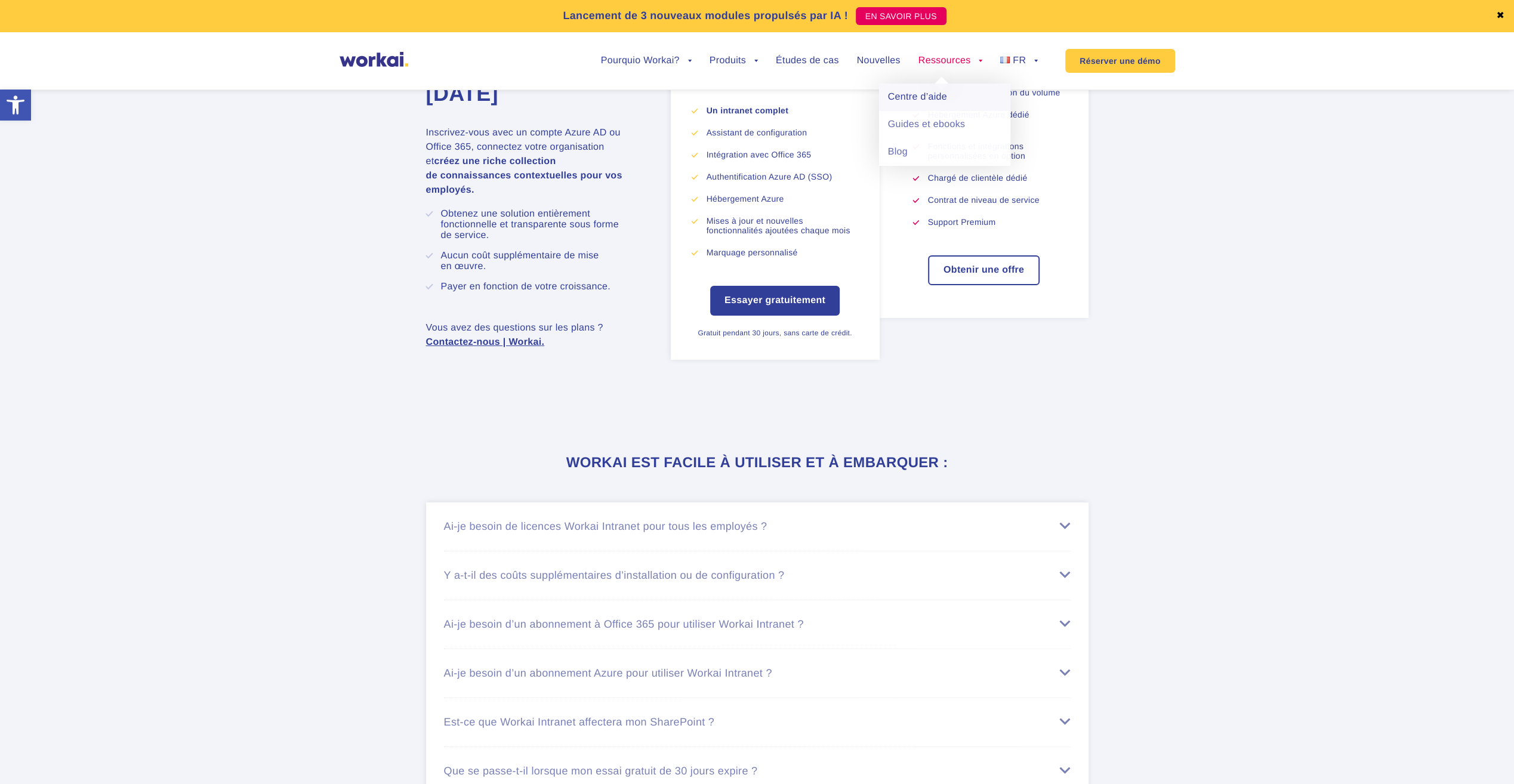
click at [931, 99] on link "Centre d’aide" at bounding box center [944, 96] width 131 height 27
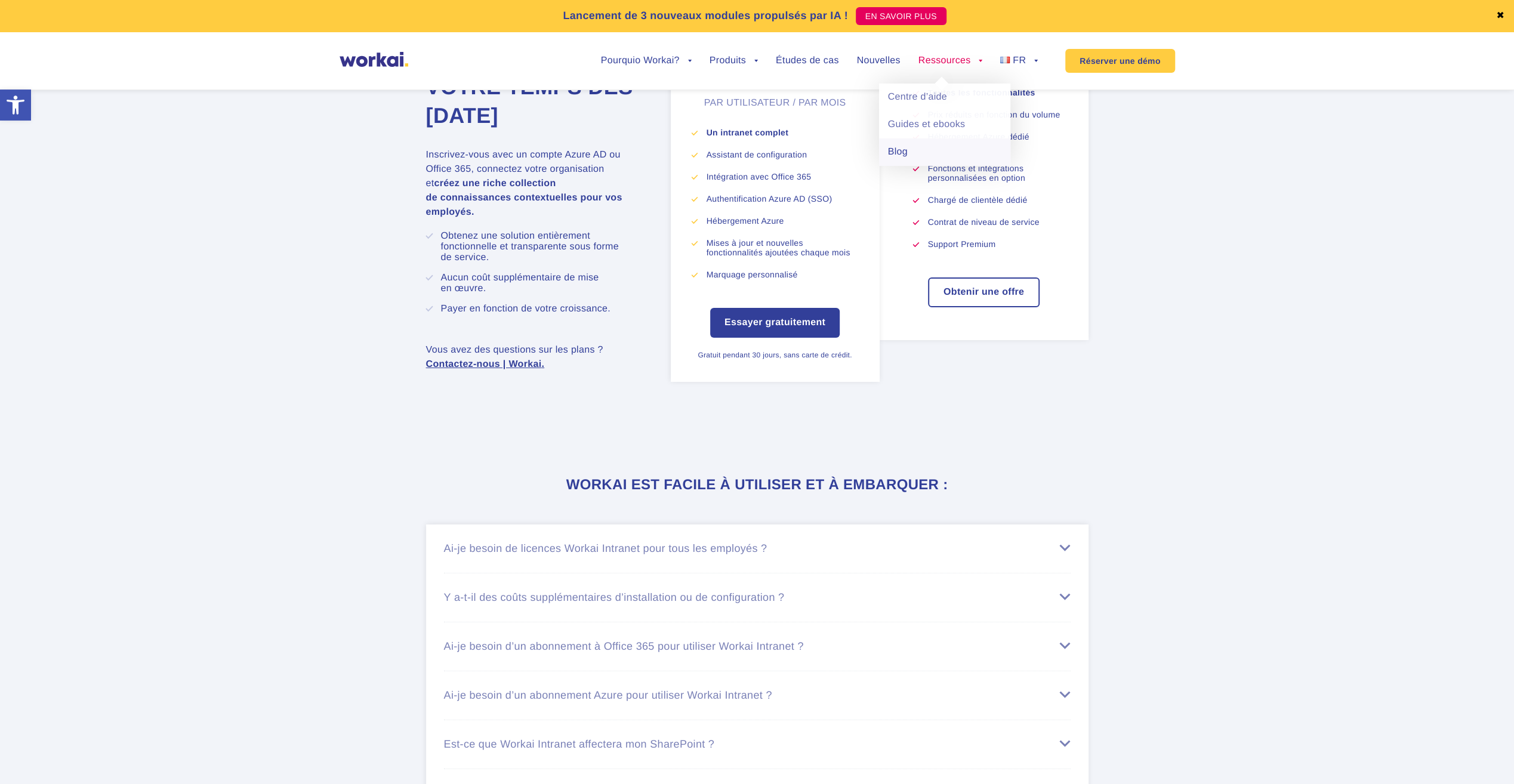
click at [935, 153] on link "Blog" at bounding box center [944, 152] width 131 height 27
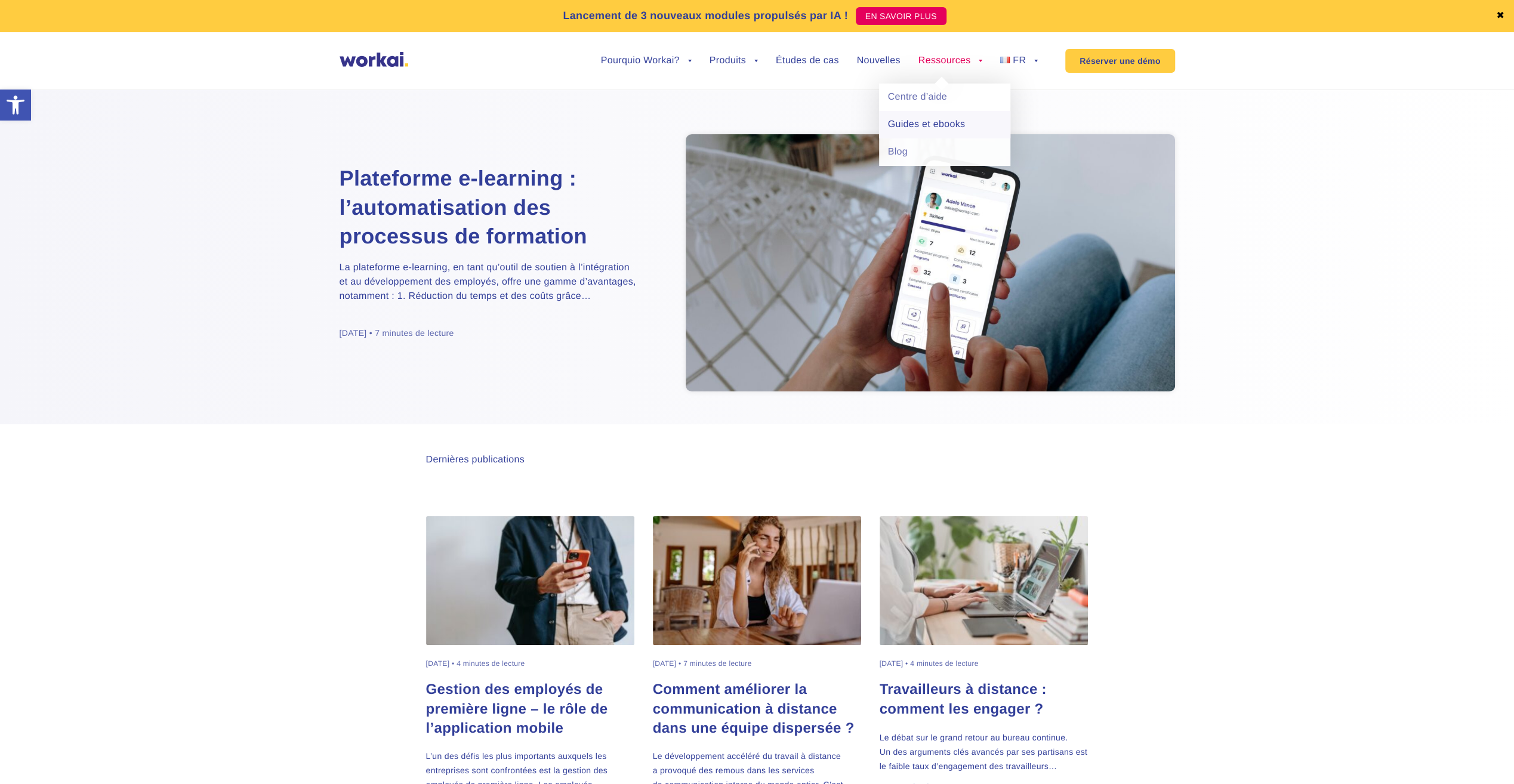
click at [931, 128] on link "Guides et ebooks" at bounding box center [944, 124] width 131 height 27
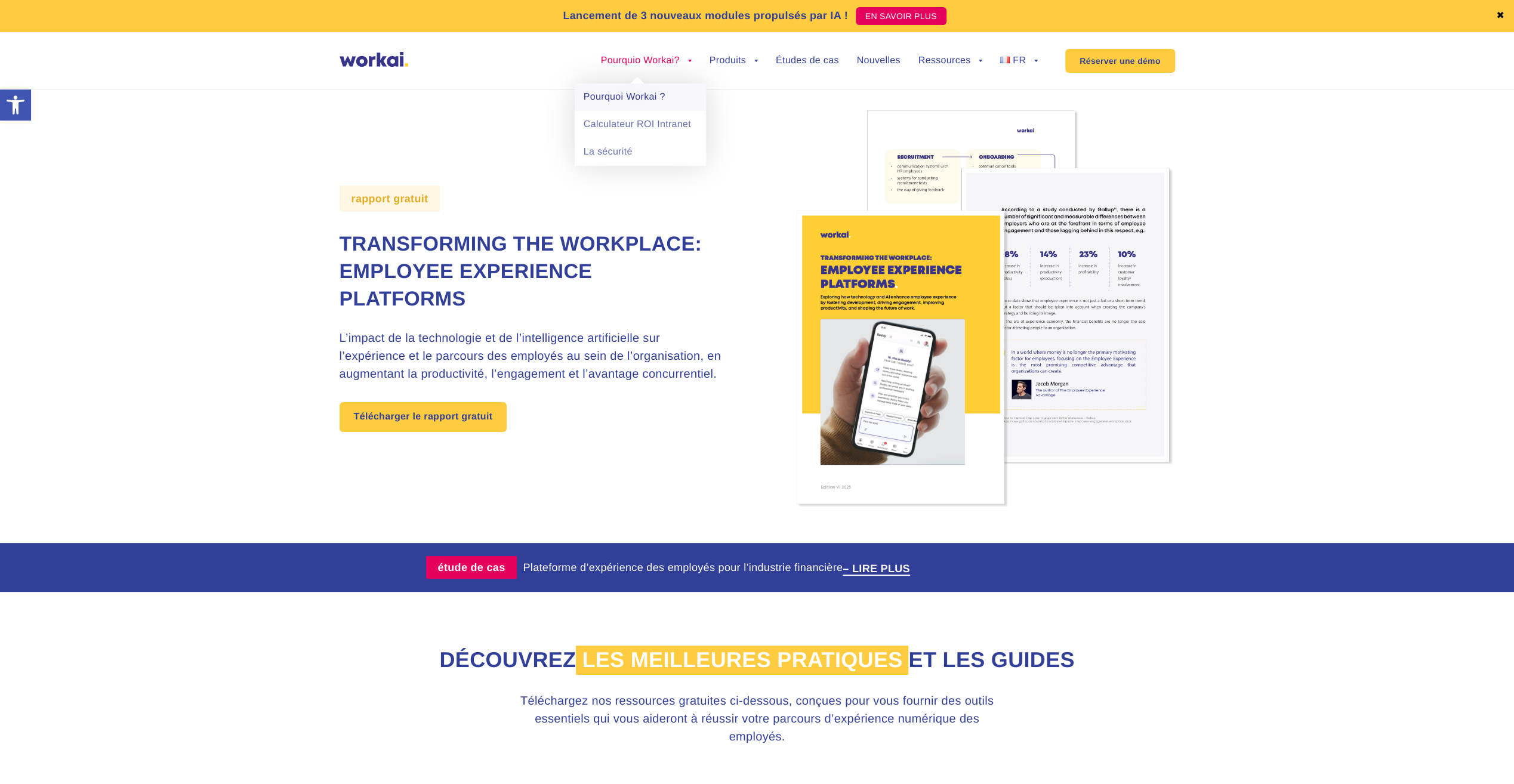
click at [635, 101] on link "Pourquoi Workai ?" at bounding box center [640, 96] width 131 height 27
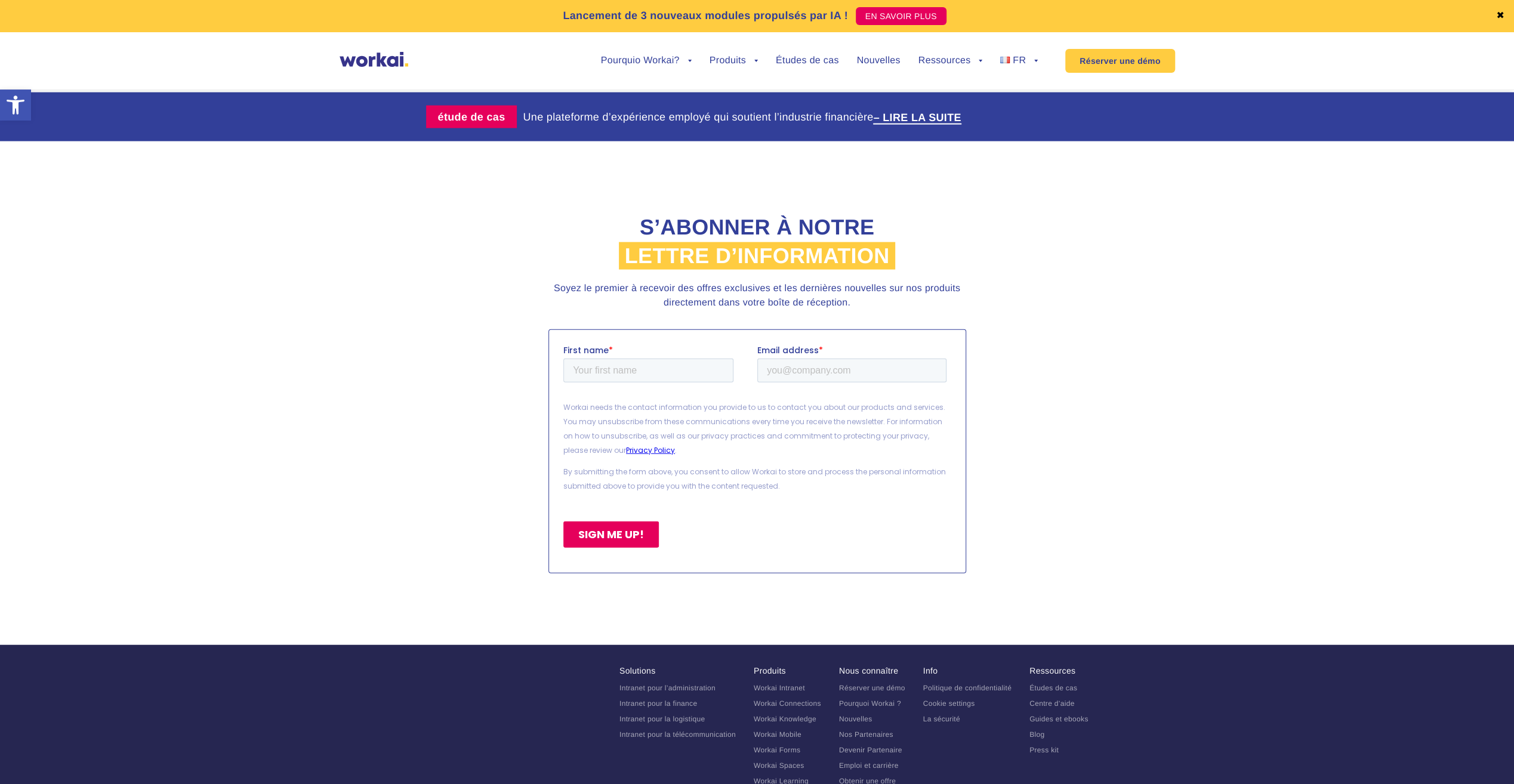
scroll to position [2783, 0]
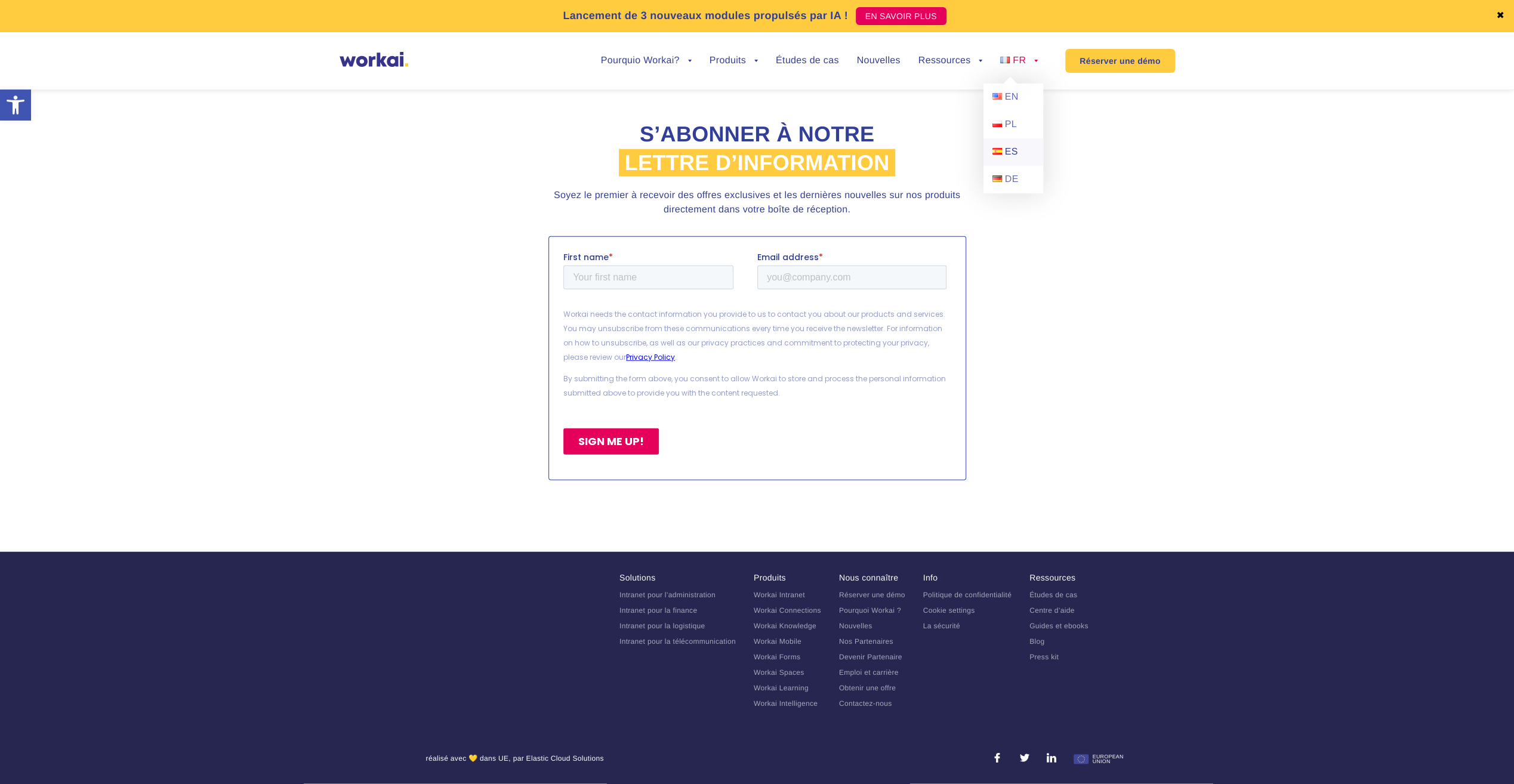
click at [1014, 156] on span "ES" at bounding box center [1012, 152] width 13 height 10
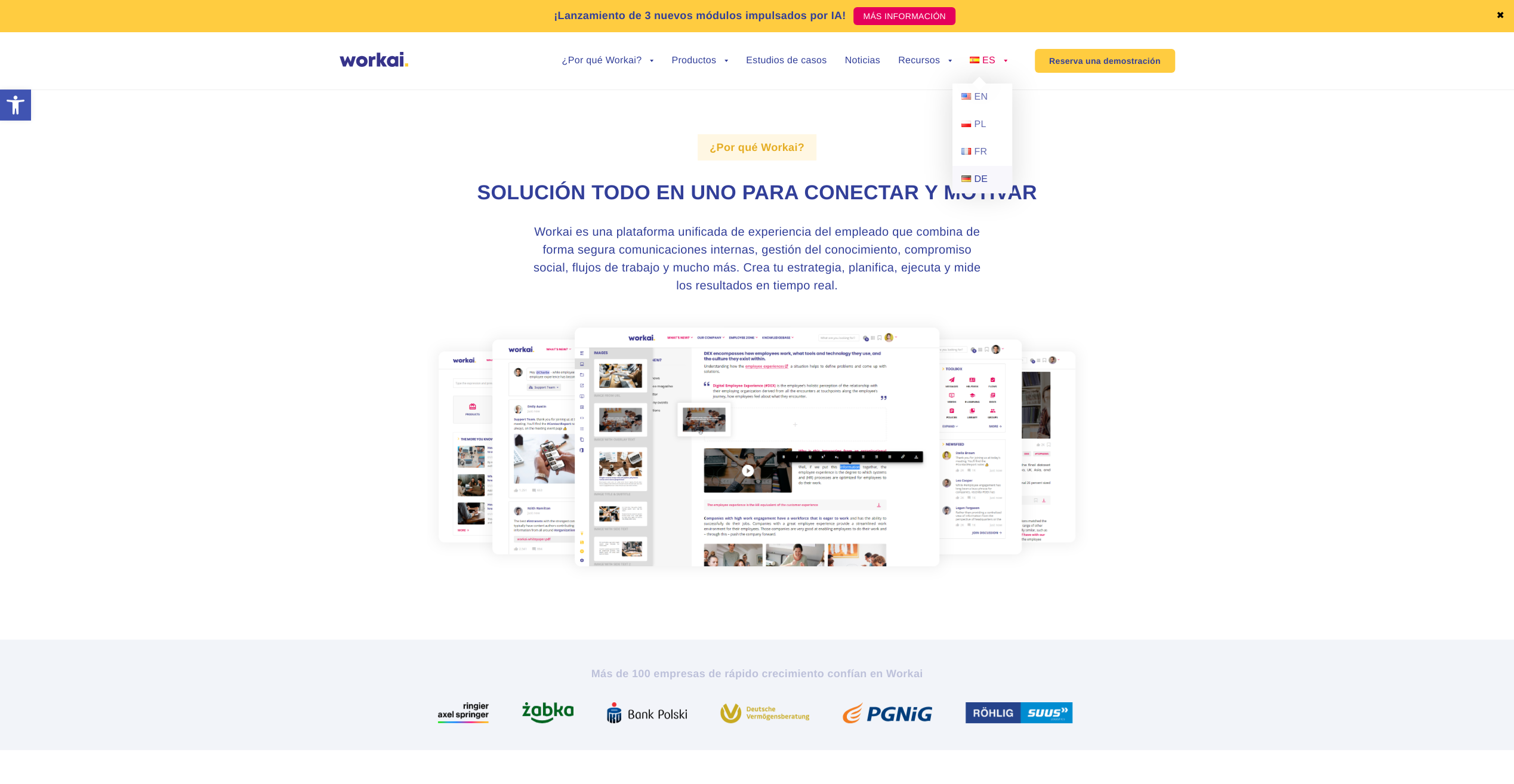
click at [981, 187] on link "DE" at bounding box center [982, 180] width 60 height 27
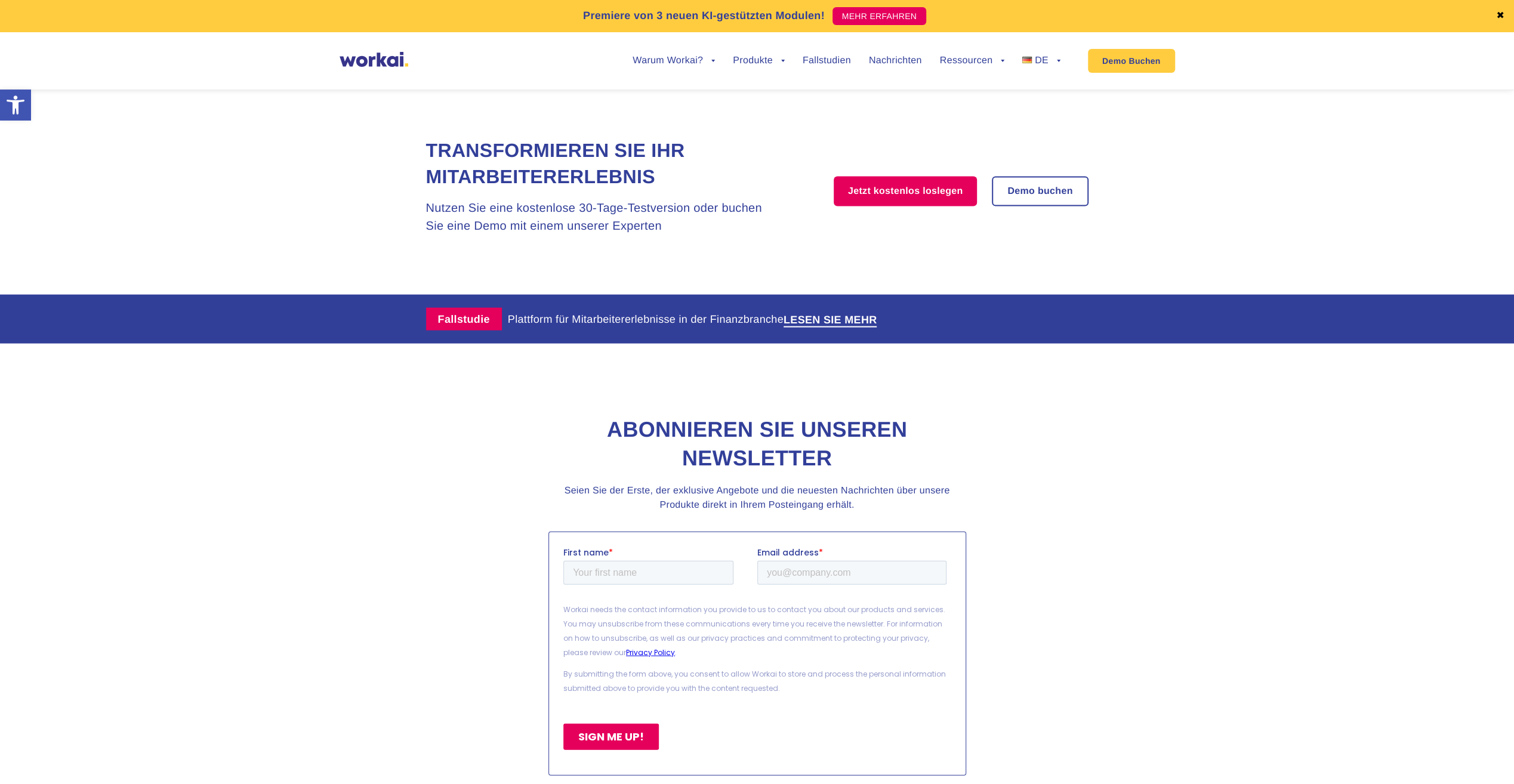
scroll to position [2747, 0]
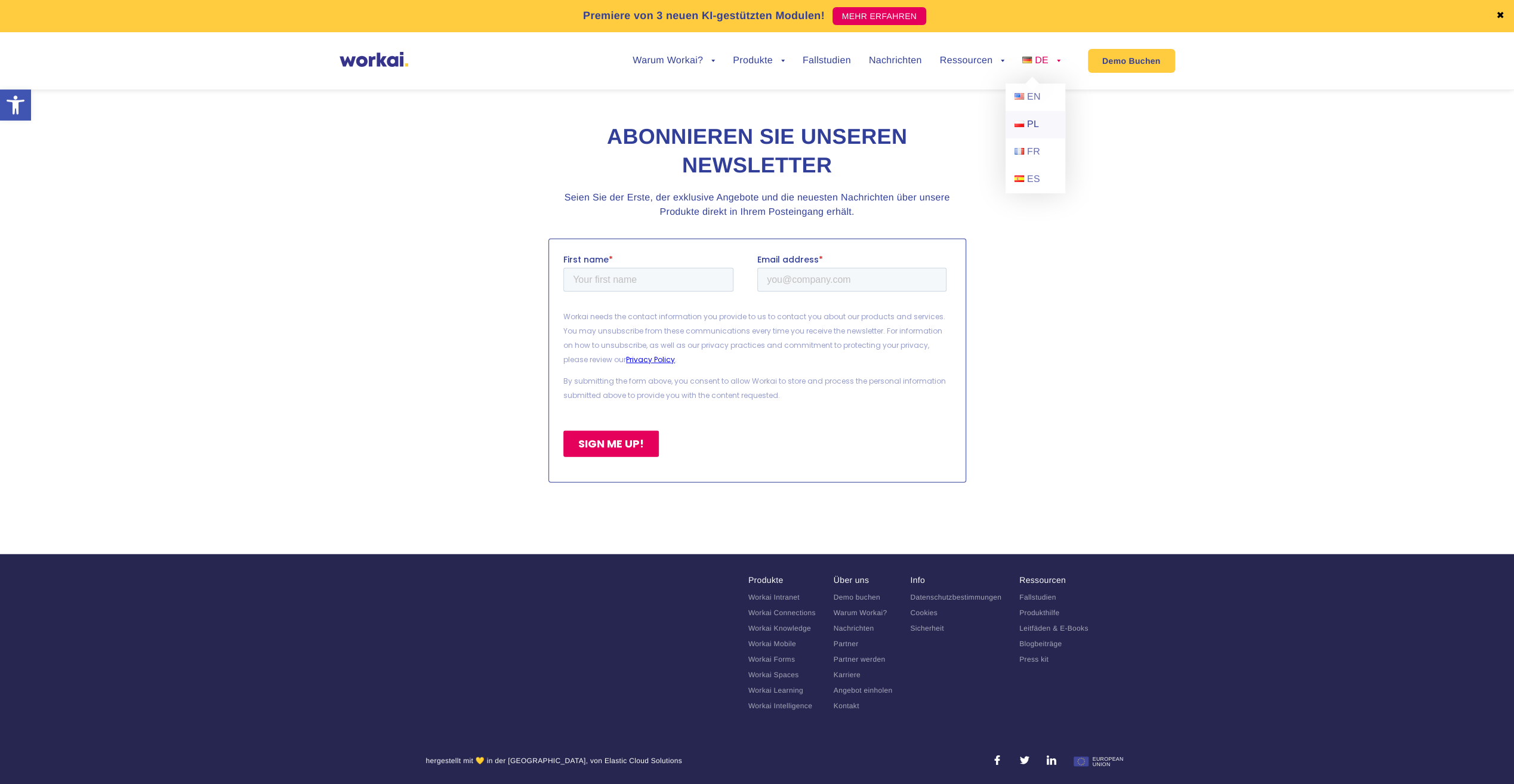
click at [1030, 124] on span "PL" at bounding box center [1033, 125] width 12 height 10
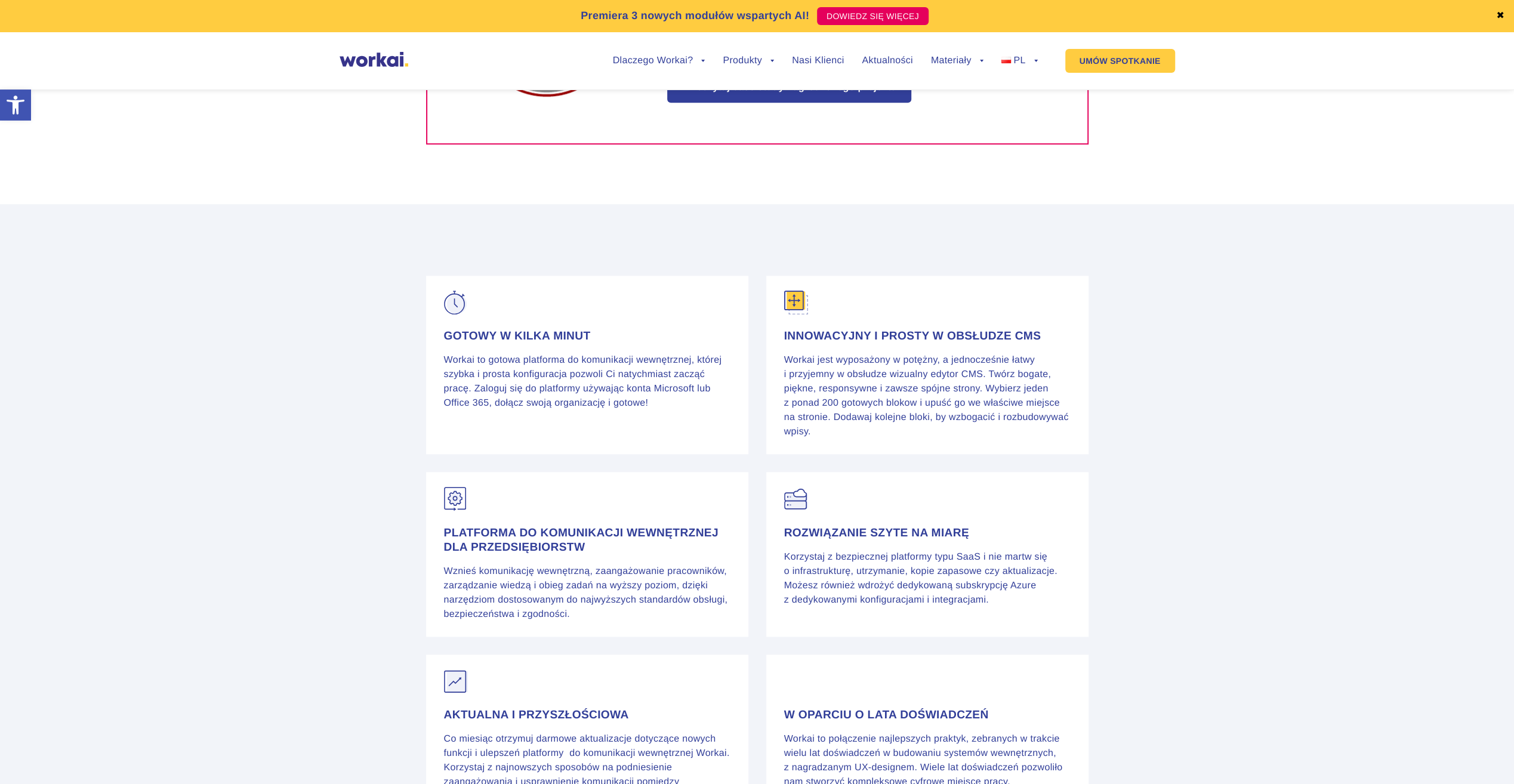
scroll to position [2220, 0]
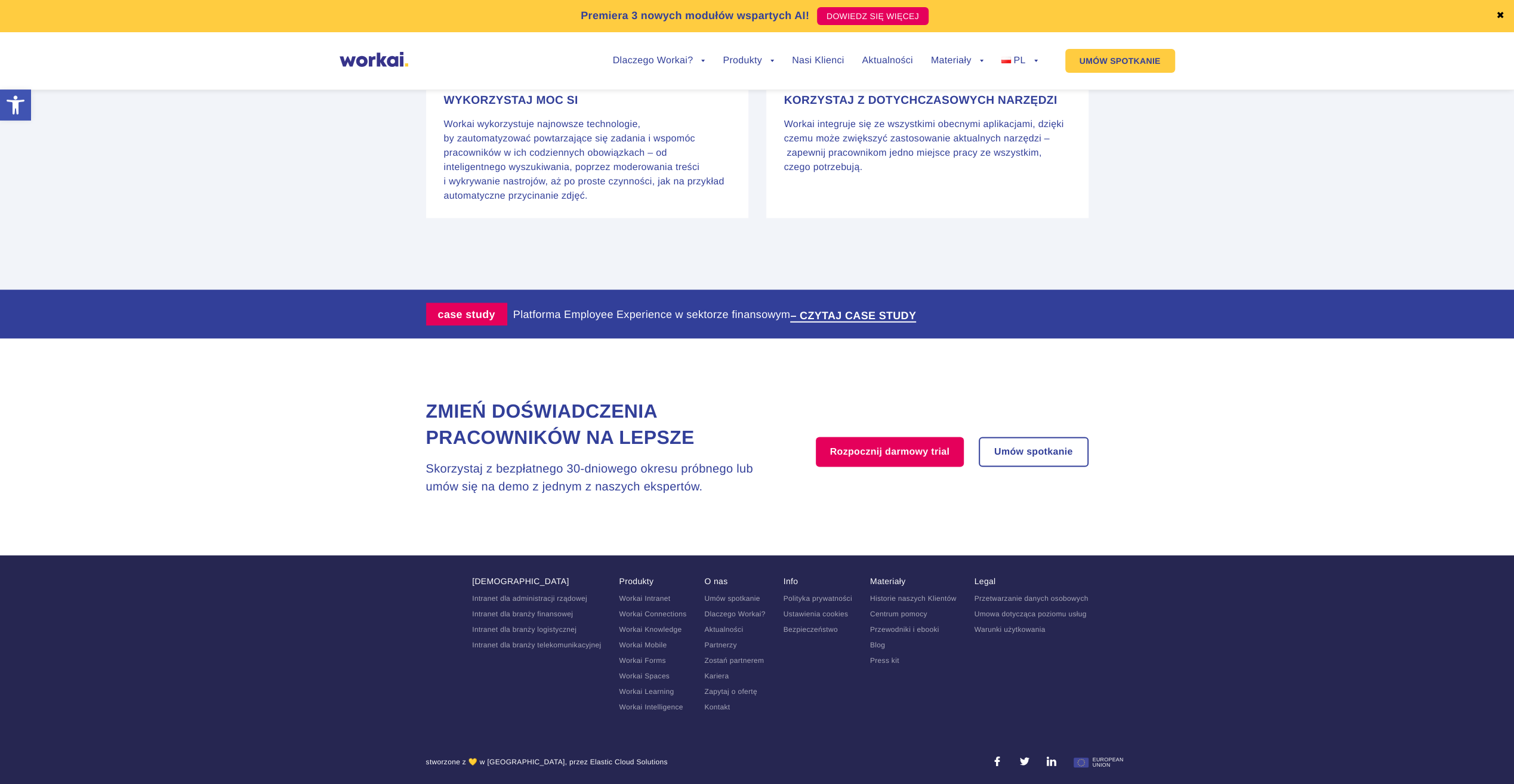
click at [730, 644] on link "Partnerzy" at bounding box center [720, 644] width 32 height 8
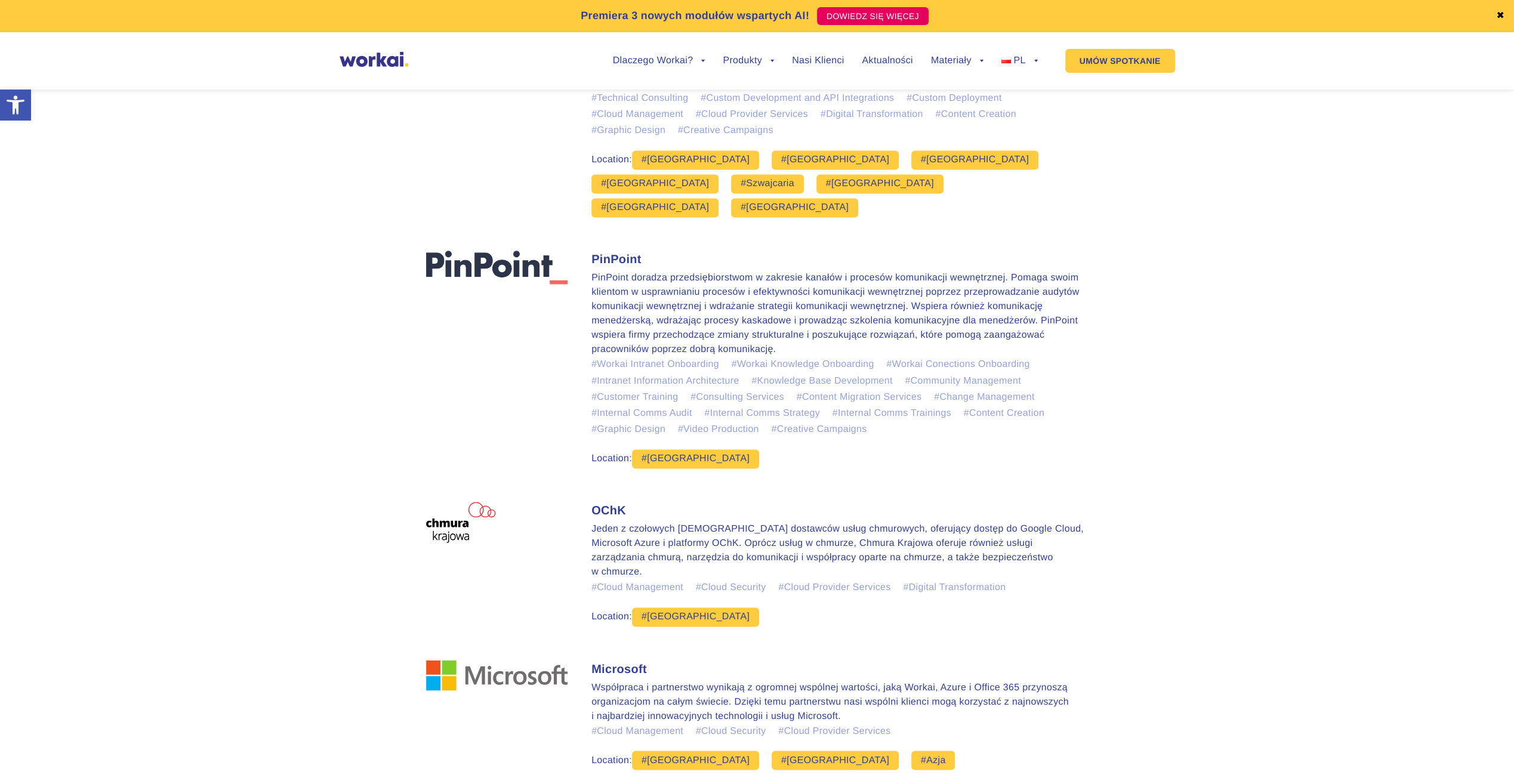
scroll to position [1492, 0]
